Goal: Contribute content: Contribute content

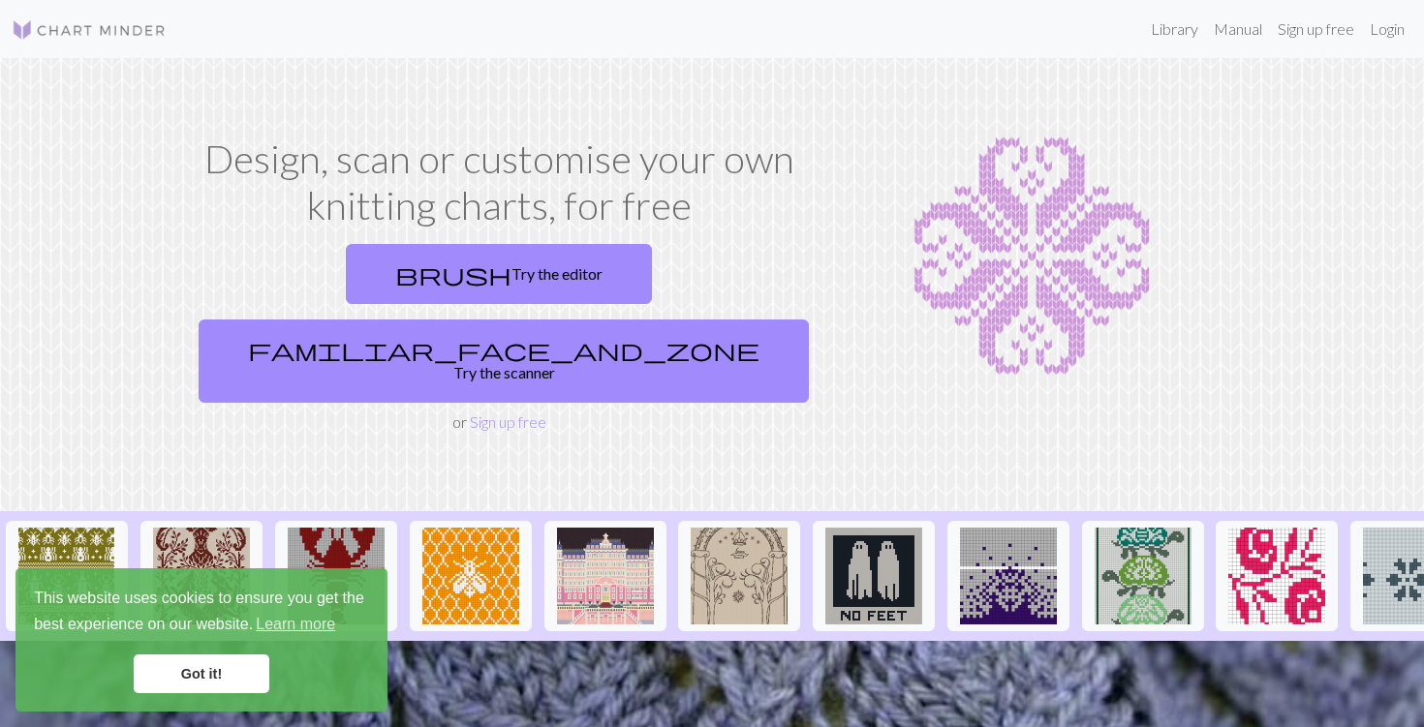
click at [237, 669] on link "Got it!" at bounding box center [202, 674] width 136 height 39
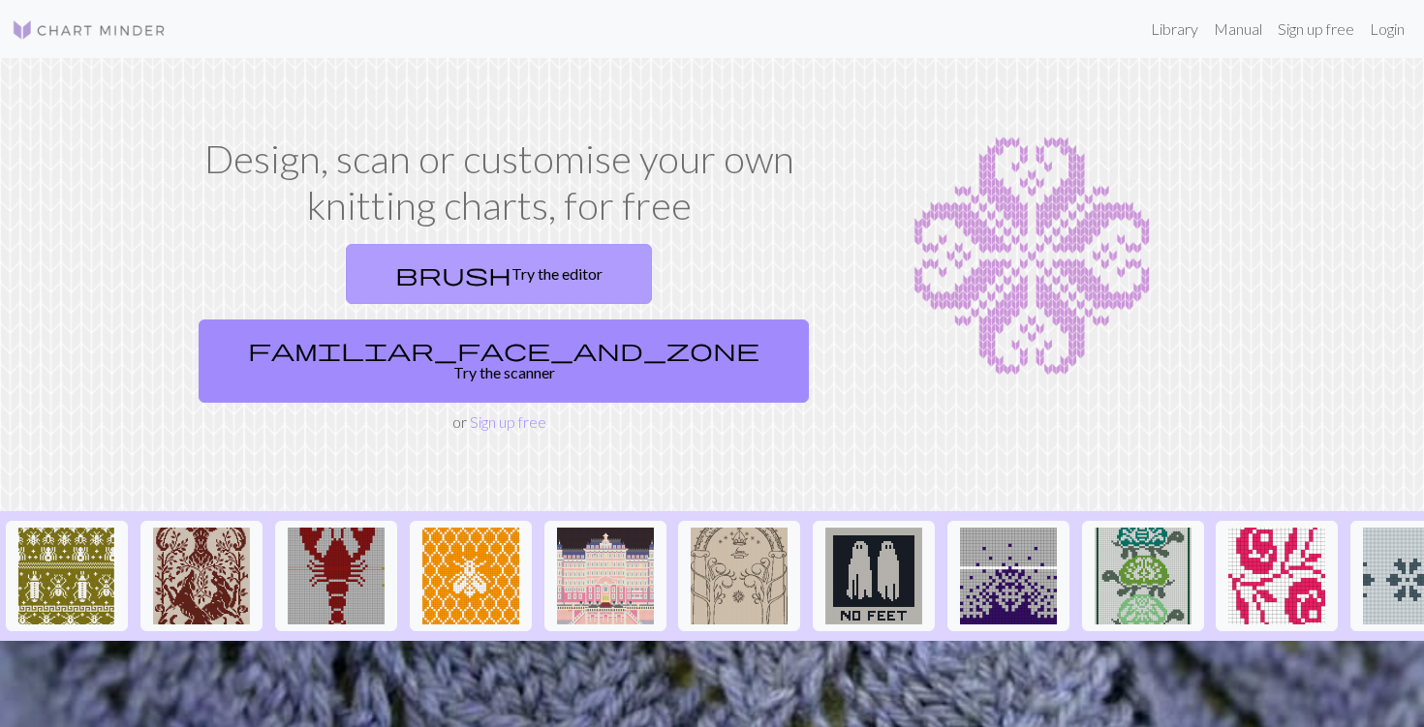
click at [408, 263] on link "brush Try the editor" at bounding box center [499, 274] width 306 height 60
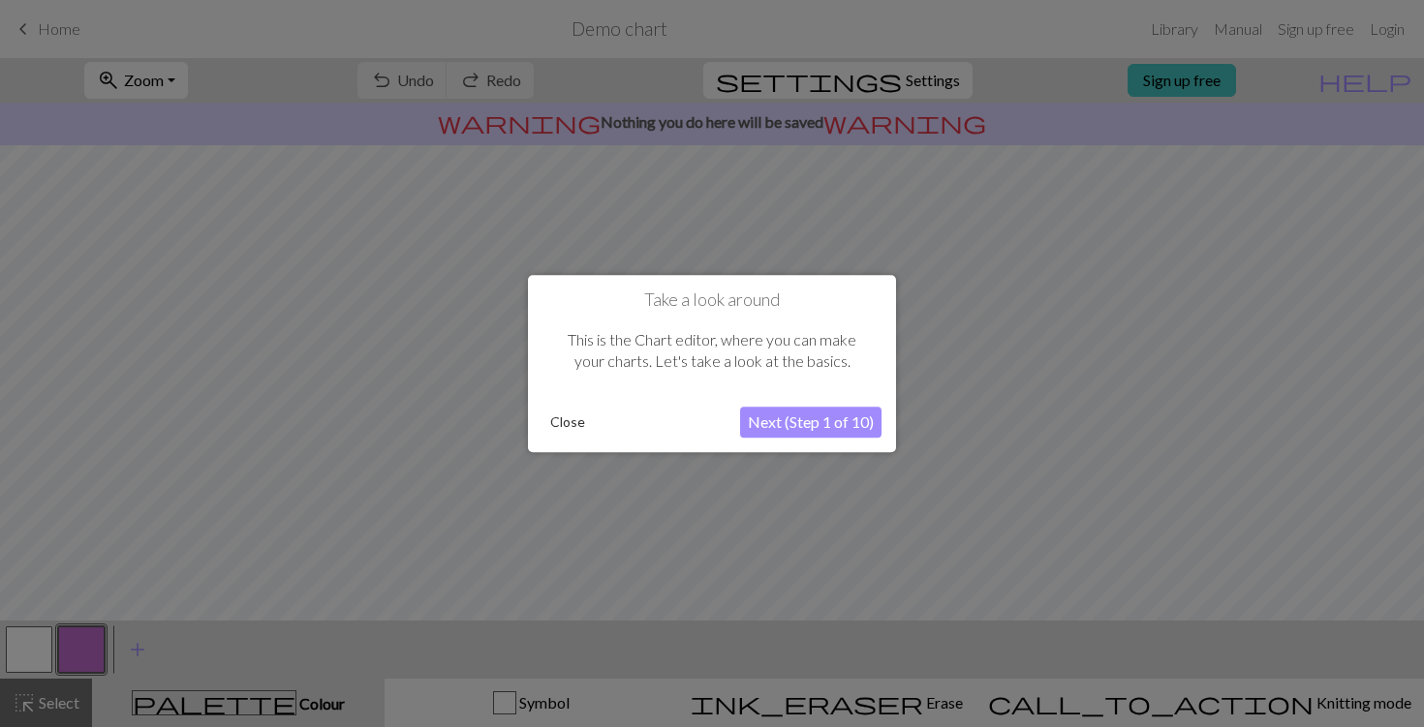
click at [815, 421] on button "Next (Step 1 of 10)" at bounding box center [810, 422] width 141 height 31
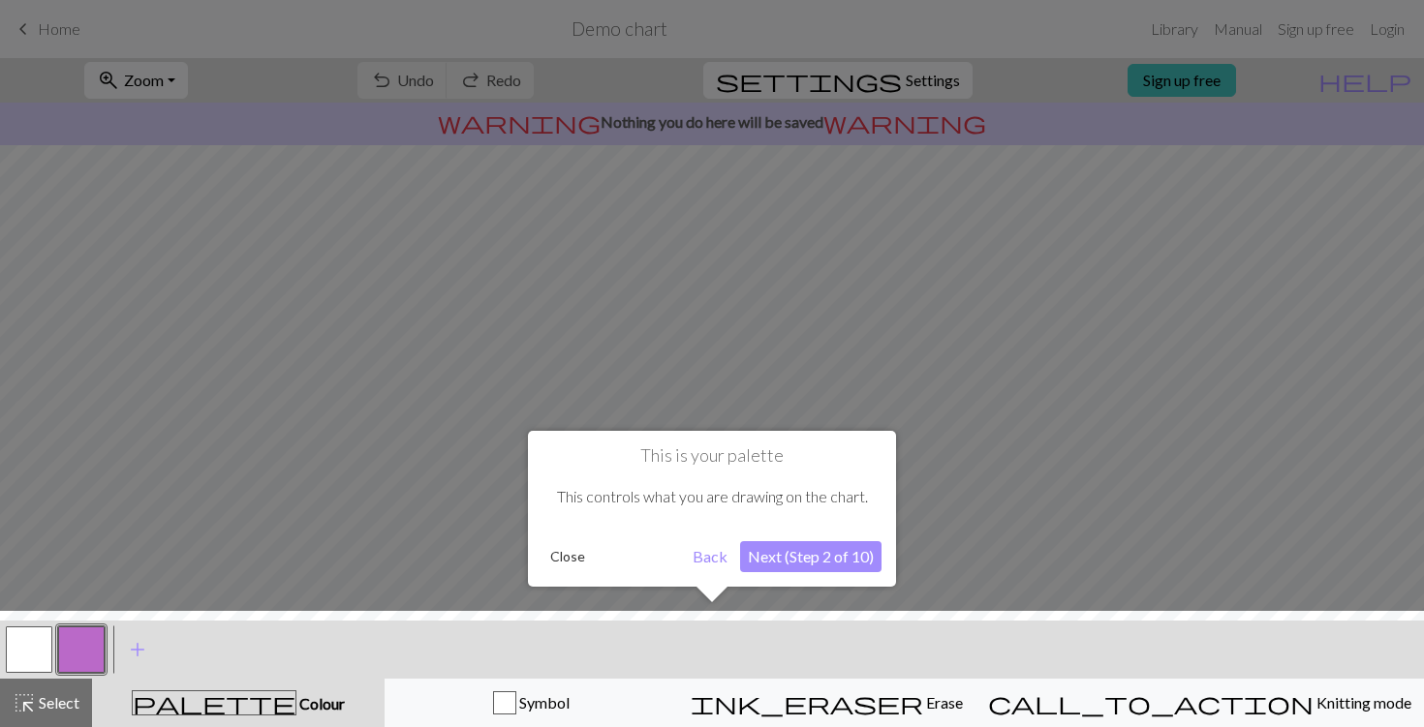
click at [856, 561] on button "Next (Step 2 of 10)" at bounding box center [810, 556] width 141 height 31
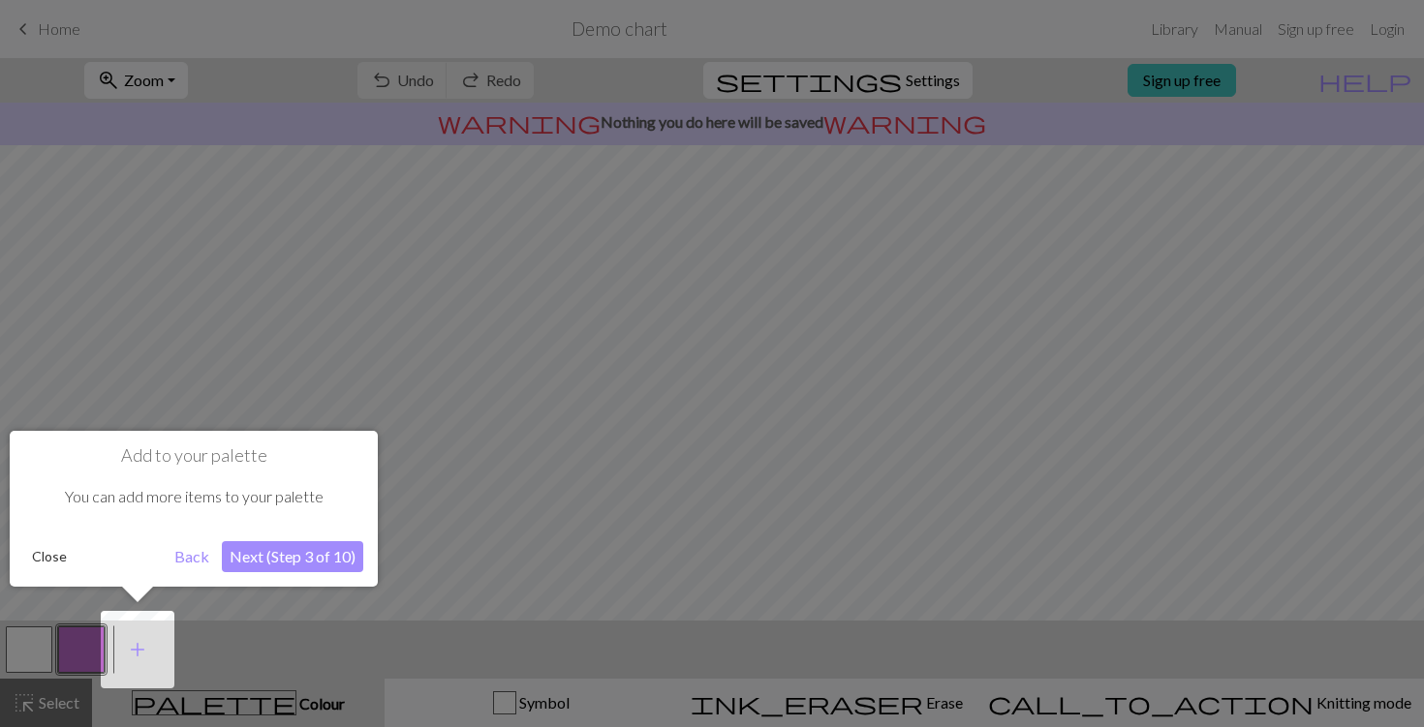
click at [333, 545] on button "Next (Step 3 of 10)" at bounding box center [292, 556] width 141 height 31
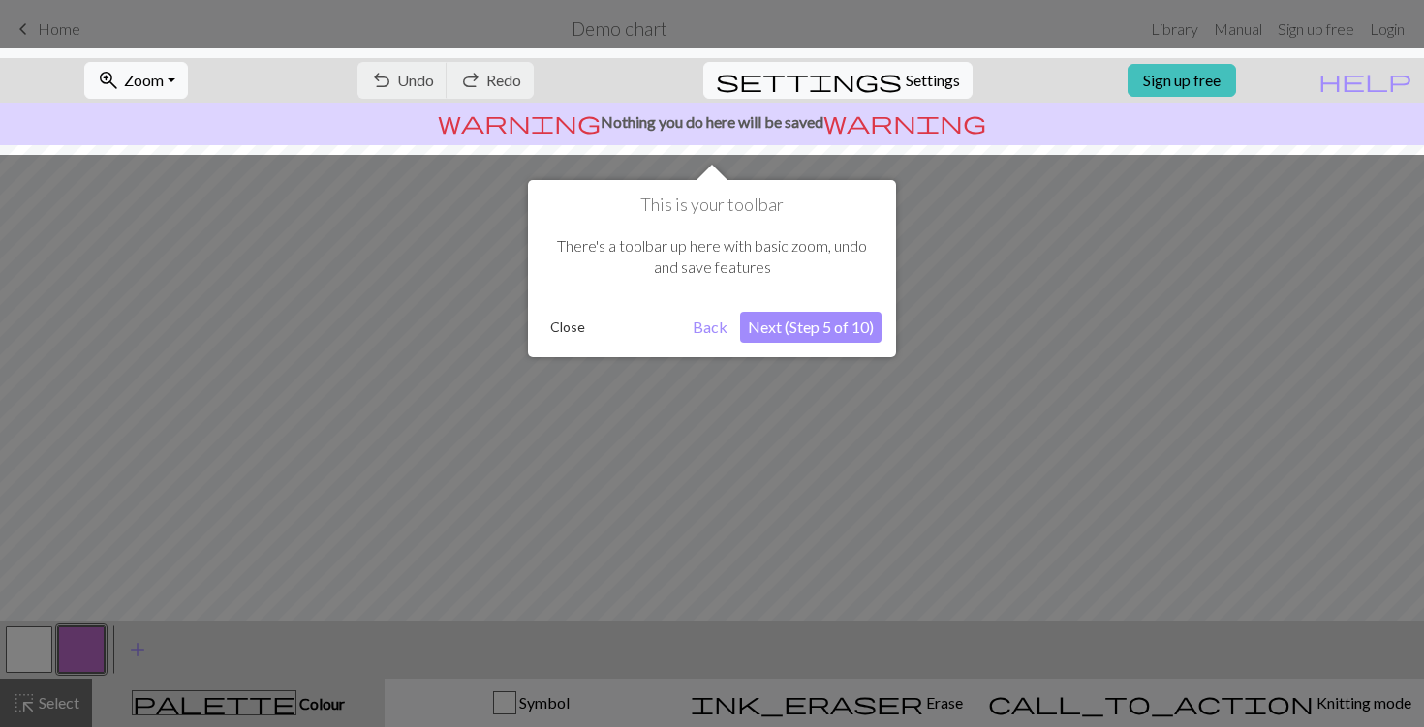
click at [858, 325] on button "Next (Step 5 of 10)" at bounding box center [810, 327] width 141 height 31
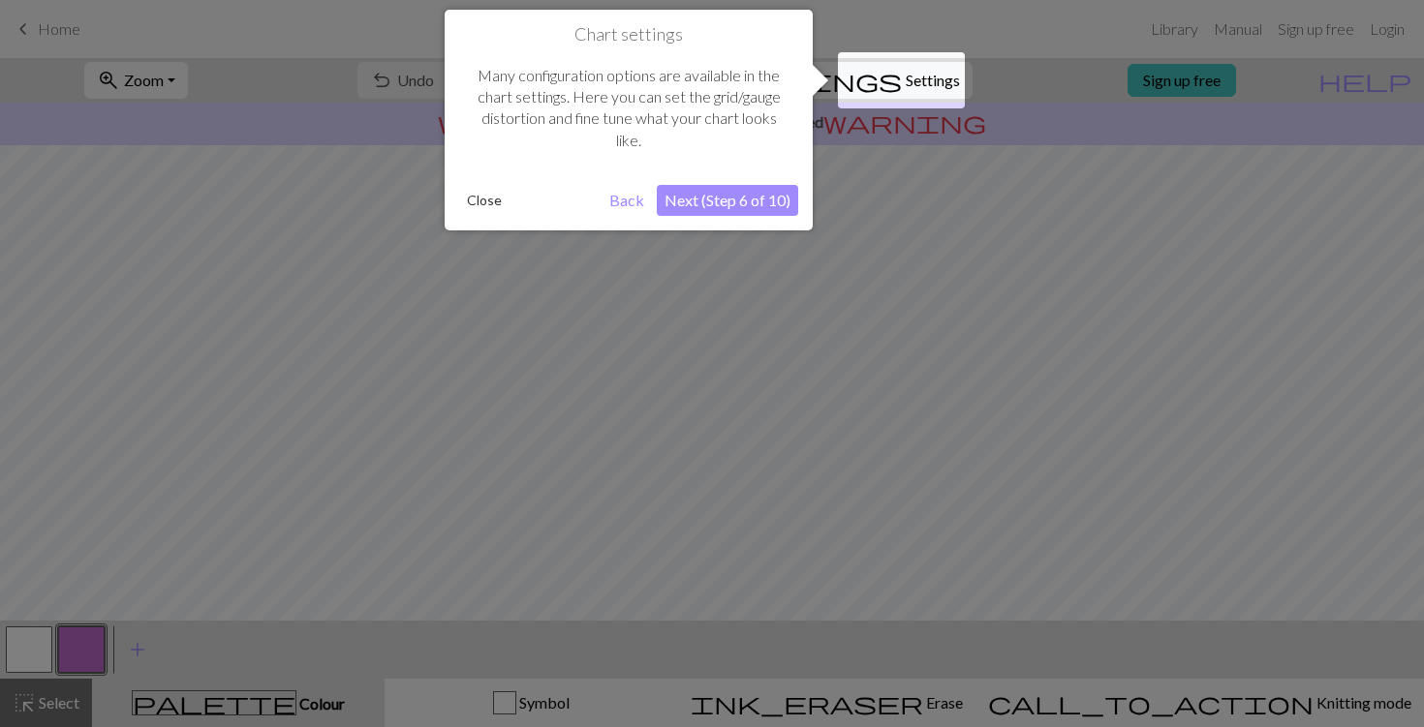
click at [757, 204] on button "Next (Step 6 of 10)" at bounding box center [727, 200] width 141 height 31
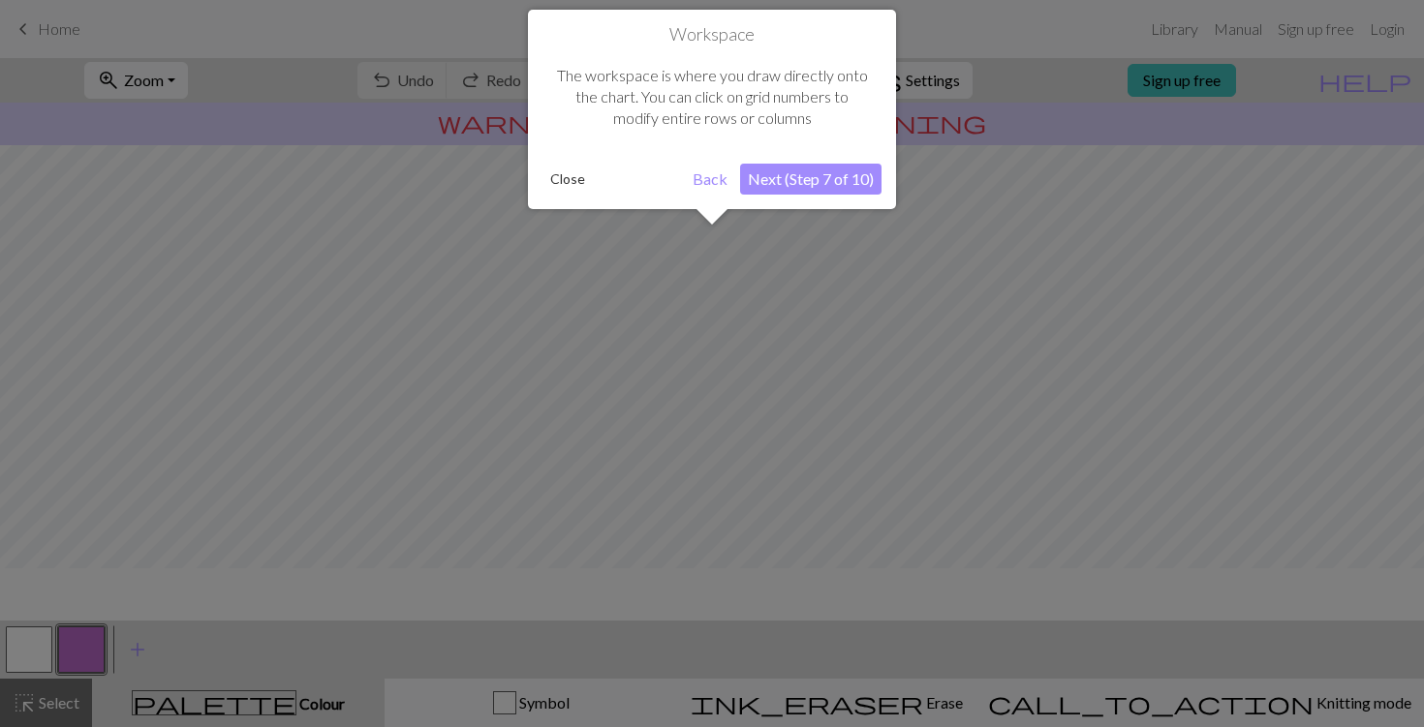
scroll to position [116, 0]
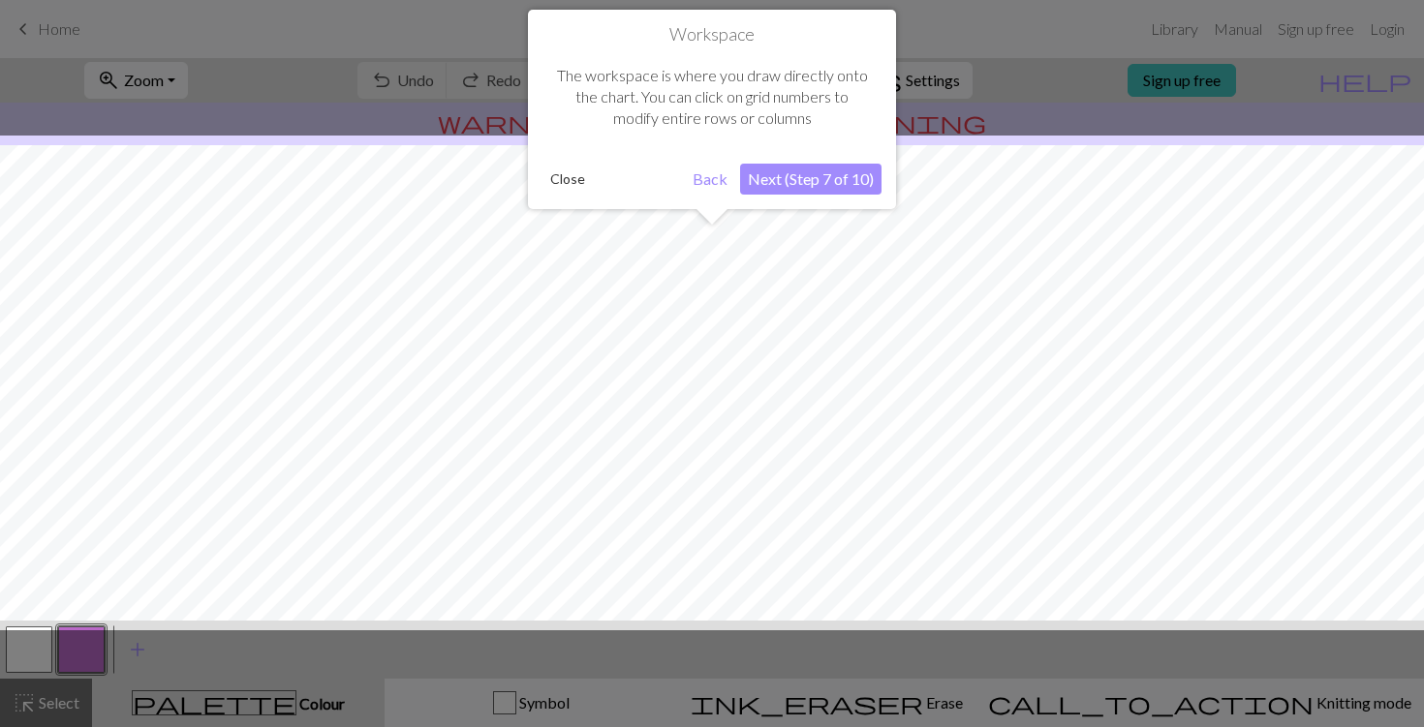
click at [782, 169] on button "Next (Step 7 of 10)" at bounding box center [810, 179] width 141 height 31
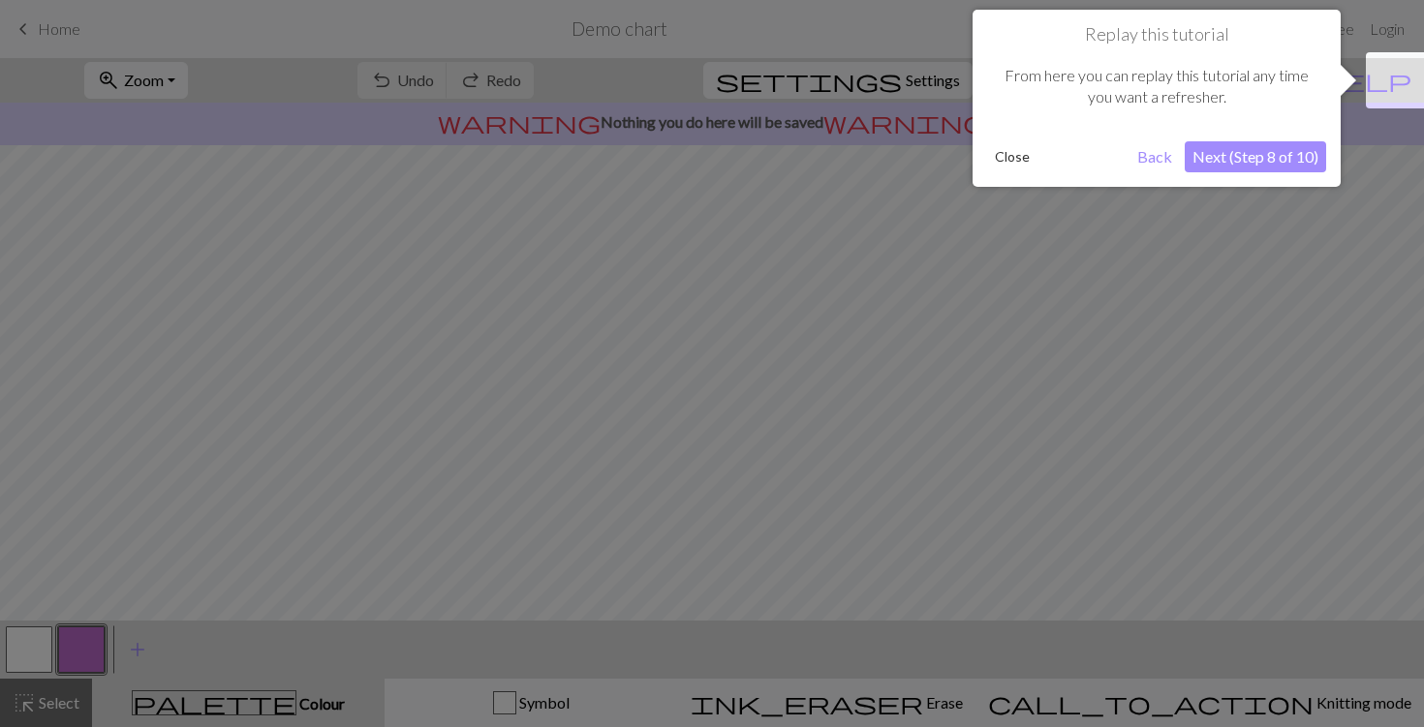
click at [1237, 151] on button "Next (Step 8 of 10)" at bounding box center [1254, 156] width 141 height 31
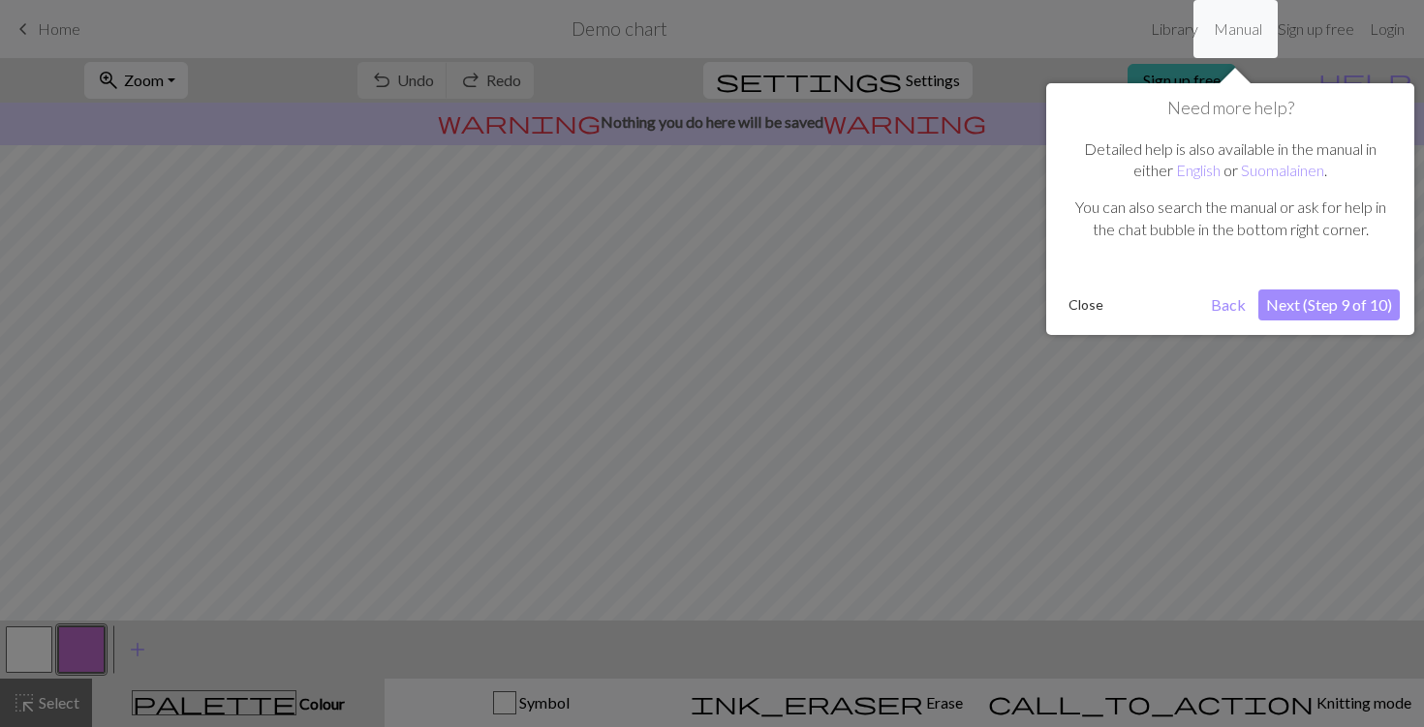
click at [1315, 301] on button "Next (Step 9 of 10)" at bounding box center [1328, 305] width 141 height 31
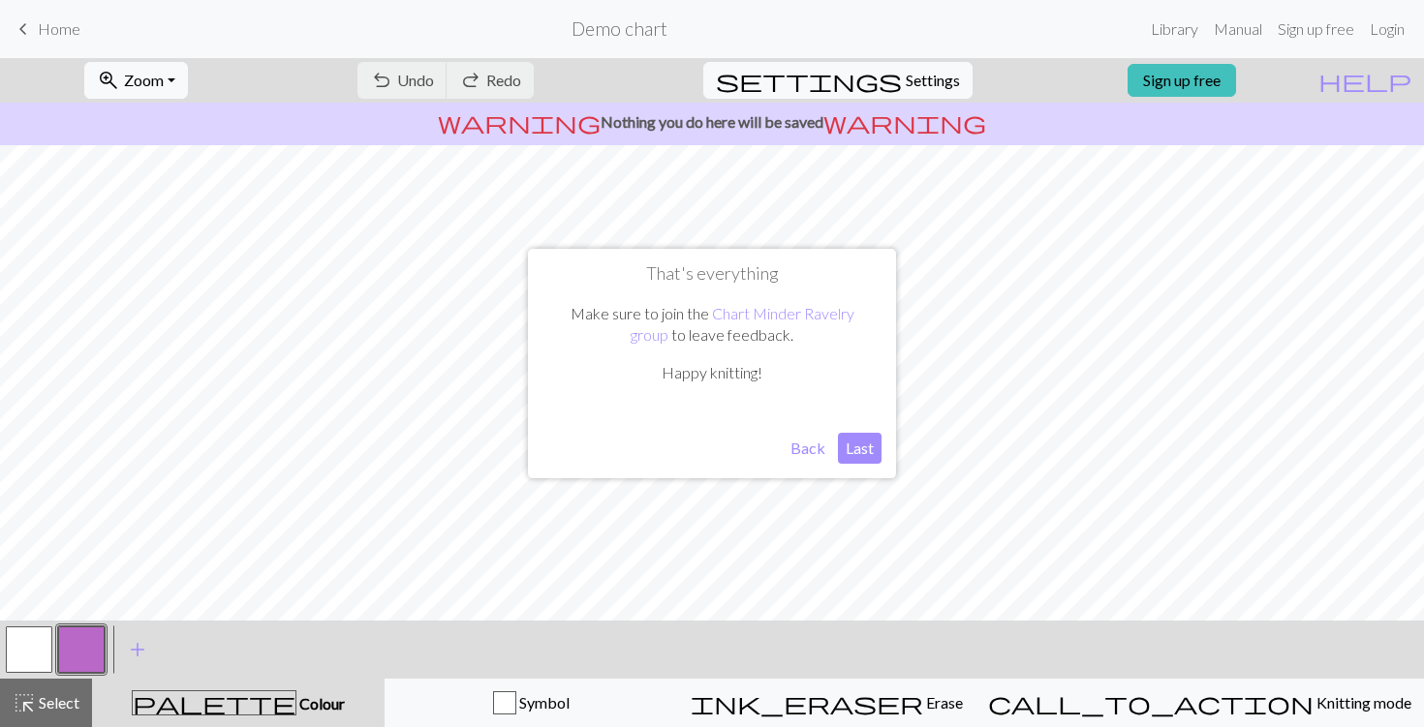
click at [852, 447] on button "Last" at bounding box center [860, 448] width 44 height 31
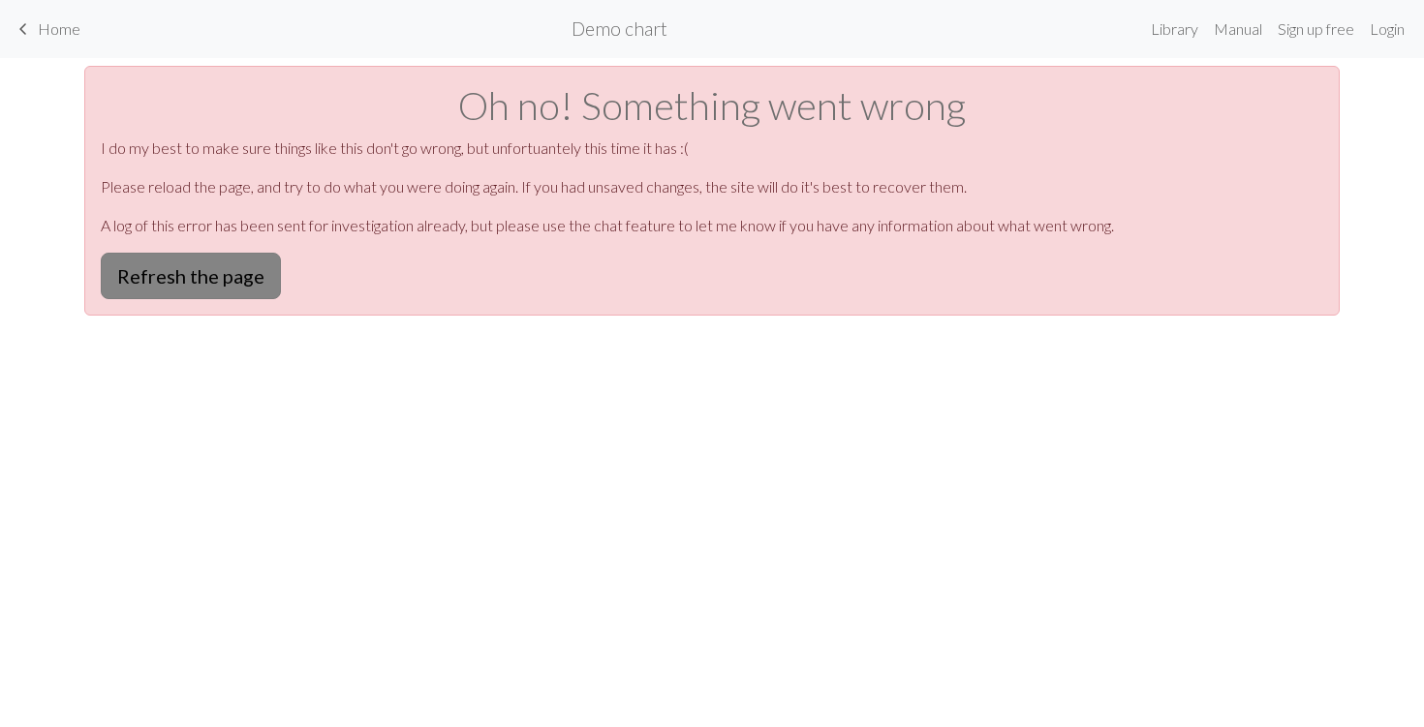
click at [246, 282] on button "Refresh the page" at bounding box center [191, 276] width 180 height 46
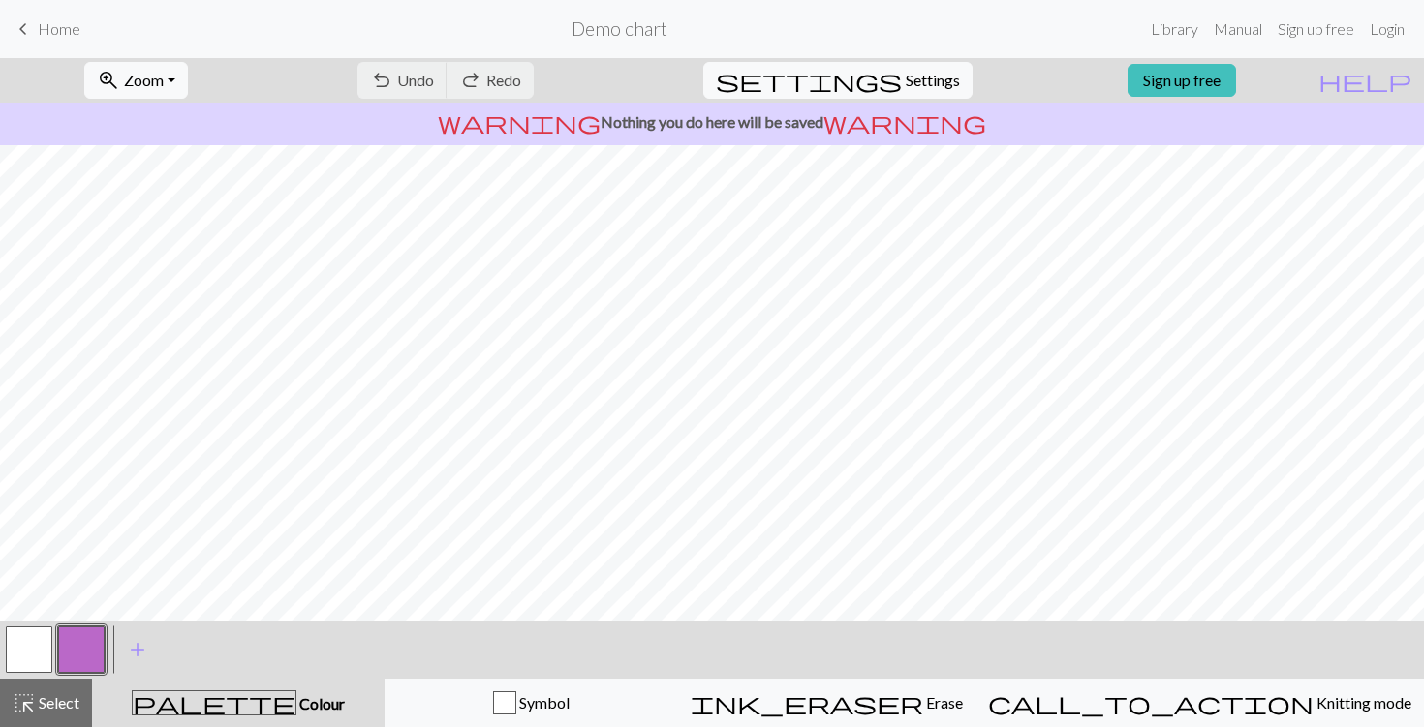
click at [548, 78] on div "undo Undo Undo redo Redo Redo" at bounding box center [445, 80] width 205 height 45
click at [548, 79] on div "undo Undo Undo redo Redo Redo" at bounding box center [445, 80] width 205 height 45
click at [485, 83] on div "undo Undo Undo redo Redo Redo" at bounding box center [445, 80] width 205 height 45
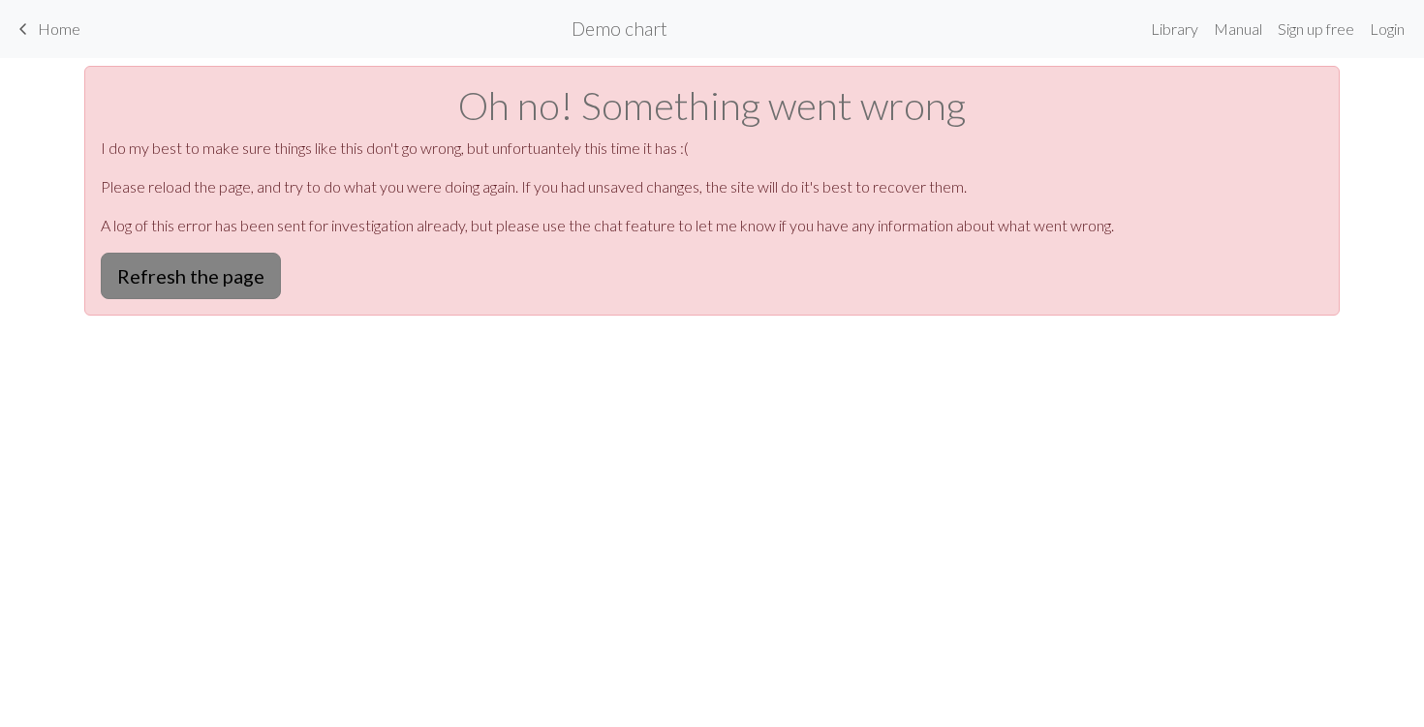
click at [205, 283] on button "Refresh the page" at bounding box center [191, 276] width 180 height 46
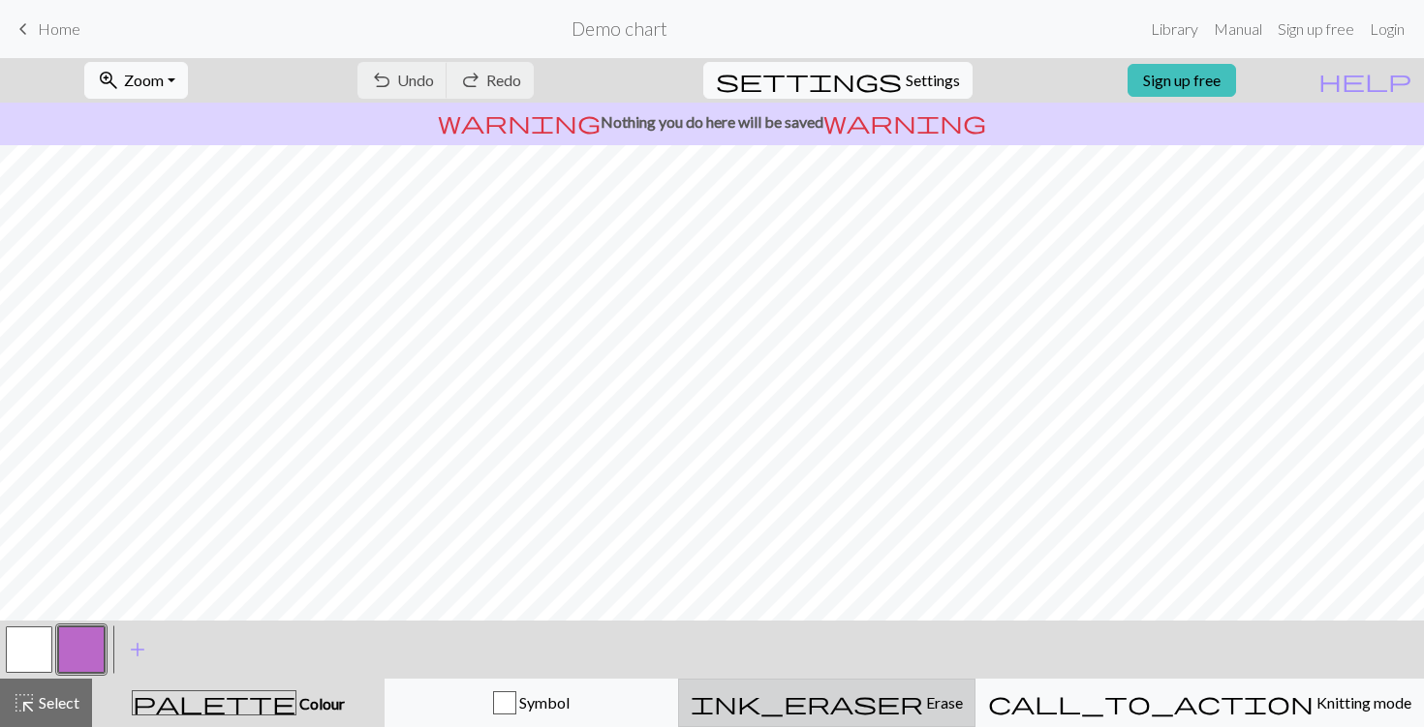
click at [905, 698] on span "ink_eraser" at bounding box center [807, 703] width 232 height 27
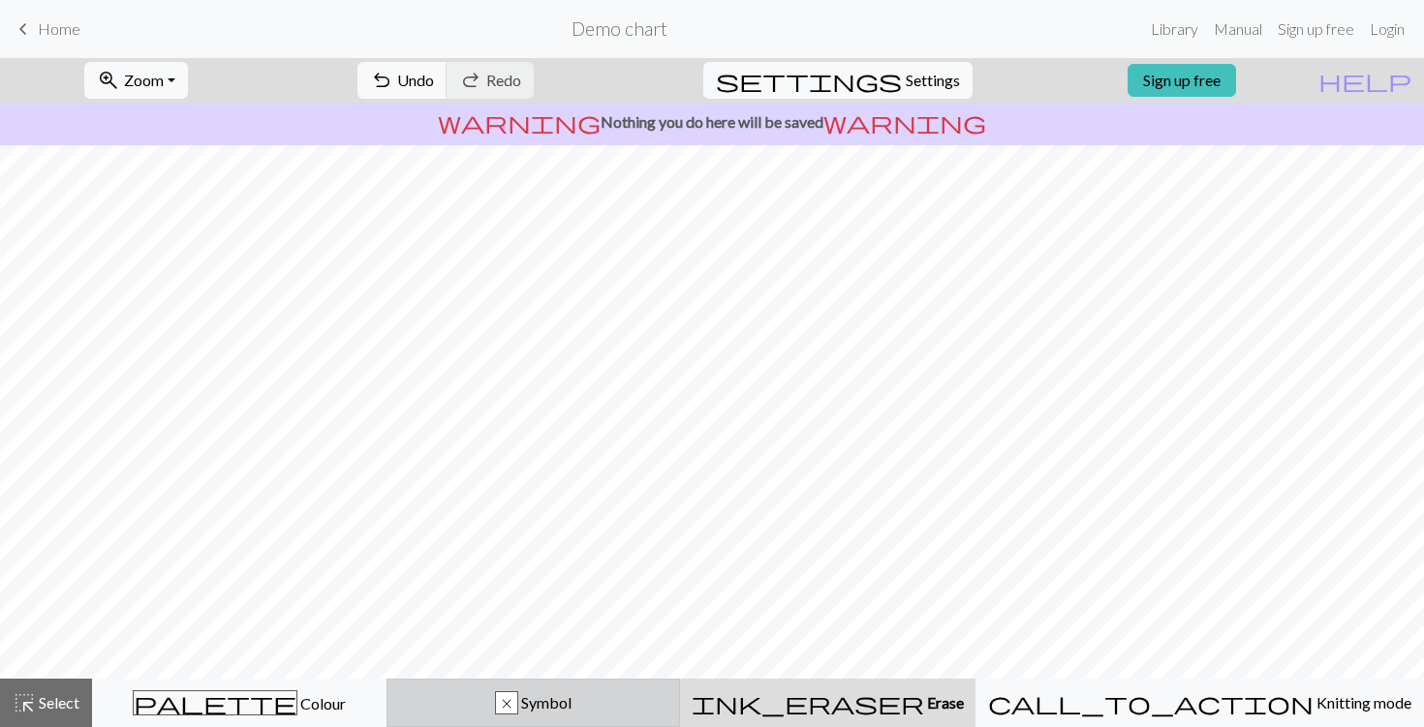
click at [517, 707] on div "x" at bounding box center [506, 703] width 21 height 23
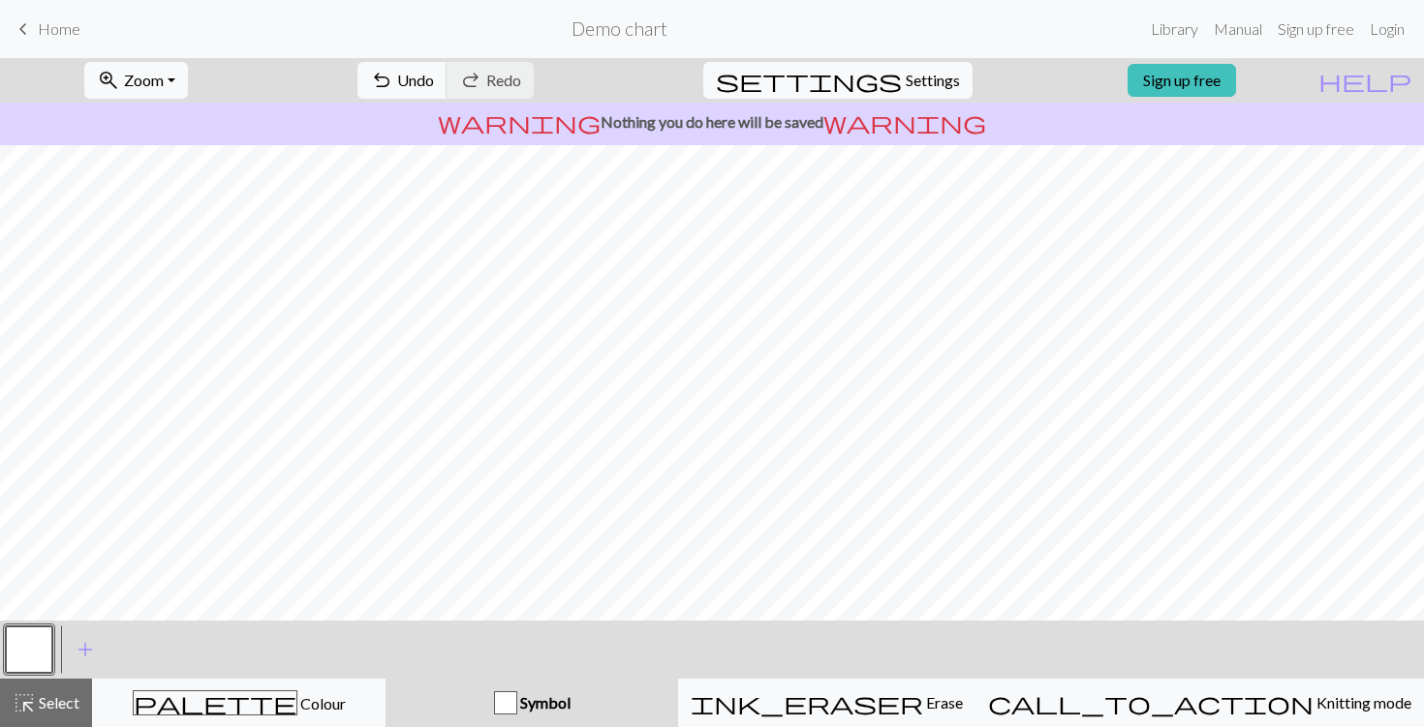
click at [31, 654] on button "button" at bounding box center [29, 650] width 46 height 46
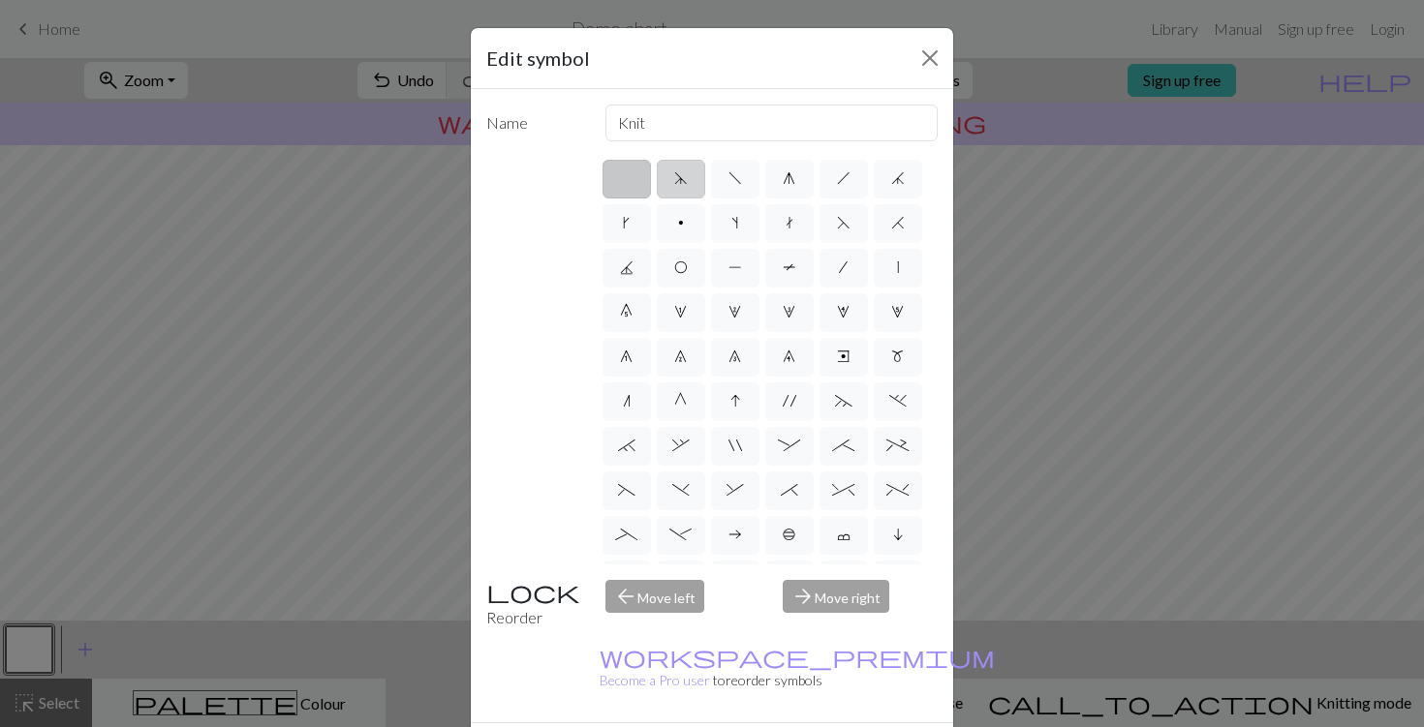
click at [677, 191] on label "d" at bounding box center [681, 179] width 48 height 39
click at [677, 179] on input "d" at bounding box center [680, 173] width 13 height 13
radio input "true"
type input "sk2p"
click at [630, 186] on label at bounding box center [626, 179] width 48 height 39
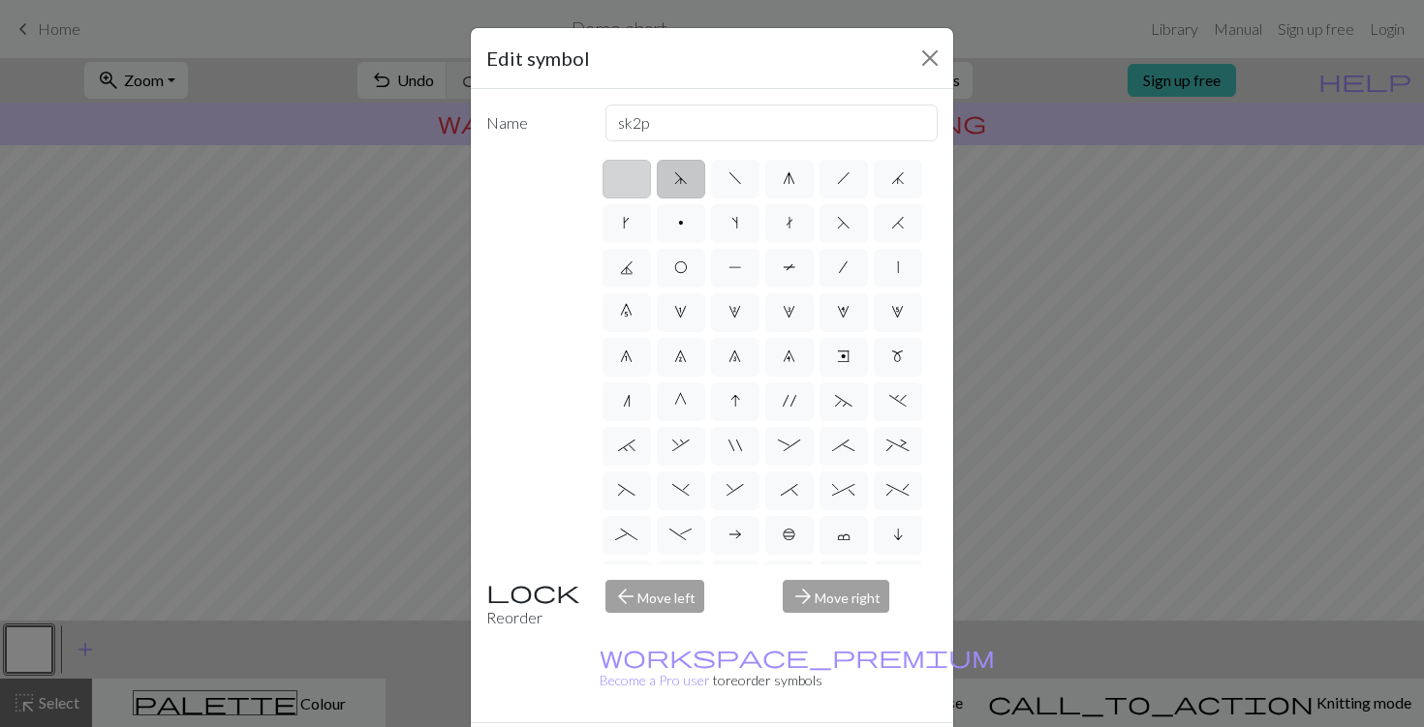
click at [630, 179] on input "radio" at bounding box center [633, 173] width 13 height 13
radio input "true"
type input "Knit"
click at [630, 186] on label at bounding box center [626, 179] width 48 height 39
click at [630, 179] on input "radio" at bounding box center [633, 173] width 13 height 13
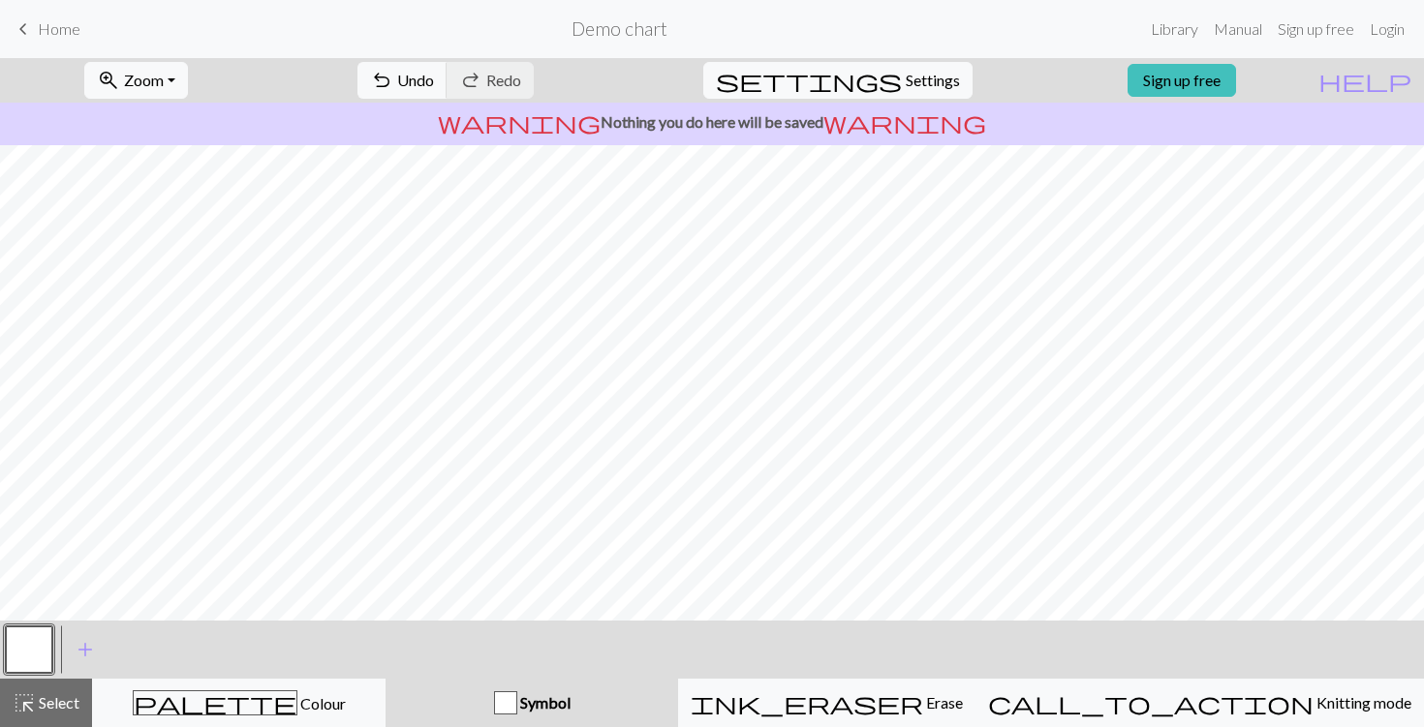
click at [548, 78] on div "undo Undo Undo redo Redo Redo" at bounding box center [445, 80] width 205 height 45
click at [548, 82] on div "undo Undo Undo redo Redo Redo" at bounding box center [445, 80] width 205 height 45
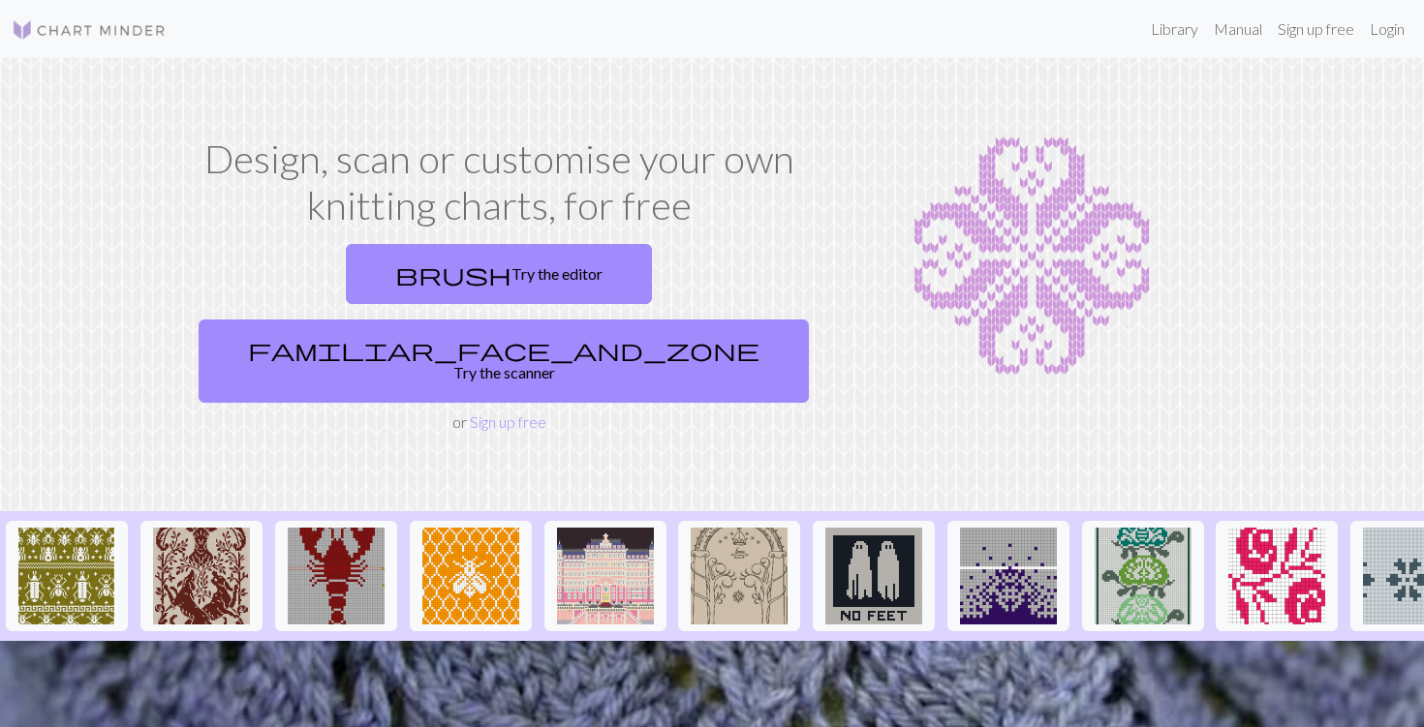
click at [107, 12] on link at bounding box center [89, 29] width 155 height 35
click at [489, 413] on link "Sign up free" at bounding box center [508, 422] width 77 height 18
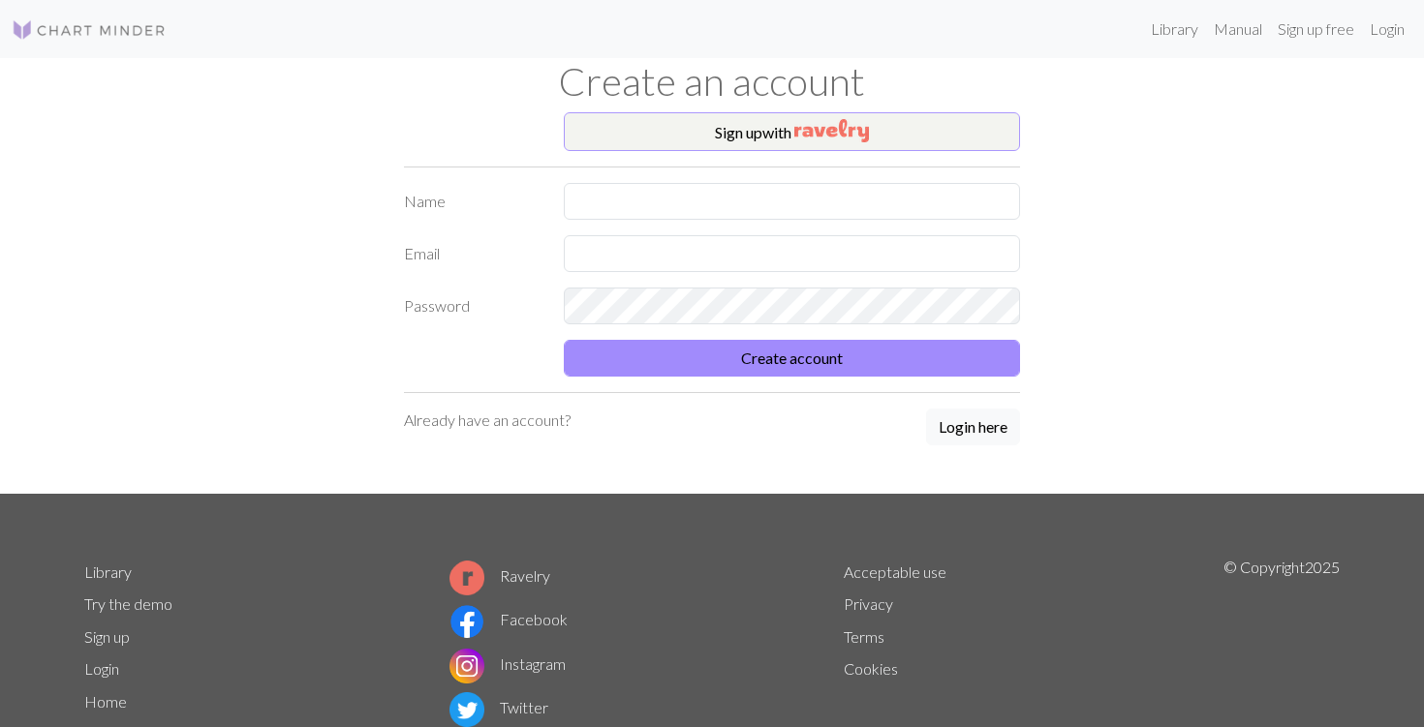
click at [783, 140] on button "Sign up with" at bounding box center [792, 131] width 456 height 39
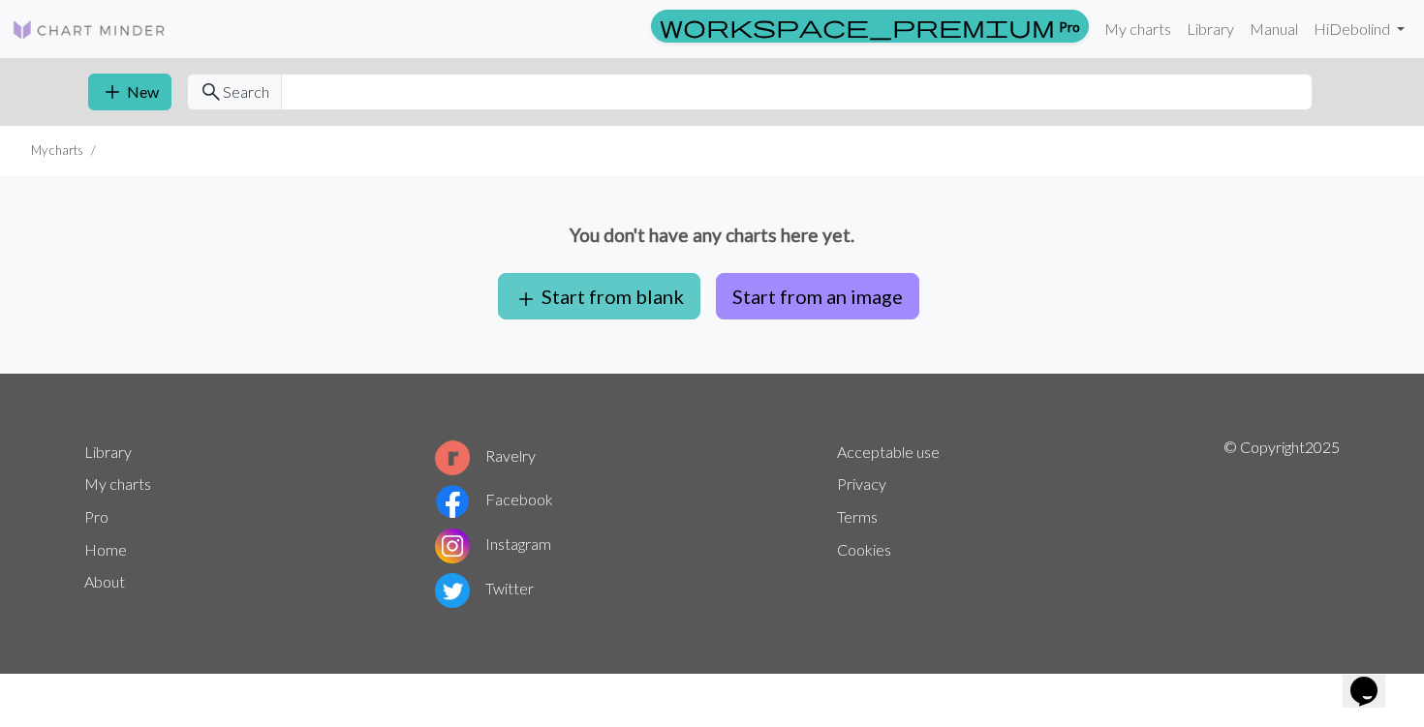
click at [664, 288] on button "add Start from blank" at bounding box center [599, 296] width 202 height 46
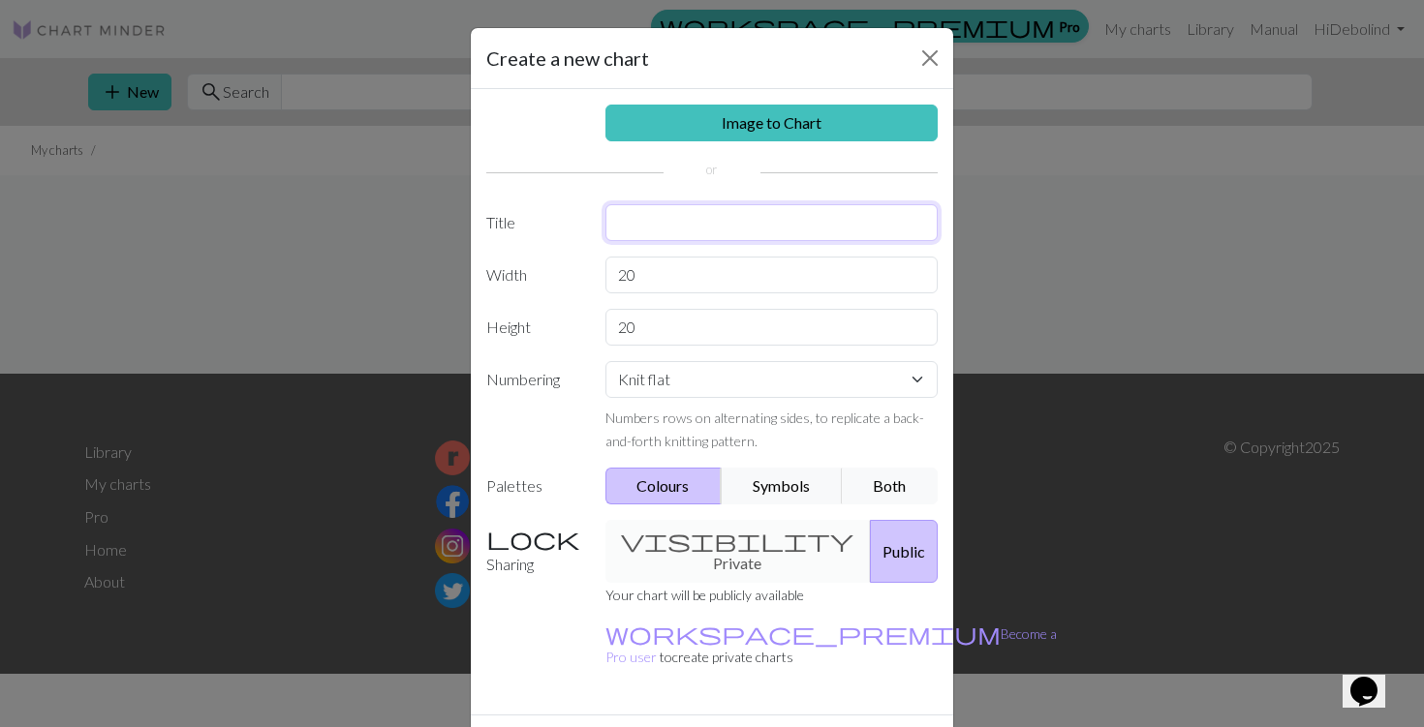
click at [652, 226] on input "text" at bounding box center [771, 222] width 333 height 37
click at [709, 537] on div "Image to Chart Title Width 20 Height 20 Numbering Knit flat Knit in the round L…" at bounding box center [712, 402] width 482 height 626
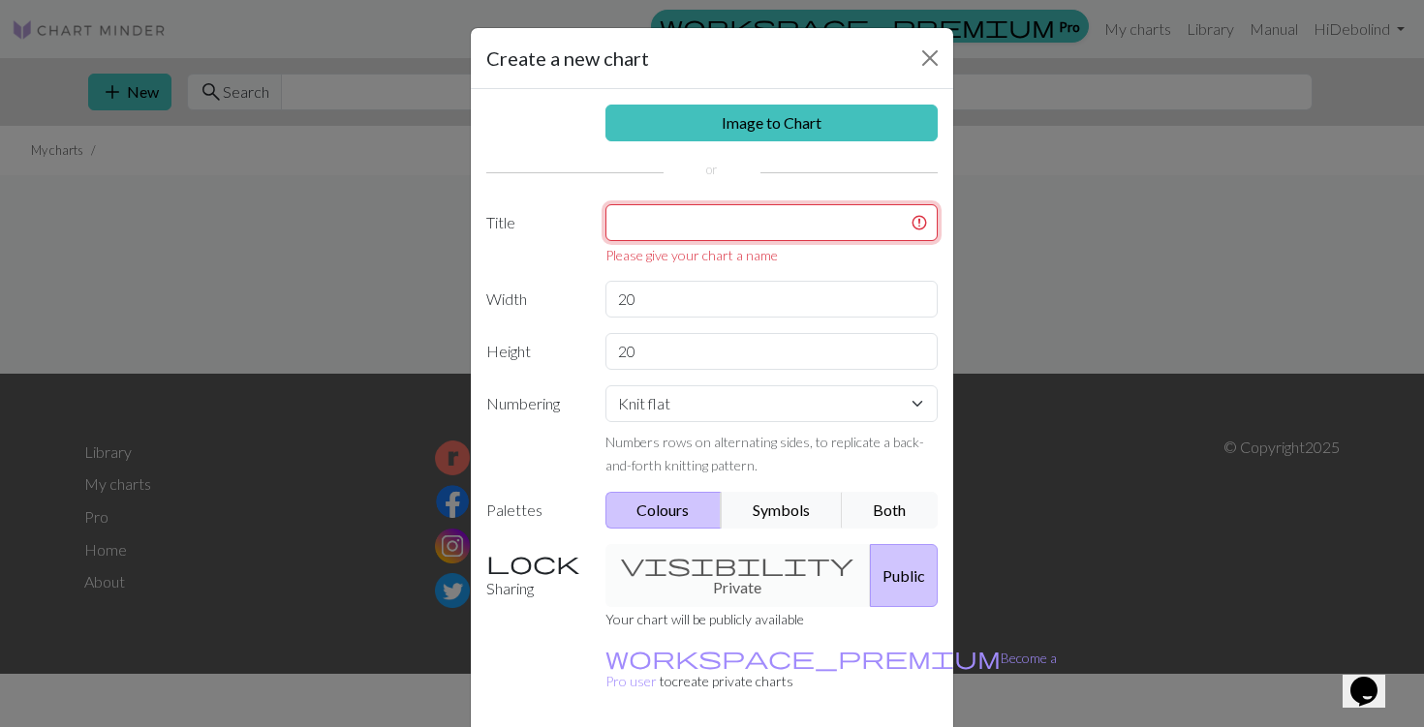
click at [702, 235] on input "text" at bounding box center [771, 222] width 333 height 37
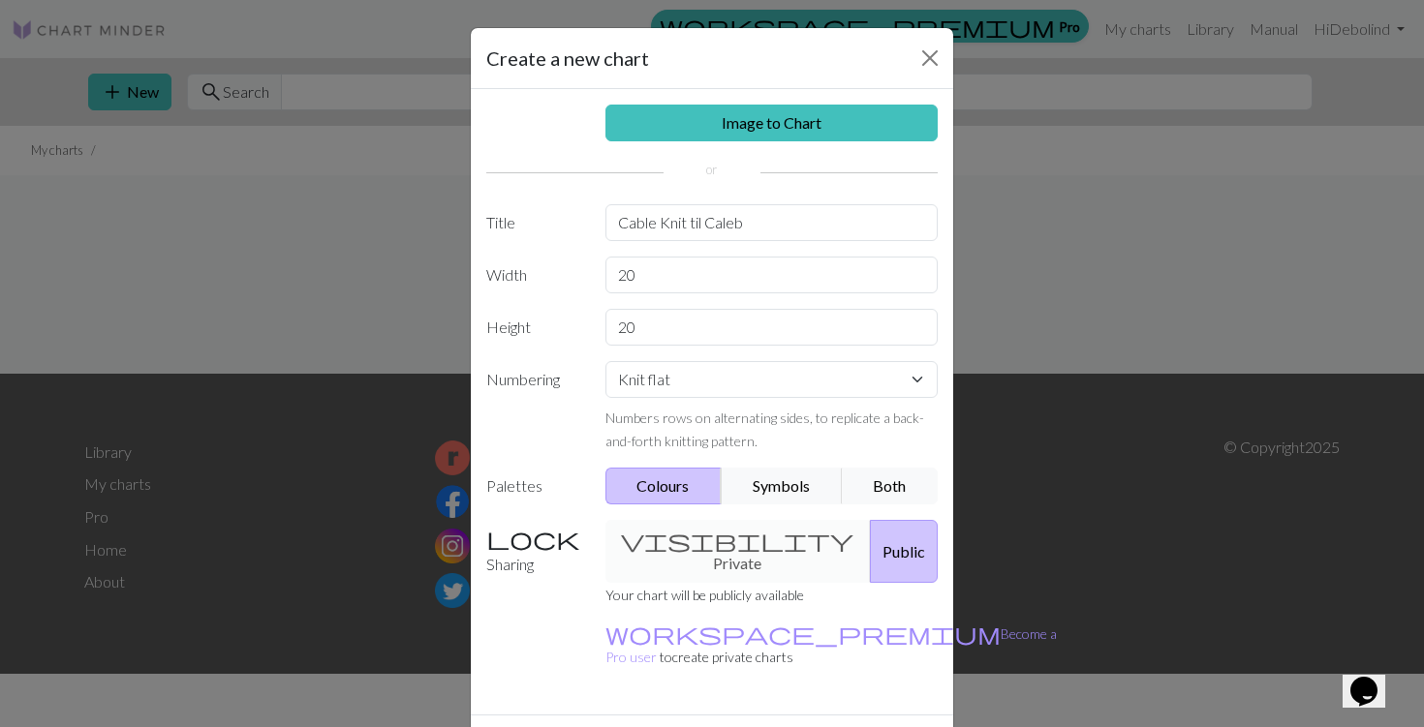
click at [682, 539] on div "visibility Private Public" at bounding box center [772, 551] width 356 height 63
click at [708, 539] on div "visibility Private Public" at bounding box center [772, 551] width 356 height 63
drag, startPoint x: 762, startPoint y: 231, endPoint x: 704, endPoint y: 227, distance: 58.3
click at [704, 227] on input "Cable Knit til Caleb" at bounding box center [771, 222] width 333 height 37
type input "Cable Knit"
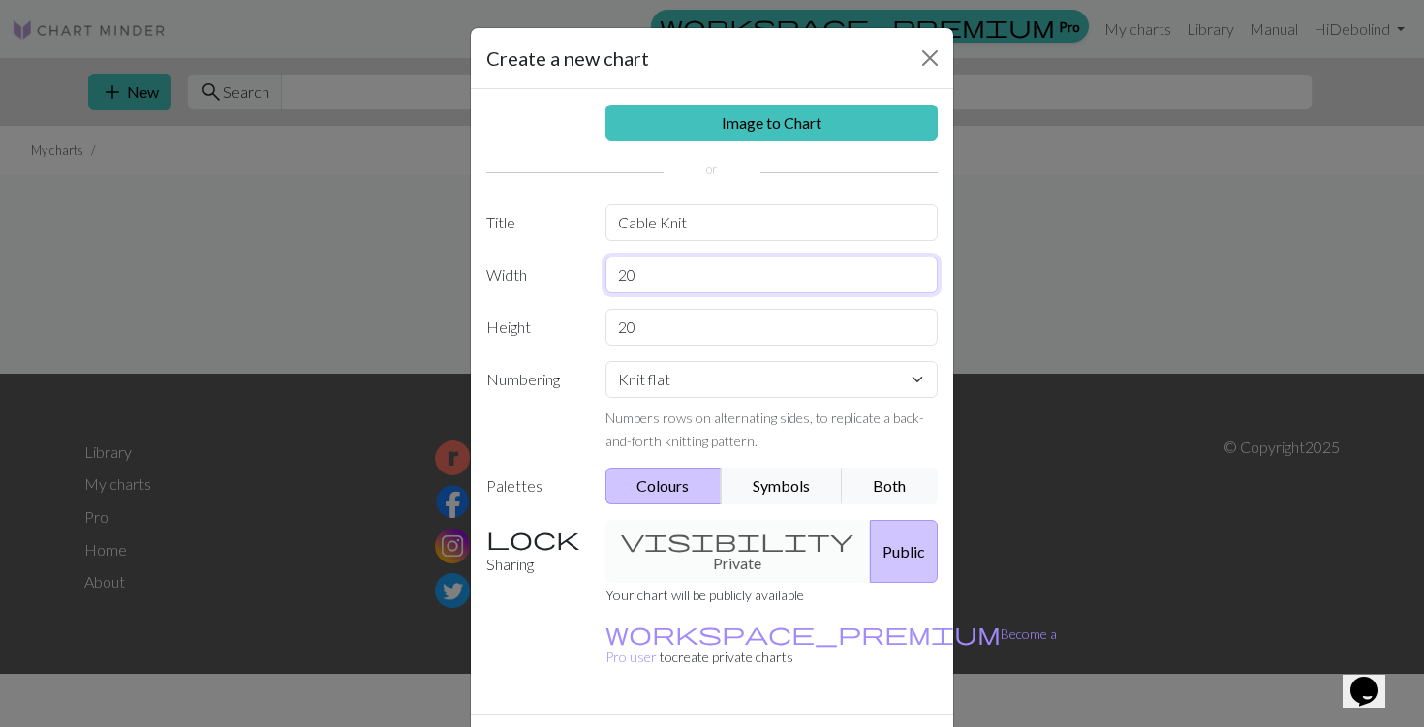
click at [656, 277] on input "20" at bounding box center [771, 275] width 333 height 37
type input "2"
type input "108"
click at [710, 333] on input "20" at bounding box center [771, 327] width 333 height 37
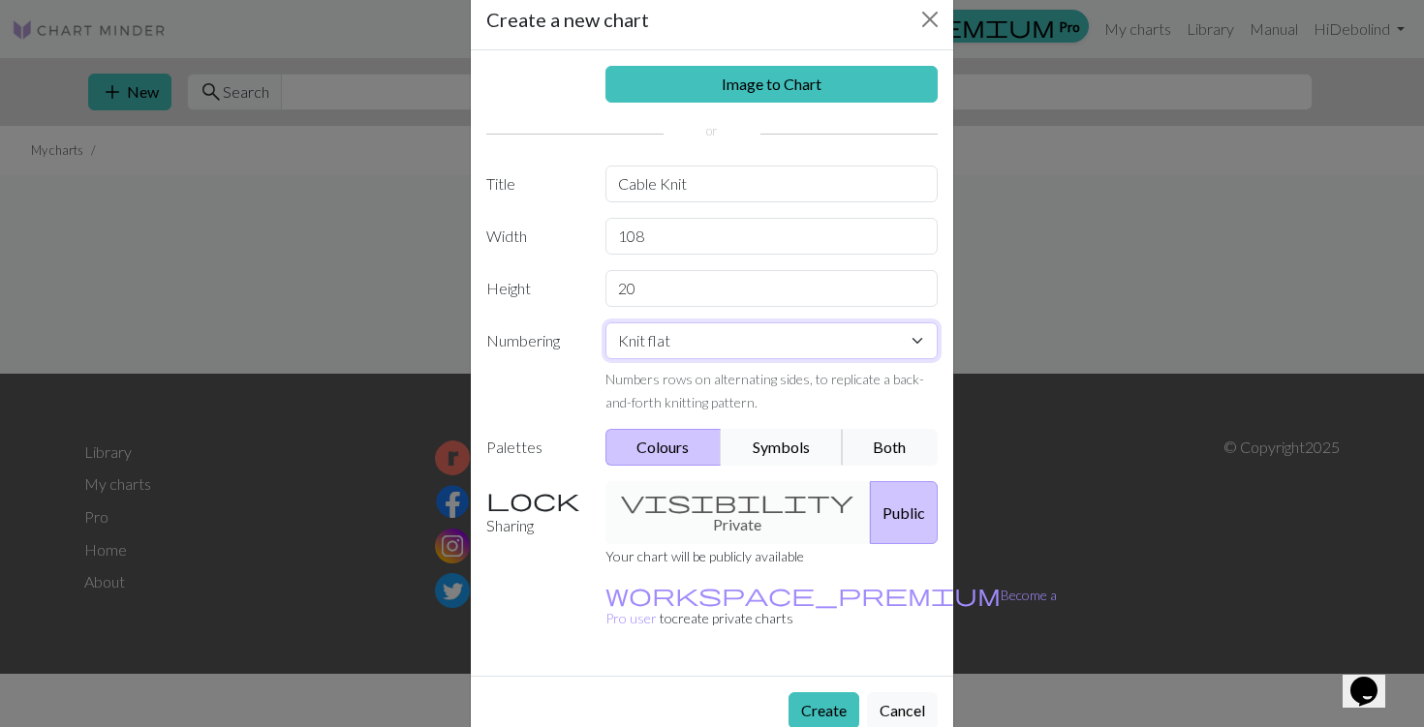
scroll to position [38, 0]
click at [788, 451] on button "Symbols" at bounding box center [782, 448] width 122 height 37
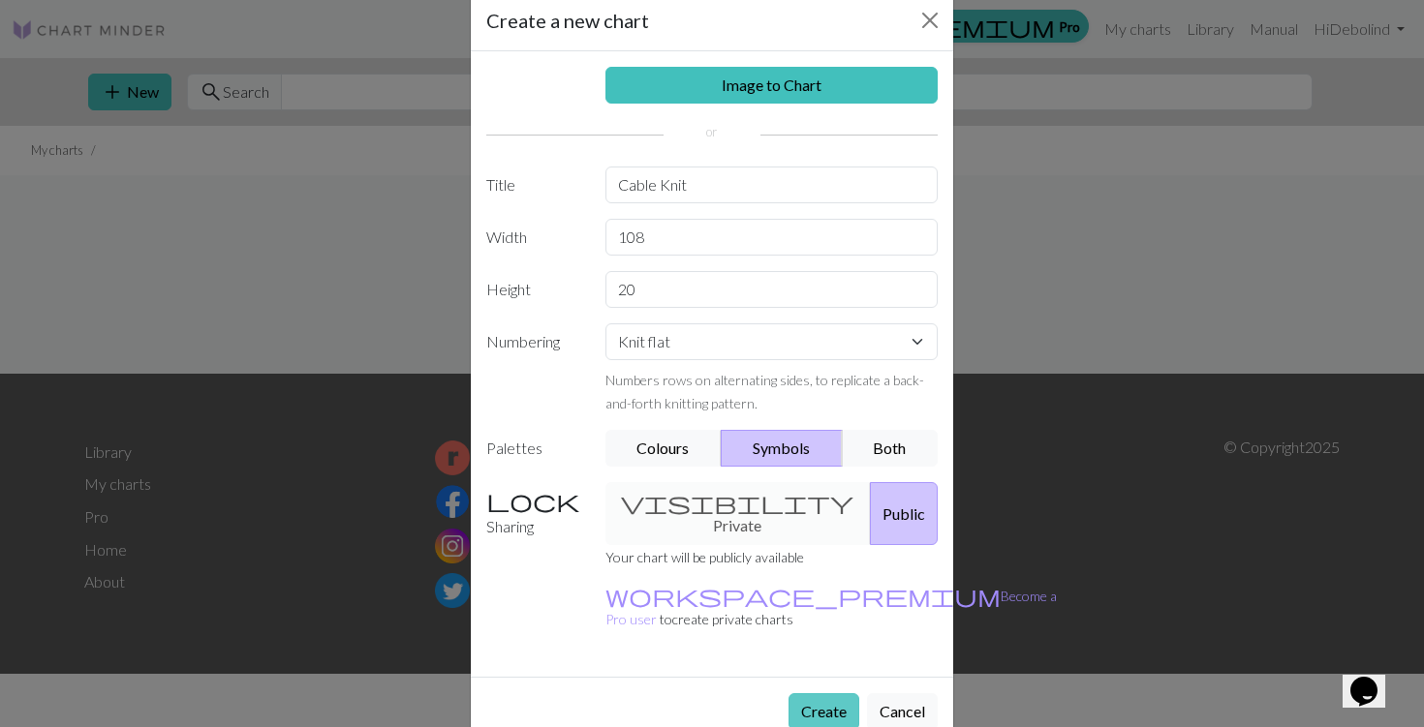
click at [819, 693] on button "Create" at bounding box center [823, 711] width 71 height 37
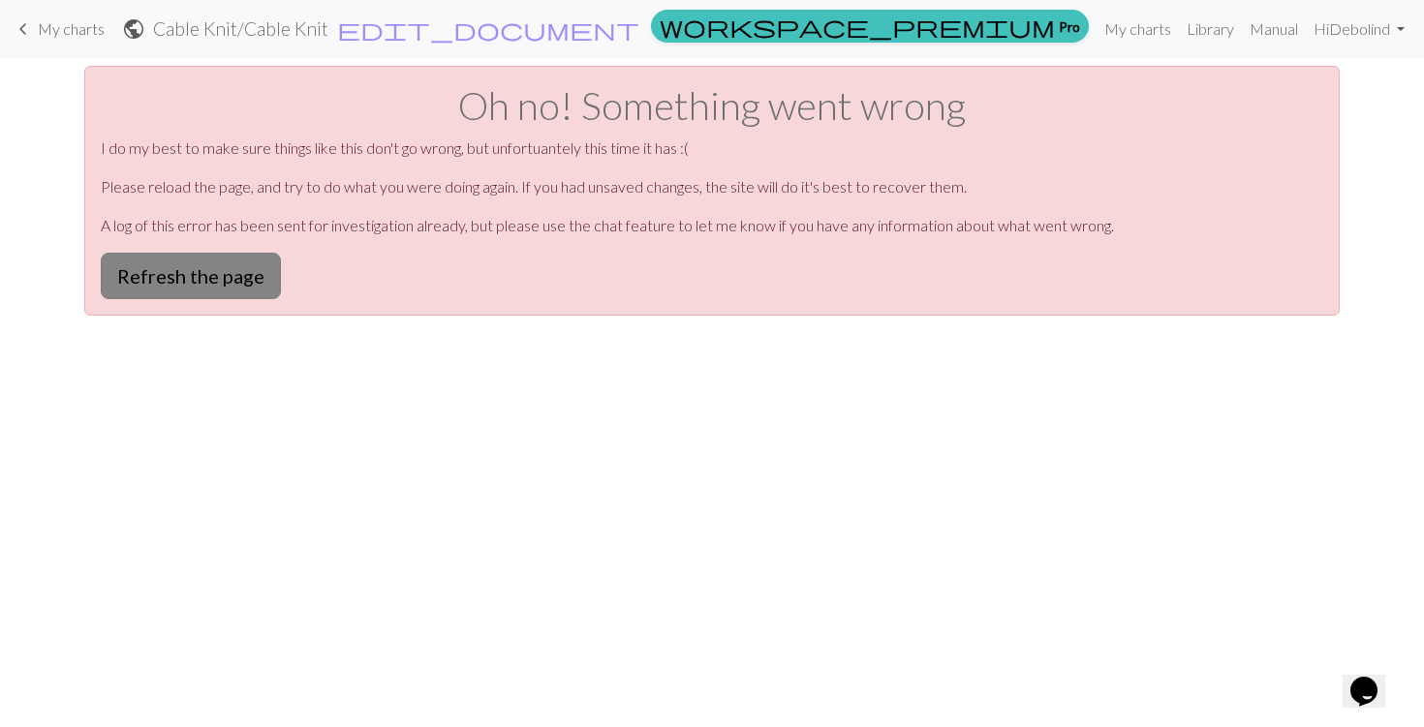
click at [240, 271] on button "Refresh the page" at bounding box center [191, 276] width 180 height 46
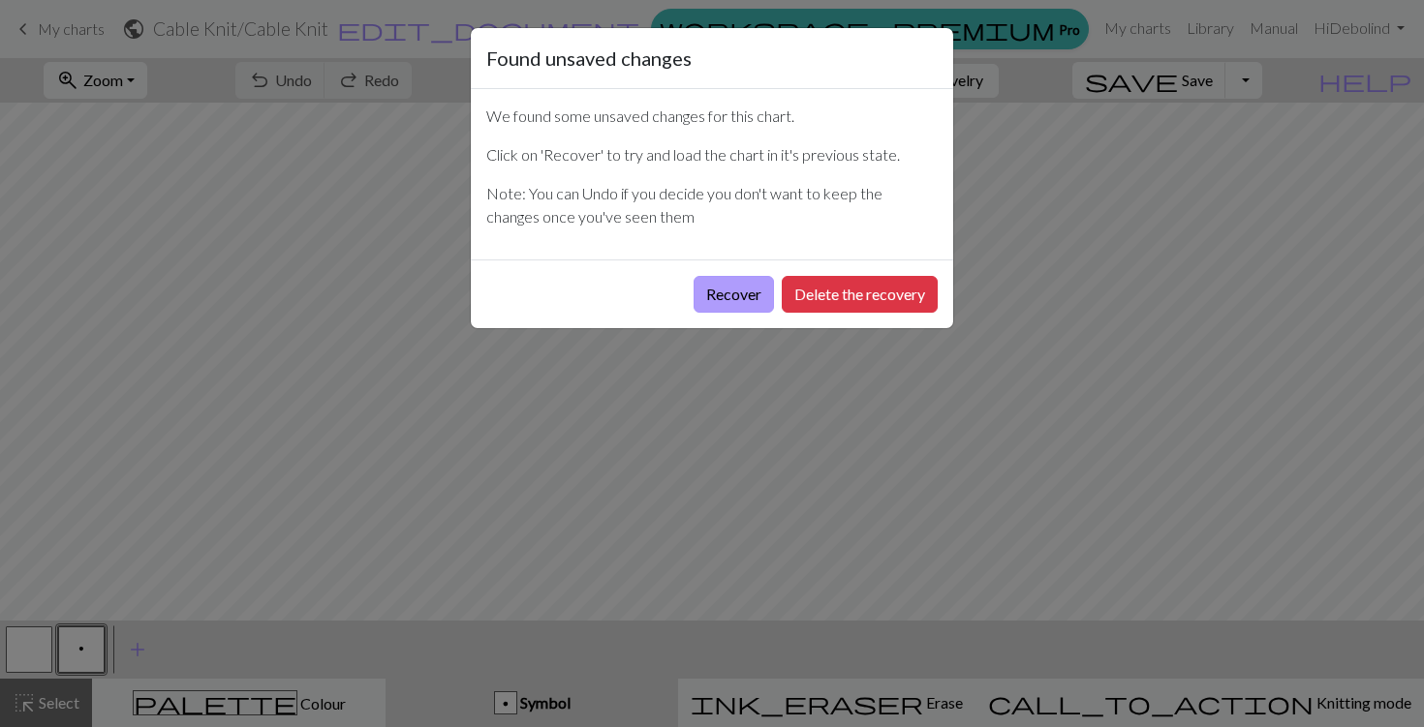
click at [733, 291] on button "Recover" at bounding box center [733, 294] width 80 height 37
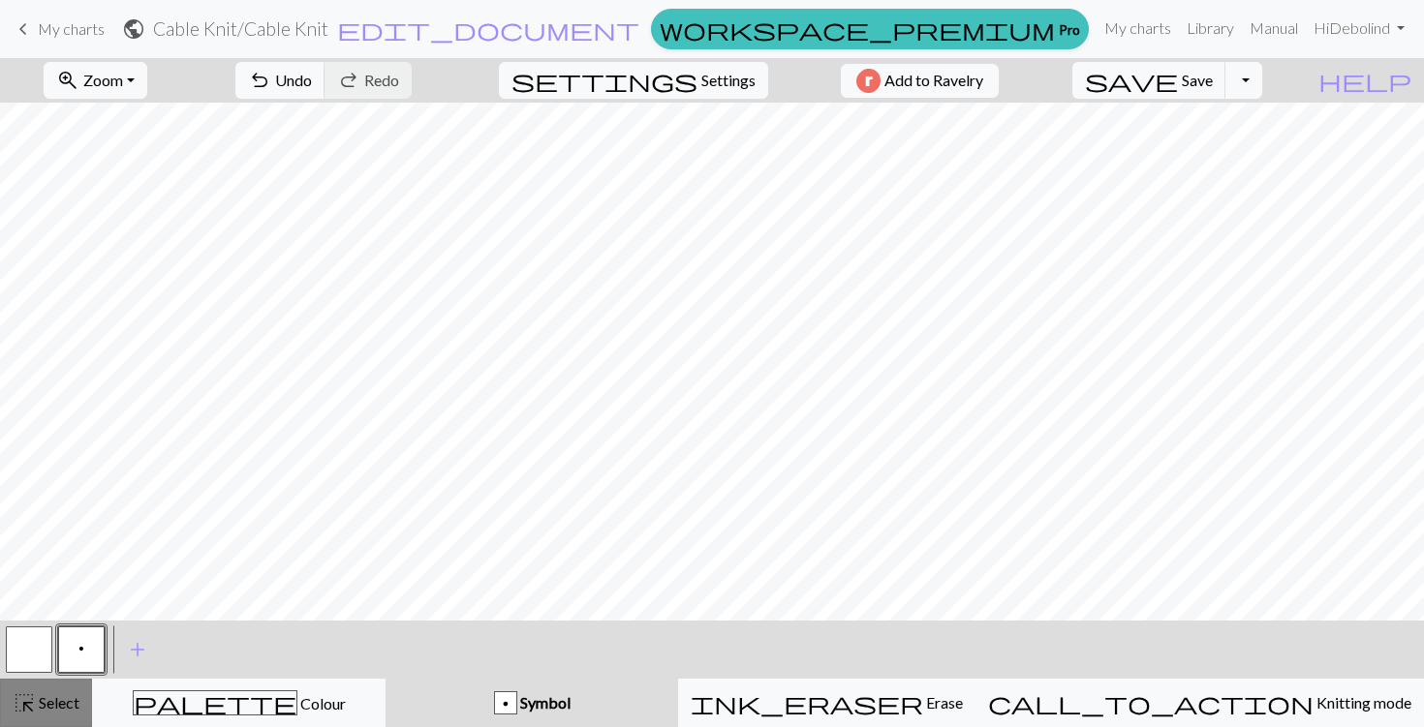
click at [63, 702] on span "Select" at bounding box center [58, 702] width 44 height 18
click at [84, 637] on button "p" at bounding box center [81, 650] width 46 height 46
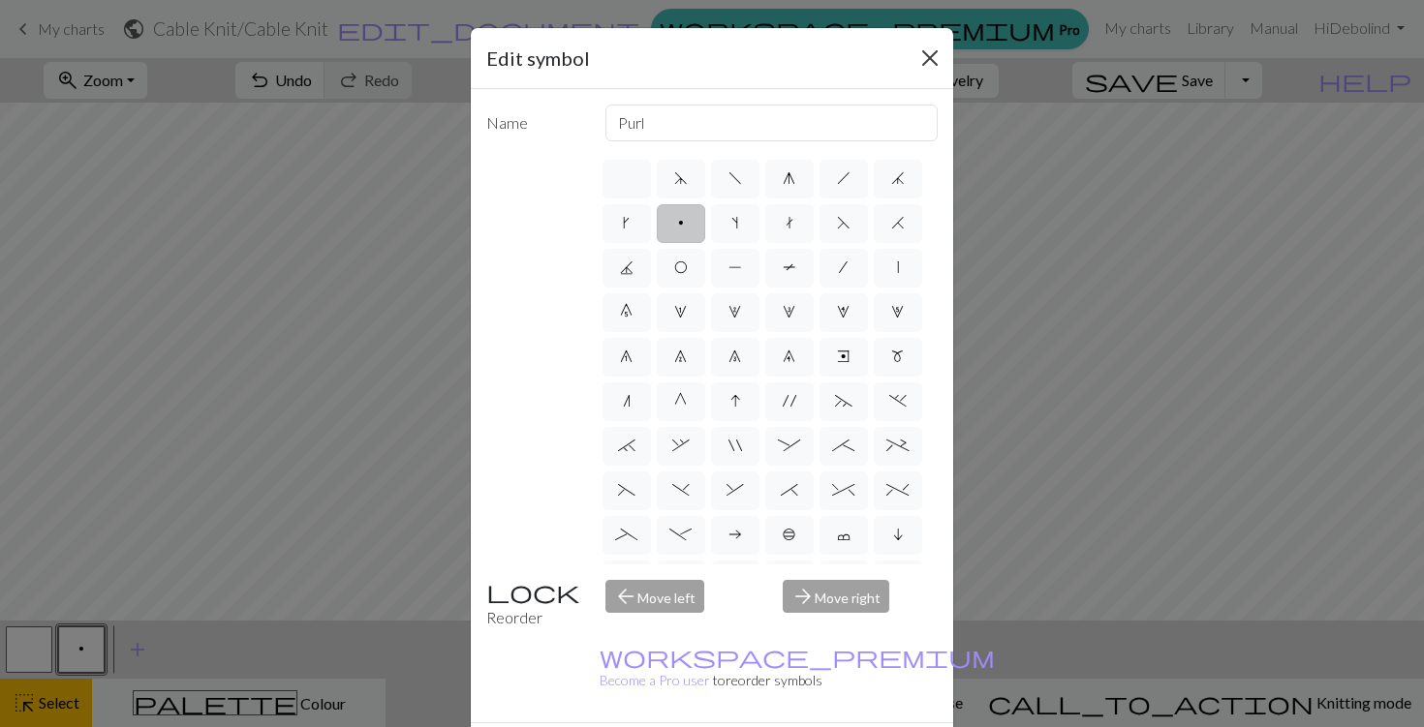
click at [934, 44] on button "Close" at bounding box center [929, 58] width 31 height 31
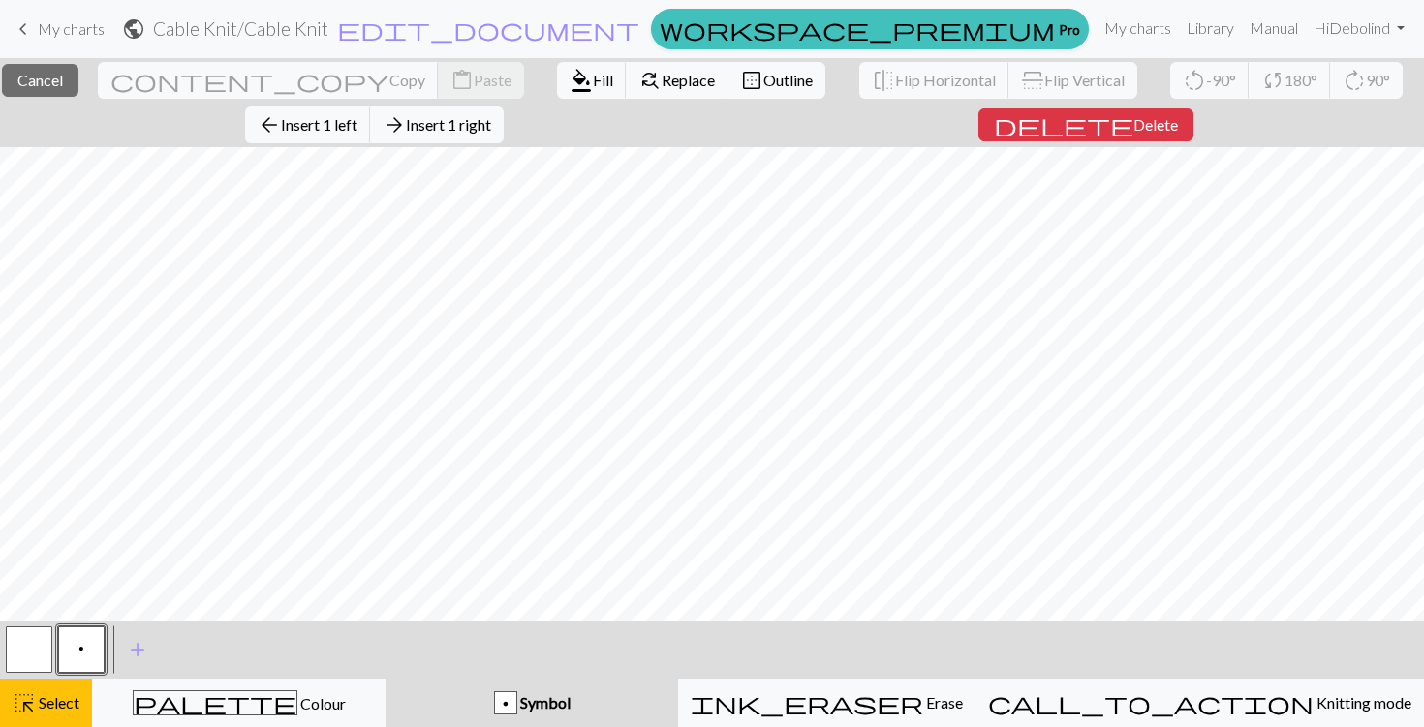
click at [76, 657] on button "p" at bounding box center [81, 650] width 46 height 46
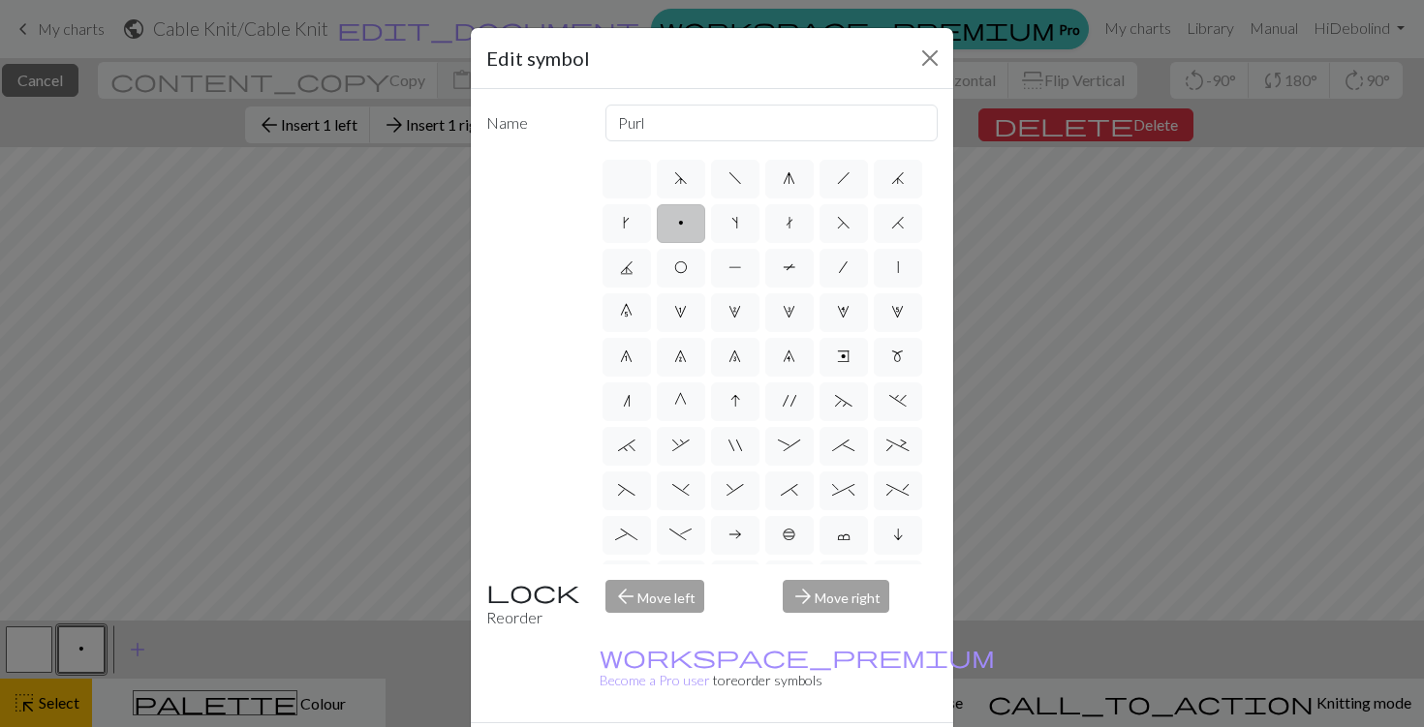
click at [672, 235] on label "p" at bounding box center [681, 223] width 48 height 39
click at [678, 224] on input "p" at bounding box center [684, 217] width 13 height 13
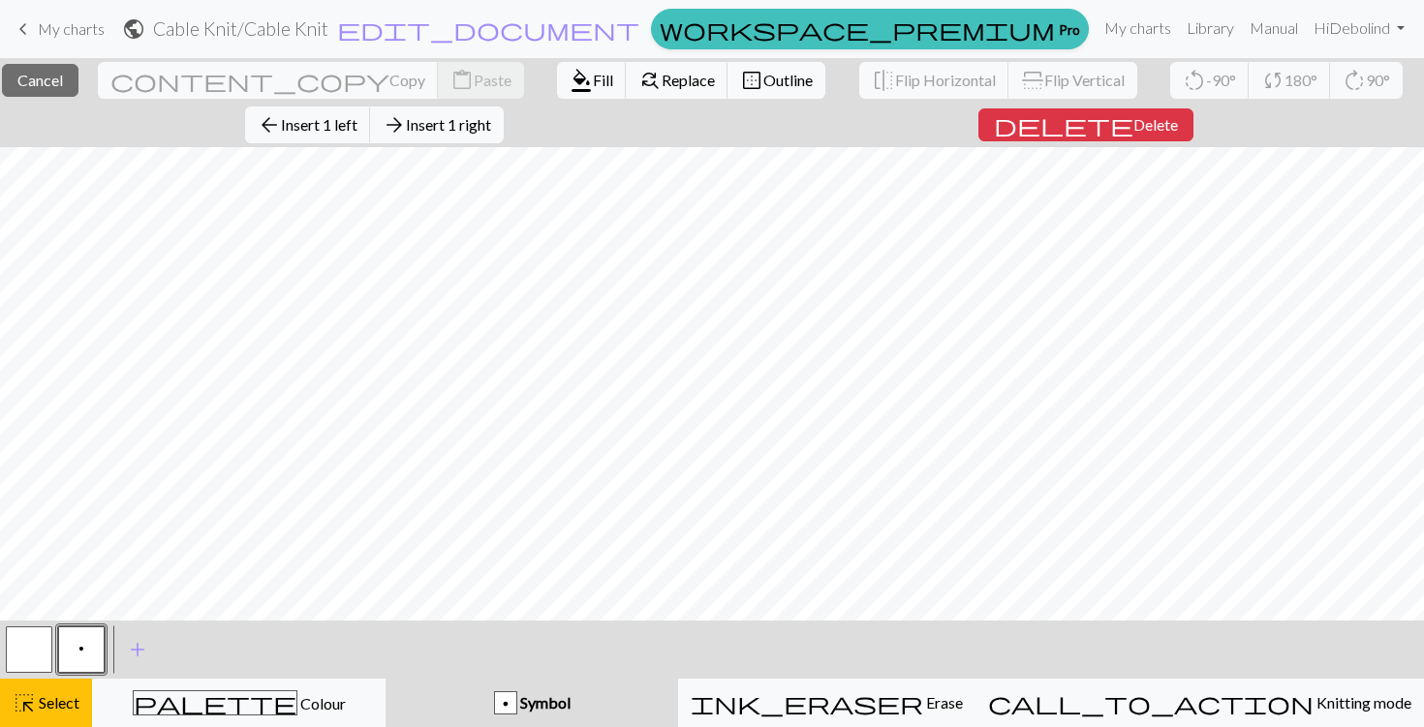
click at [433, 645] on div "< p > add Add a symbol" at bounding box center [712, 650] width 1424 height 58
click at [39, 708] on span "Select" at bounding box center [58, 702] width 44 height 18
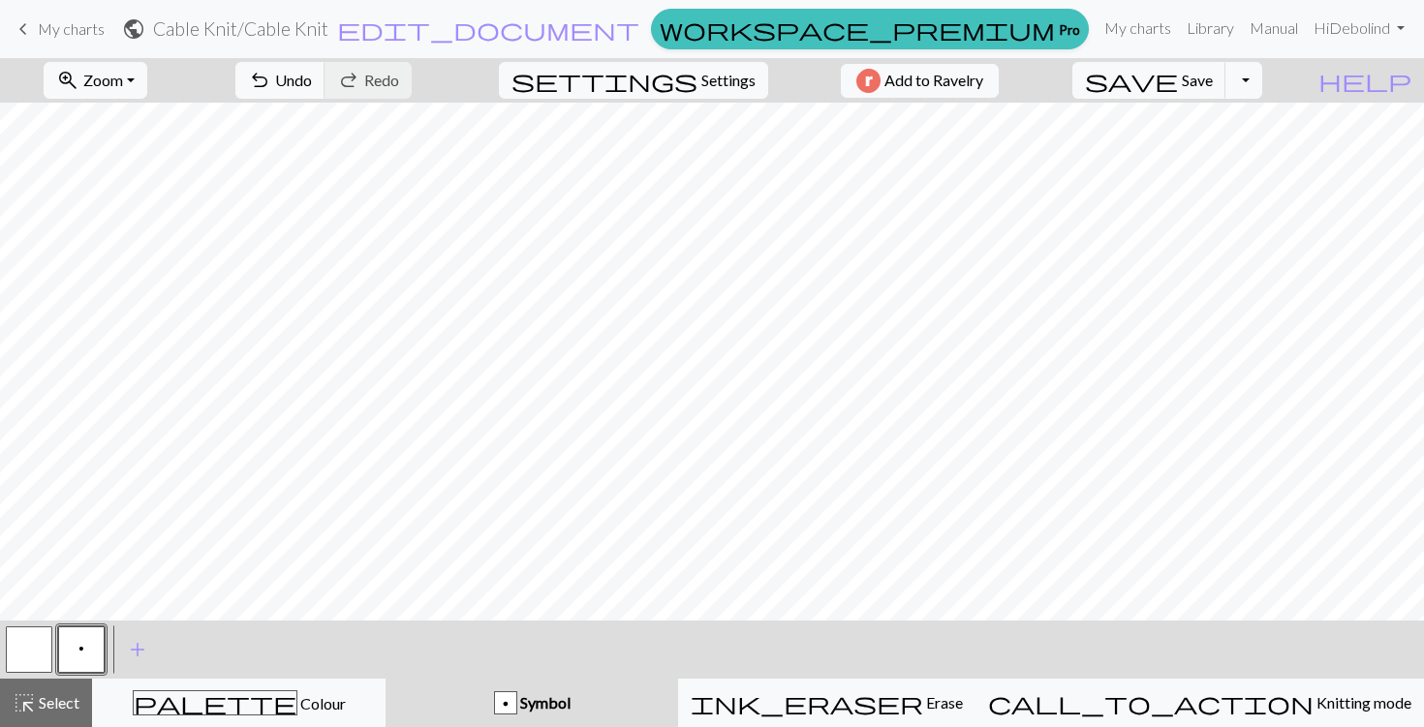
click at [21, 642] on button "button" at bounding box center [29, 650] width 46 height 46
click at [82, 660] on button "p" at bounding box center [81, 650] width 46 height 46
click at [44, 641] on button "button" at bounding box center [29, 650] width 46 height 46
click at [78, 654] on span "p" at bounding box center [81, 648] width 6 height 15
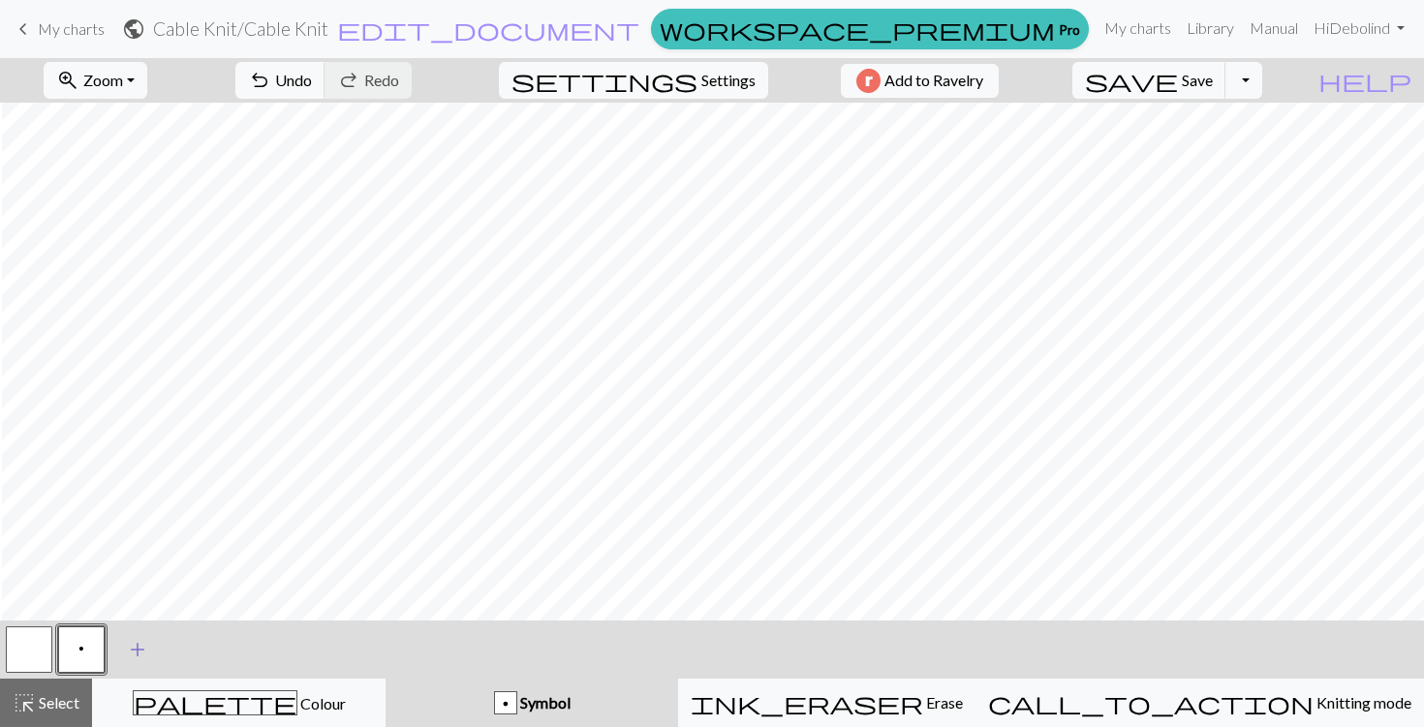
scroll to position [0, 1465]
click at [23, 640] on button "button" at bounding box center [29, 650] width 46 height 46
click at [67, 702] on span "Select" at bounding box center [58, 702] width 44 height 18
click at [139, 647] on span "add" at bounding box center [137, 649] width 23 height 27
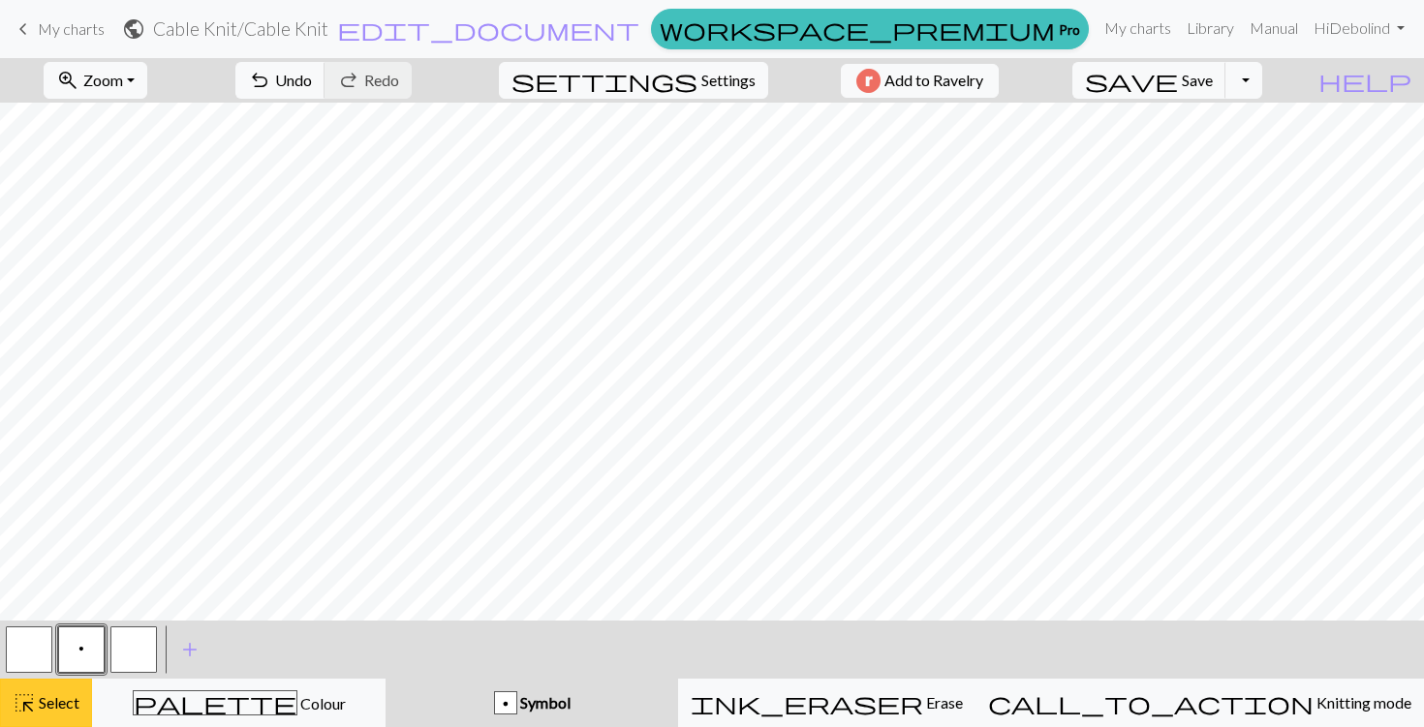
click at [57, 709] on span "Select" at bounding box center [58, 702] width 44 height 18
click at [140, 656] on button "button" at bounding box center [133, 650] width 46 height 46
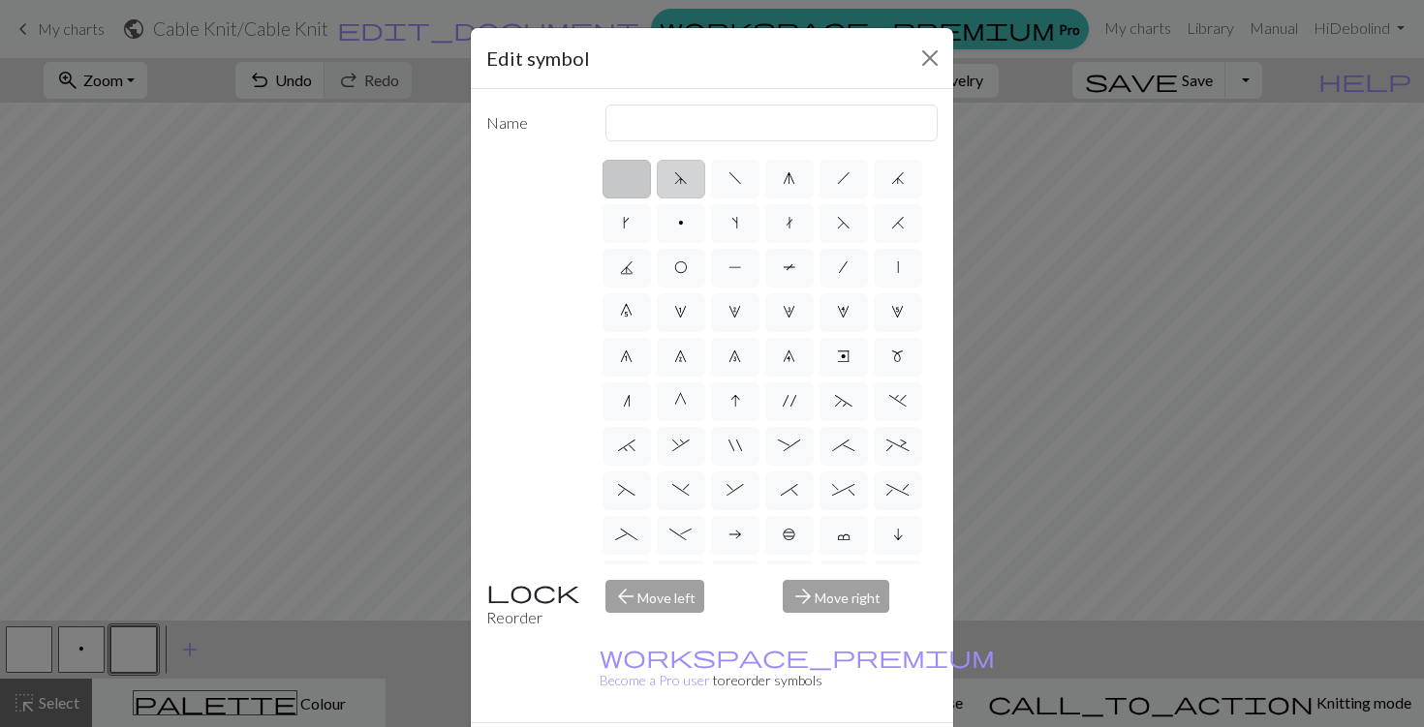
click at [685, 184] on span "d" at bounding box center [681, 177] width 14 height 15
click at [685, 179] on input "d" at bounding box center [680, 173] width 13 height 13
radio input "true"
type input "sk2p"
click at [712, 189] on label "f" at bounding box center [735, 179] width 48 height 39
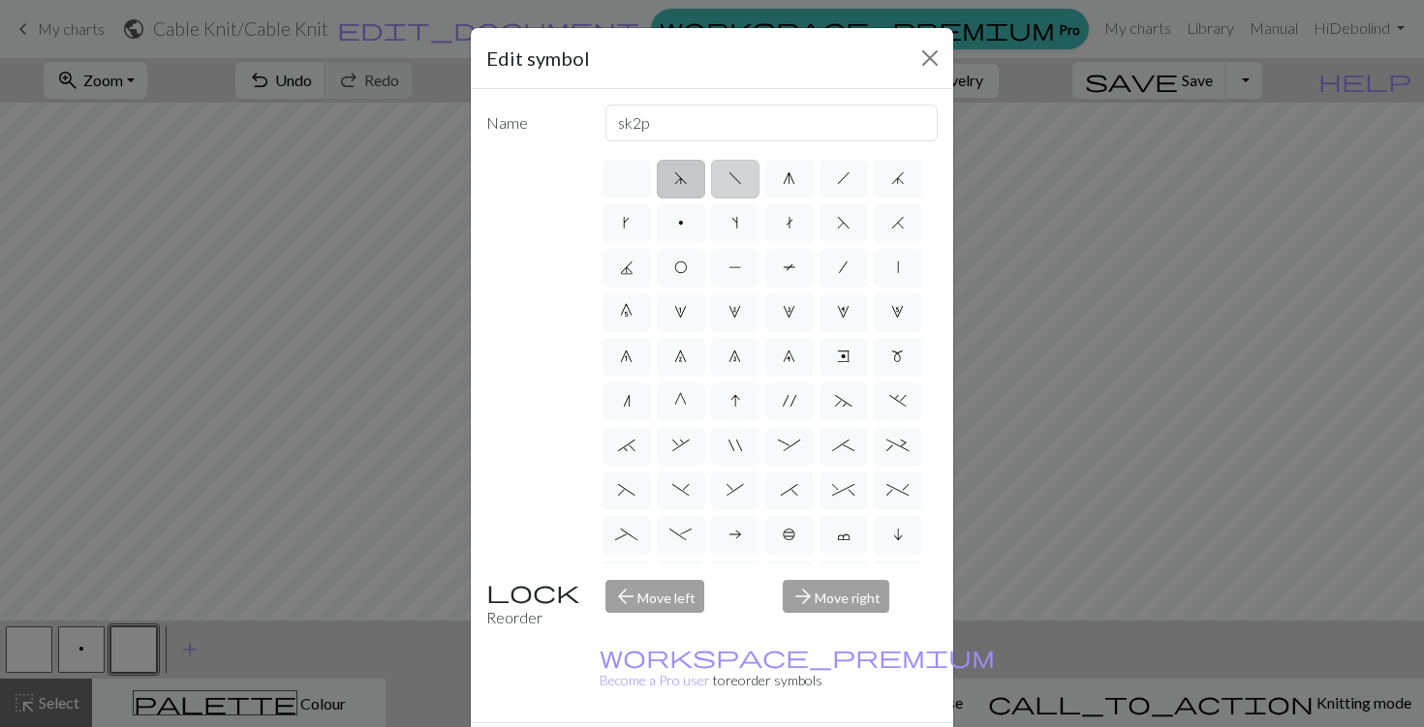
click at [728, 179] on input "f" at bounding box center [734, 173] width 13 height 13
radio input "true"
type input "left leaning decrease"
click at [801, 185] on label "g" at bounding box center [789, 179] width 48 height 39
click at [795, 179] on input "g" at bounding box center [789, 173] width 13 height 13
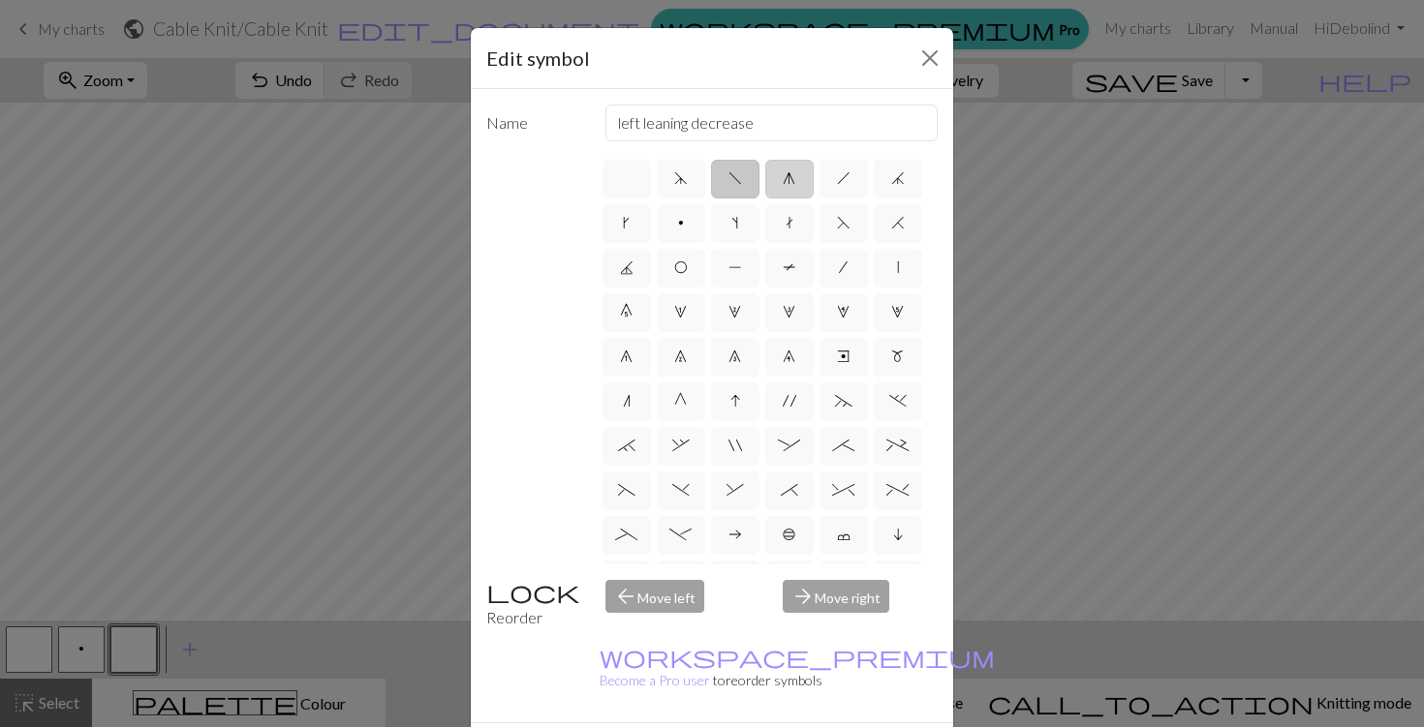
radio input "true"
type input "sk2p"
click at [853, 187] on label "h" at bounding box center [843, 179] width 48 height 39
click at [849, 179] on input "h" at bounding box center [843, 173] width 13 height 13
radio input "true"
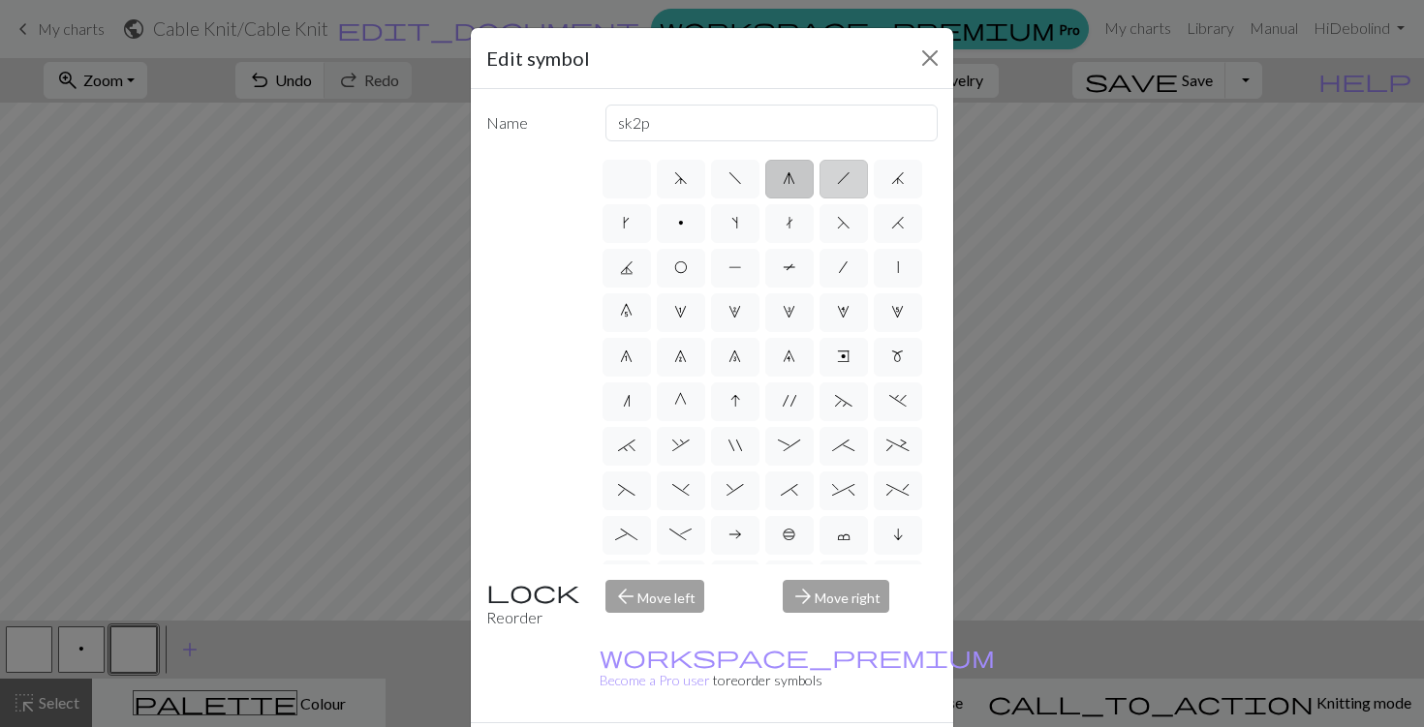
type input "right leaning decrease"
click at [896, 196] on label "j" at bounding box center [898, 179] width 48 height 39
click at [896, 179] on input "j" at bounding box center [897, 173] width 13 height 13
radio input "true"
type input "k3tog"
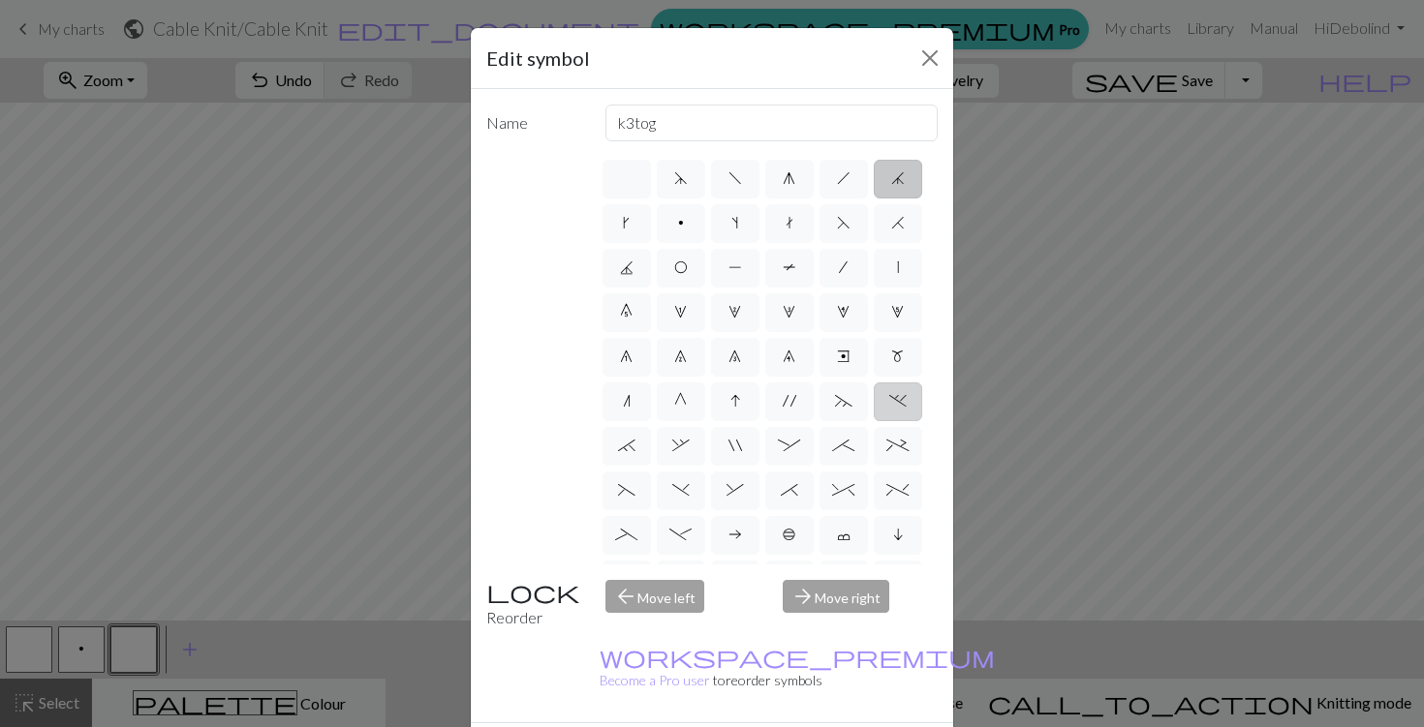
click at [904, 404] on span "." at bounding box center [897, 400] width 17 height 15
click at [902, 402] on input "." at bounding box center [895, 395] width 13 height 13
radio input "true"
type input "3+ stitch left twist"
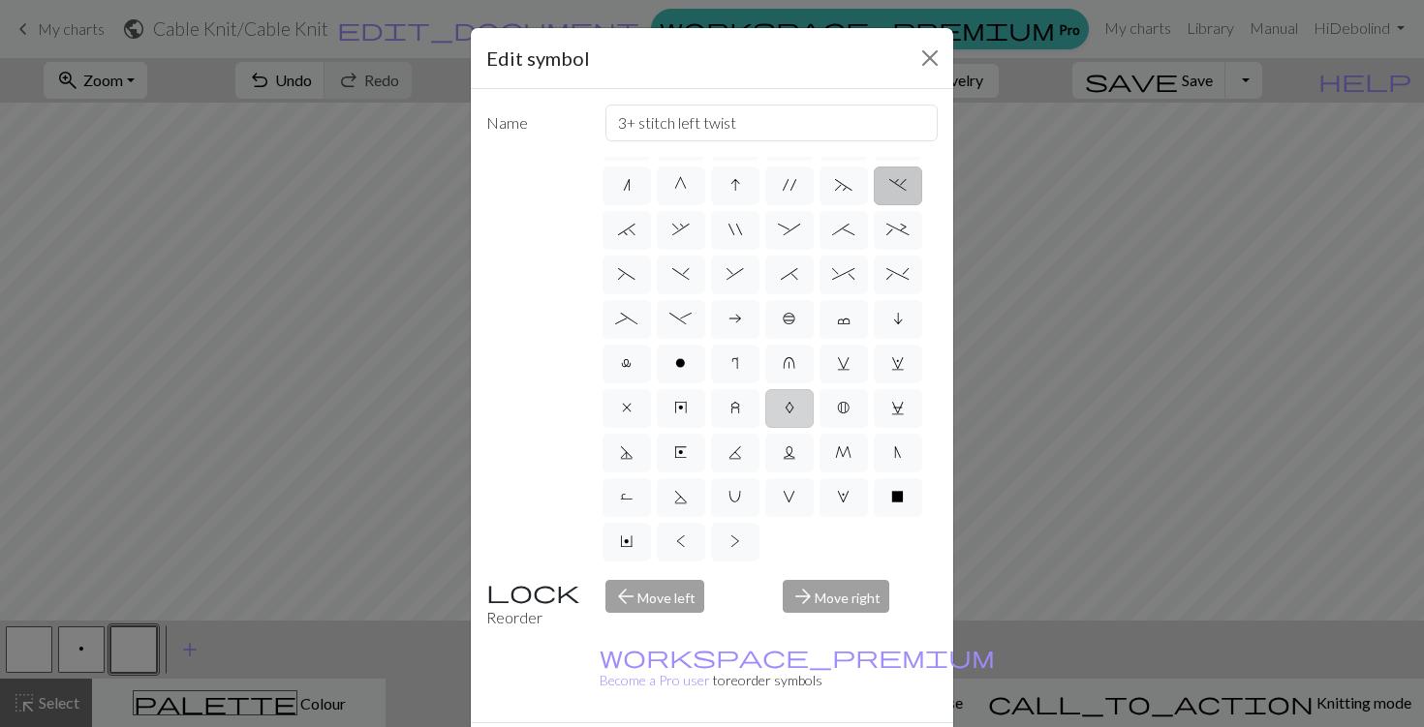
scroll to position [216, 0]
click at [684, 318] on span "-" at bounding box center [680, 318] width 22 height 15
click at [682, 523] on input "-" at bounding box center [675, 529] width 13 height 13
radio input "true"
type input "Right part of left 4+ cable"
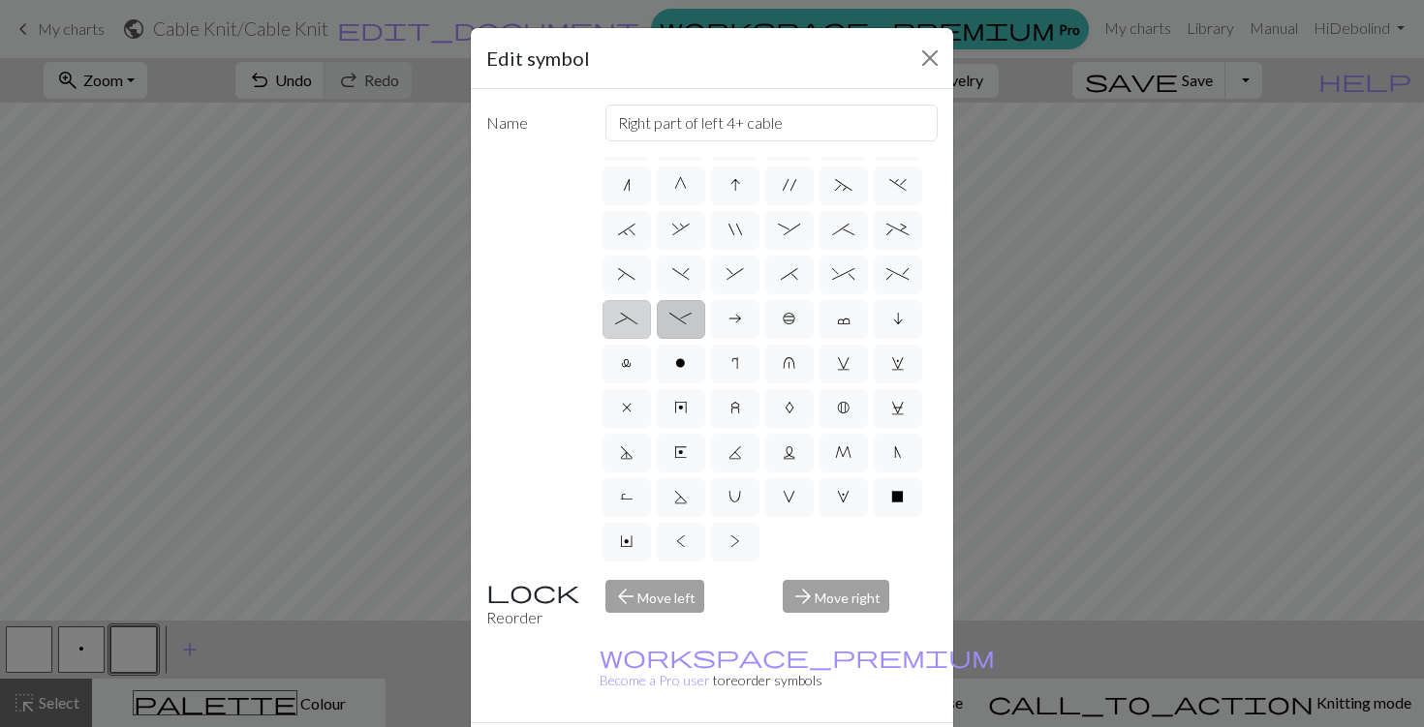
click at [631, 323] on span "_" at bounding box center [626, 318] width 22 height 15
click at [628, 523] on input "_" at bounding box center [621, 529] width 13 height 13
radio input "true"
type input "Left part of left 4+ cable"
click at [689, 316] on span "-" at bounding box center [680, 318] width 22 height 15
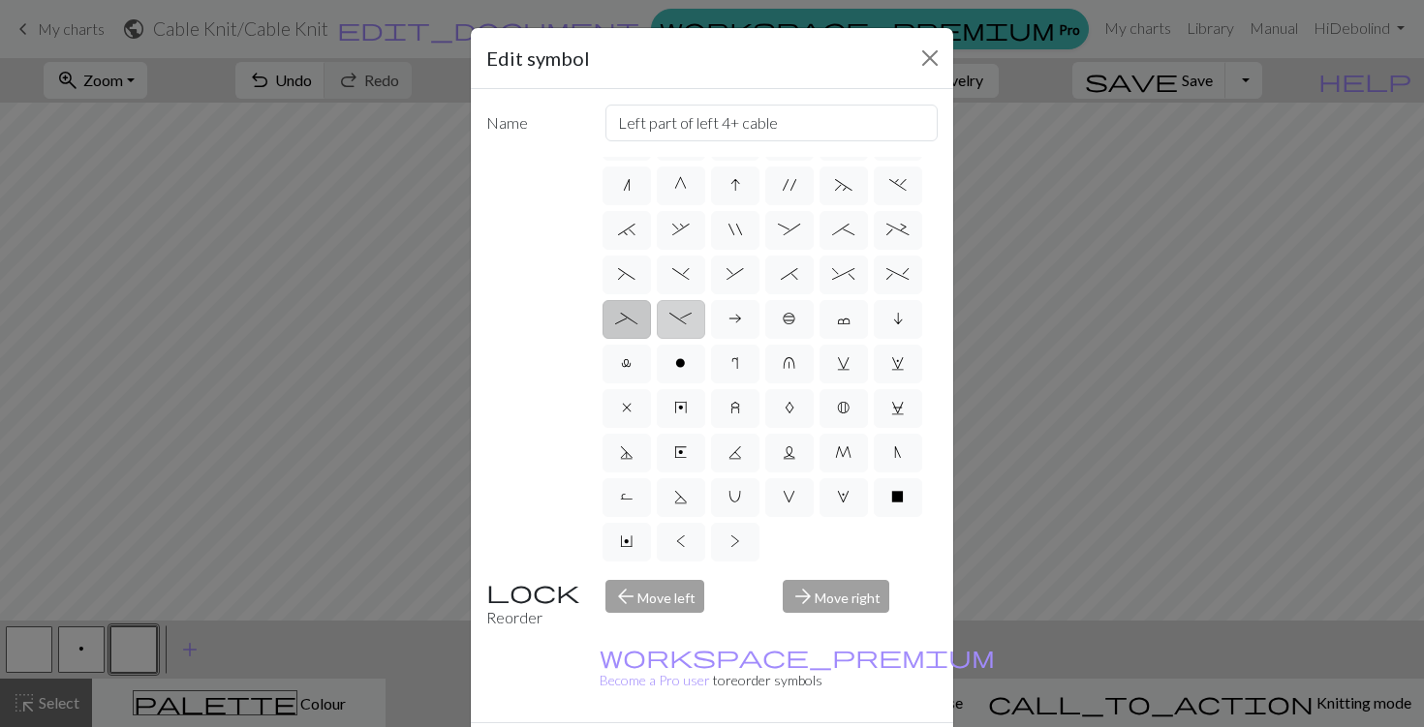
click at [682, 523] on input "-" at bounding box center [675, 529] width 13 height 13
radio input "true"
type input "Right part of left 4+ cable"
click at [686, 325] on span "," at bounding box center [680, 324] width 17 height 15
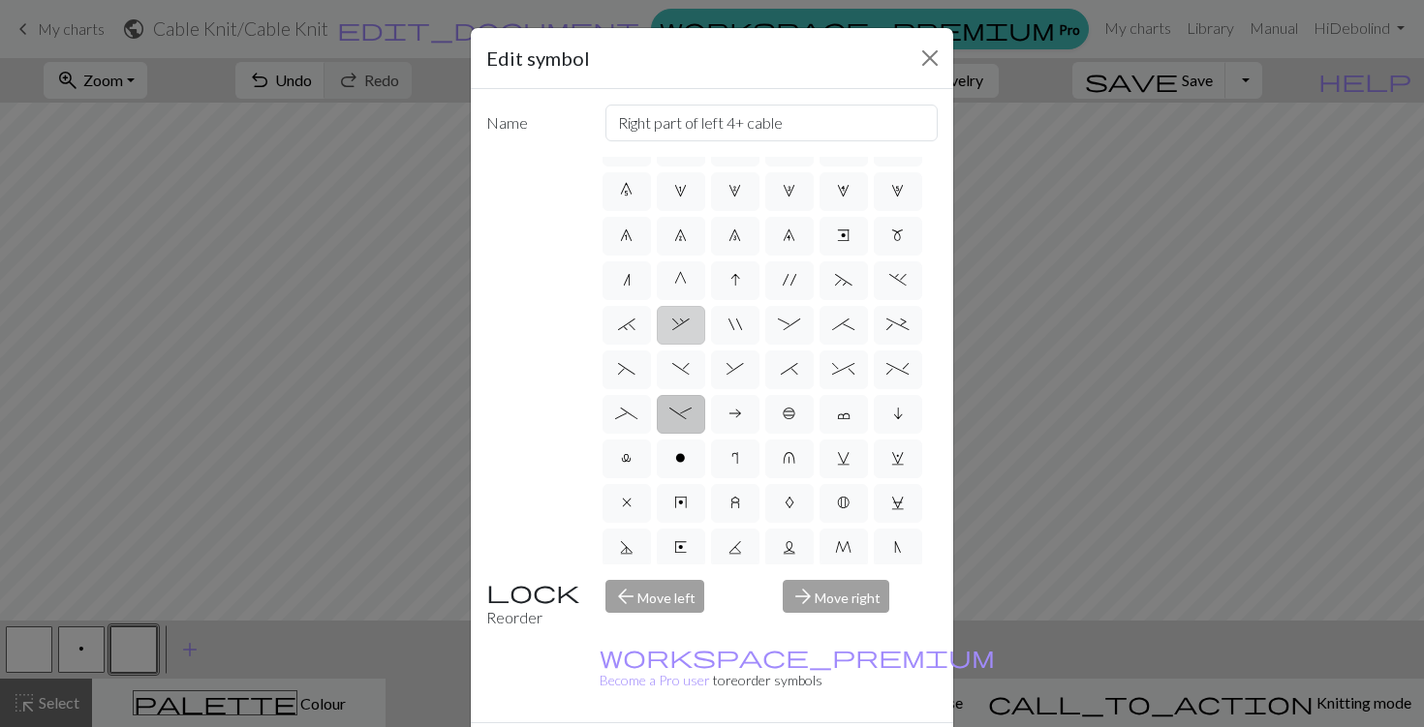
click at [685, 434] on input "," at bounding box center [678, 440] width 13 height 13
radio input "true"
type input "3+ stitch right twist"
click at [630, 321] on span "`" at bounding box center [626, 324] width 17 height 15
click at [630, 434] on input "`" at bounding box center [624, 440] width 13 height 13
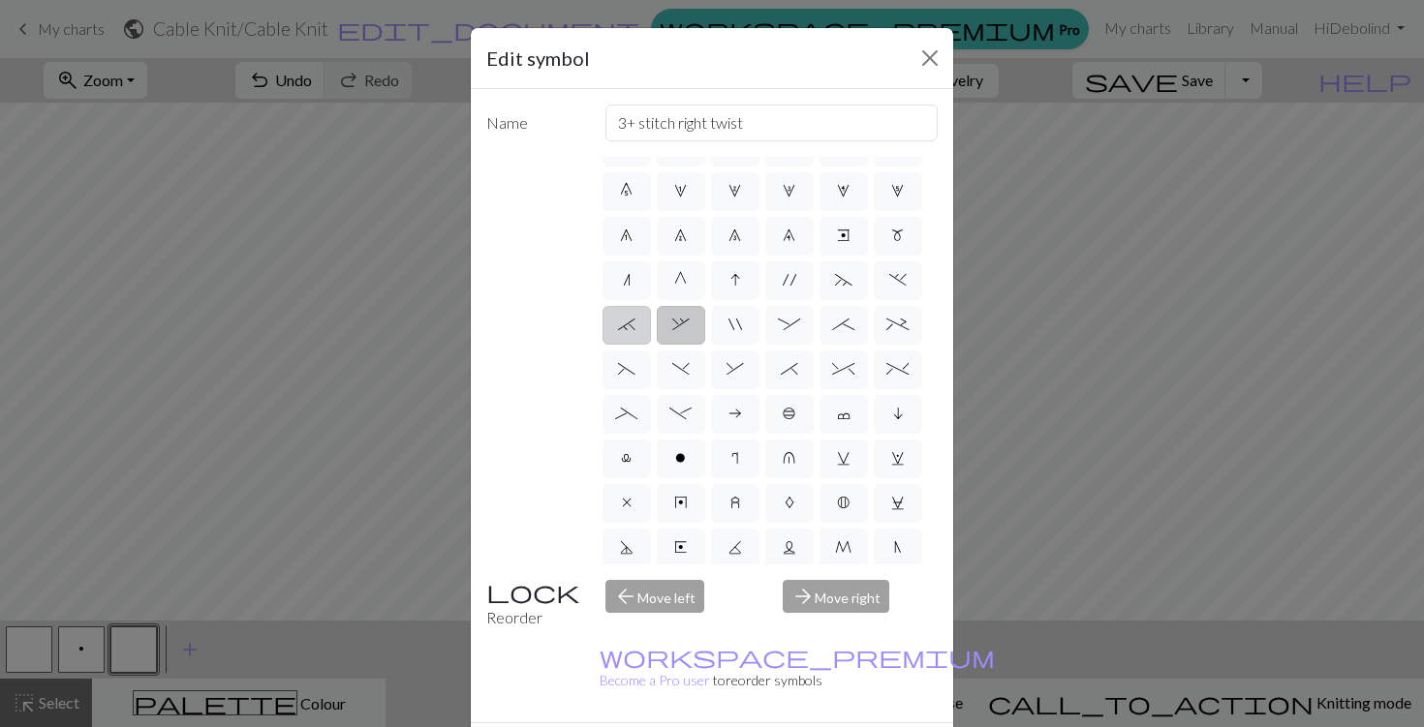
radio input "true"
click at [683, 374] on span ")" at bounding box center [680, 368] width 17 height 15
click at [683, 478] on input ")" at bounding box center [678, 484] width 13 height 13
radio input "true"
type input "right part of left 3+ stitch cable, wyif"
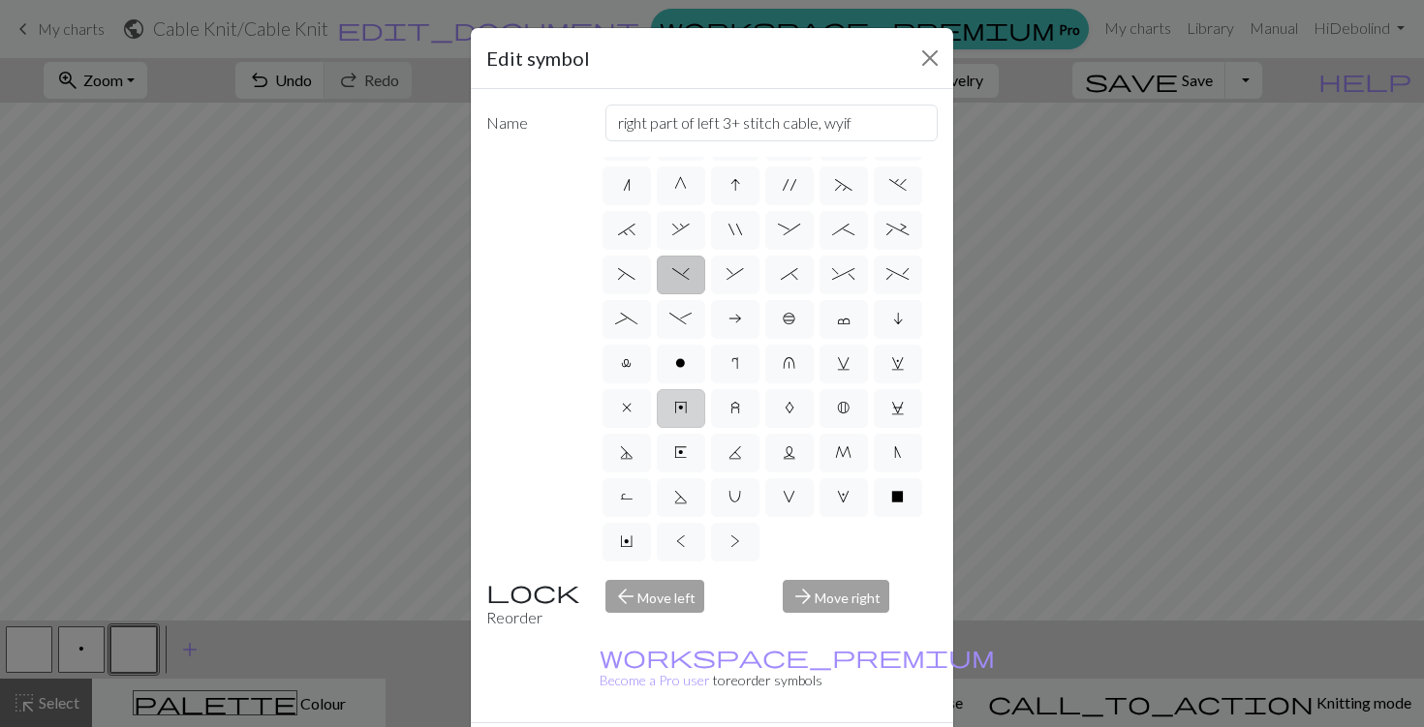
scroll to position [212, 0]
click at [696, 306] on label "-" at bounding box center [681, 323] width 48 height 39
click at [682, 523] on input "-" at bounding box center [675, 529] width 13 height 13
radio input "true"
type input "Right part of left 4+ cable"
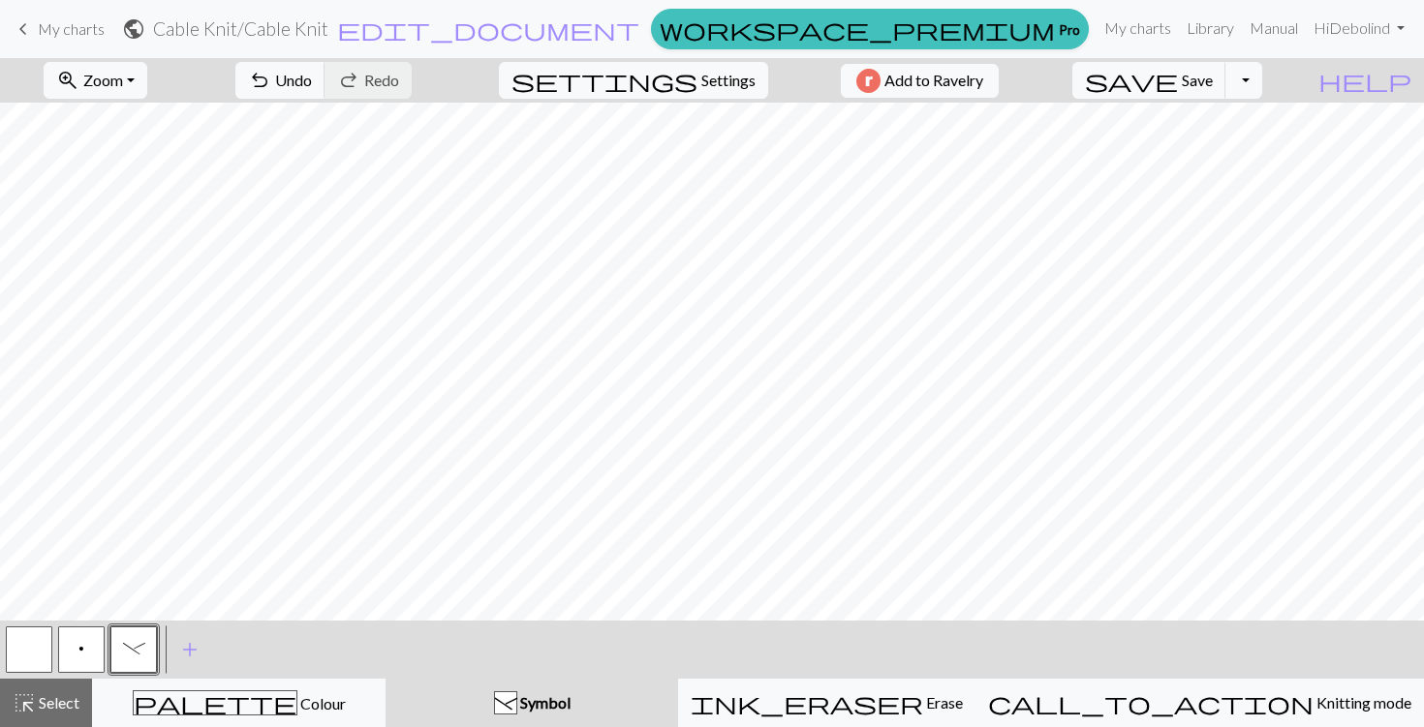
click at [146, 645] on button "-" at bounding box center [133, 650] width 46 height 46
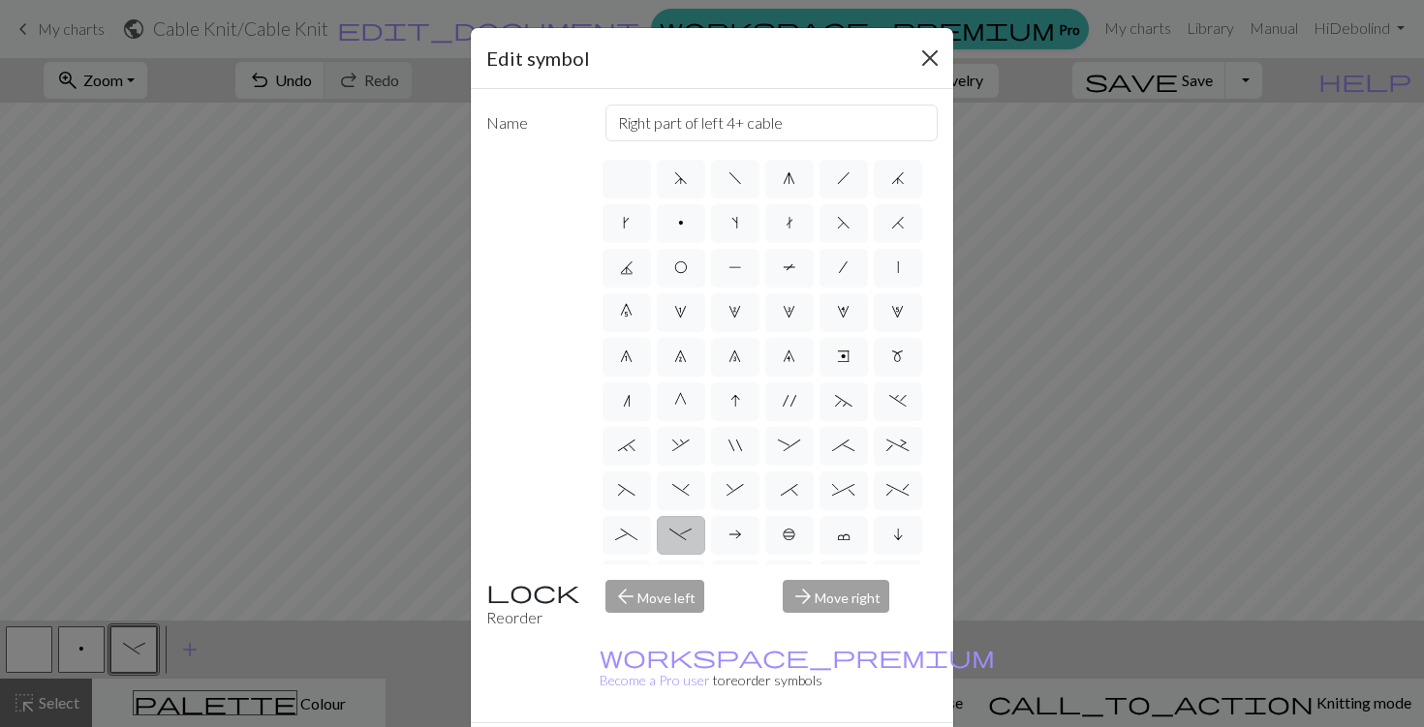
click at [936, 59] on button "Close" at bounding box center [929, 58] width 31 height 31
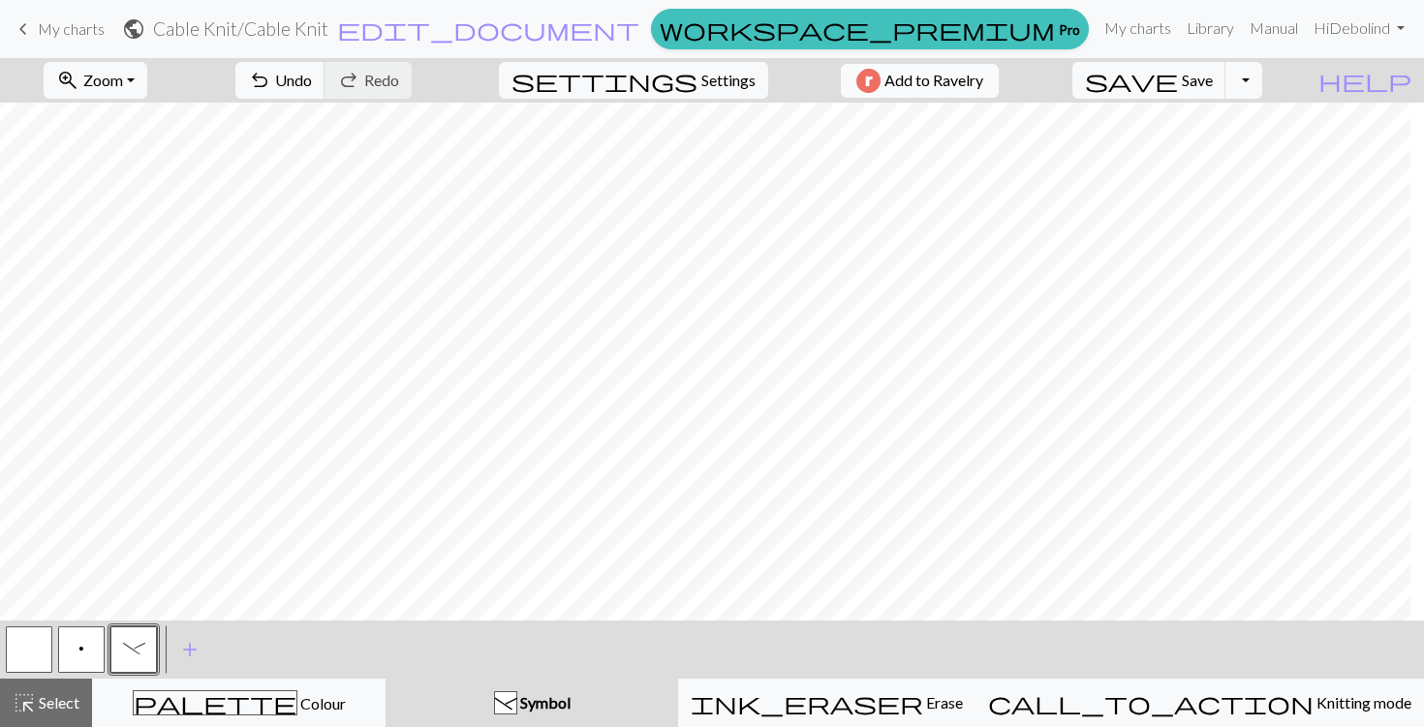
scroll to position [0, 60]
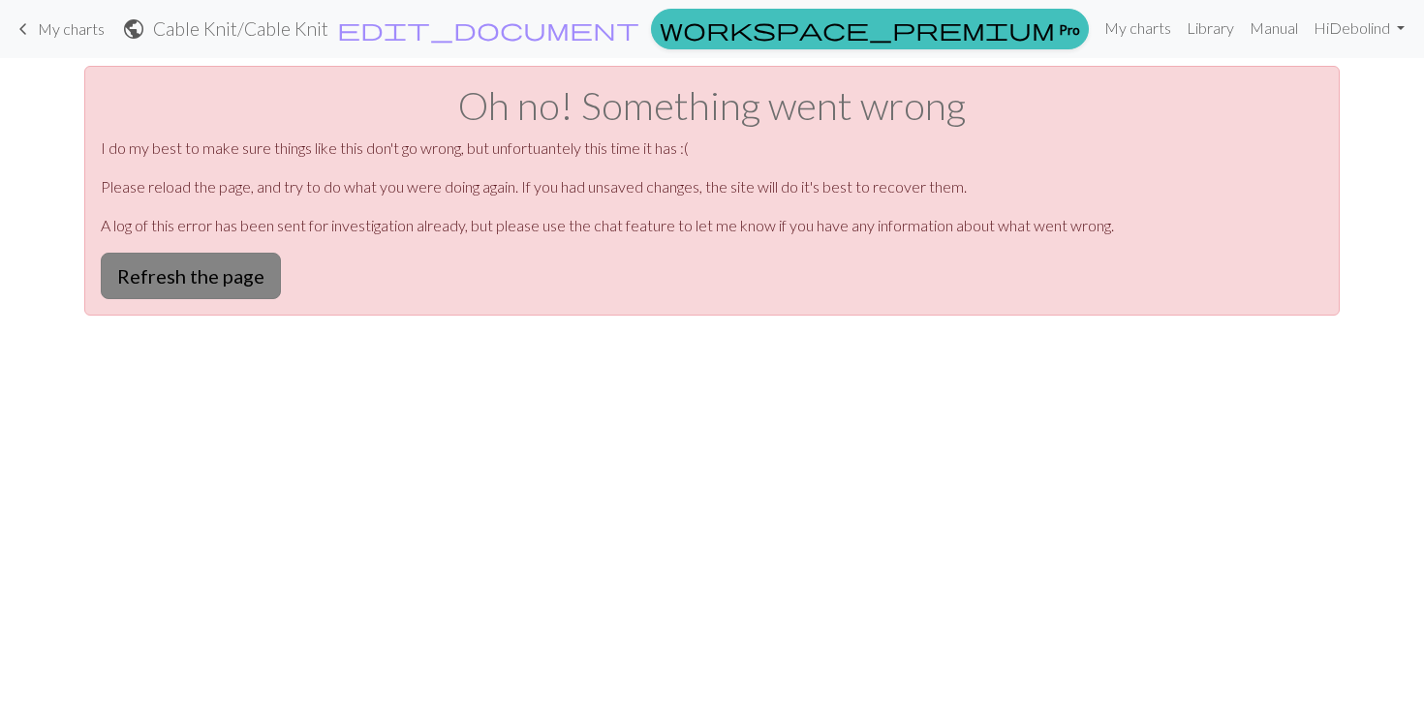
click at [166, 283] on button "Refresh the page" at bounding box center [191, 276] width 180 height 46
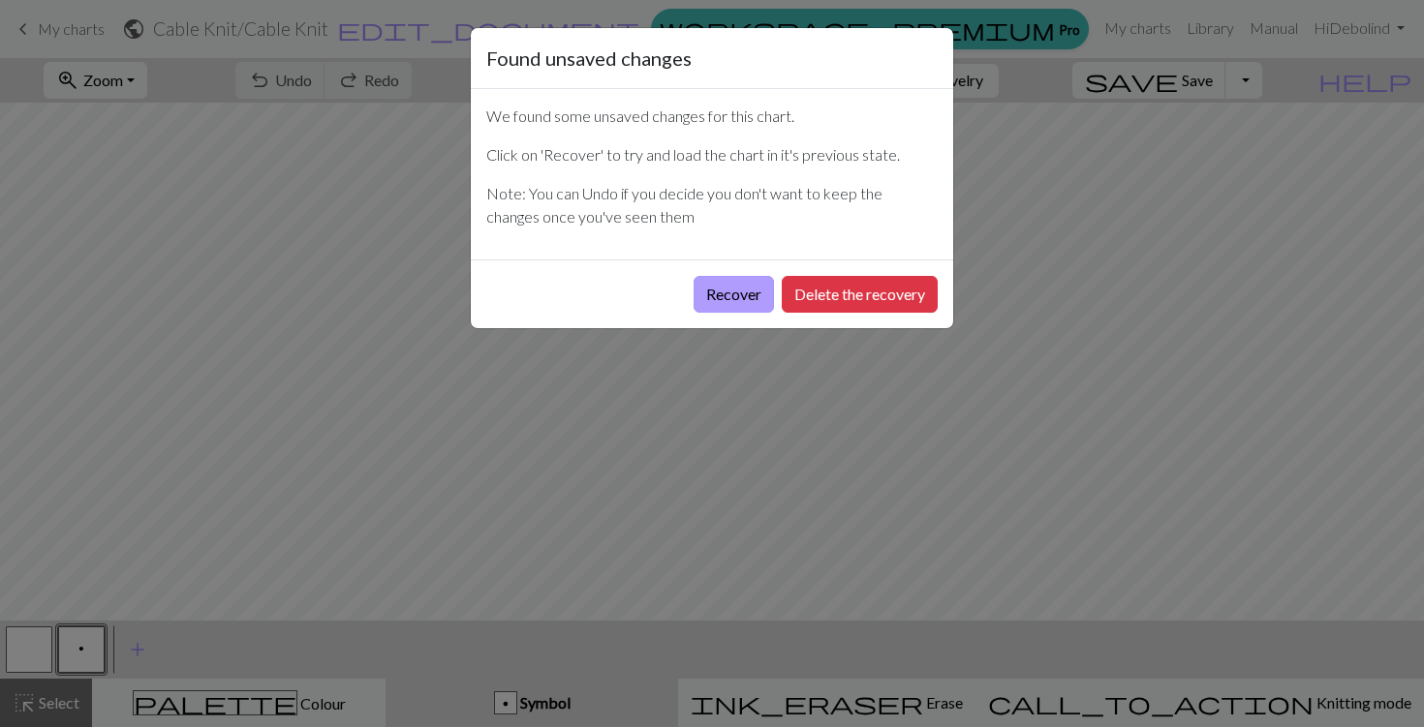
click at [731, 291] on button "Recover" at bounding box center [733, 294] width 80 height 37
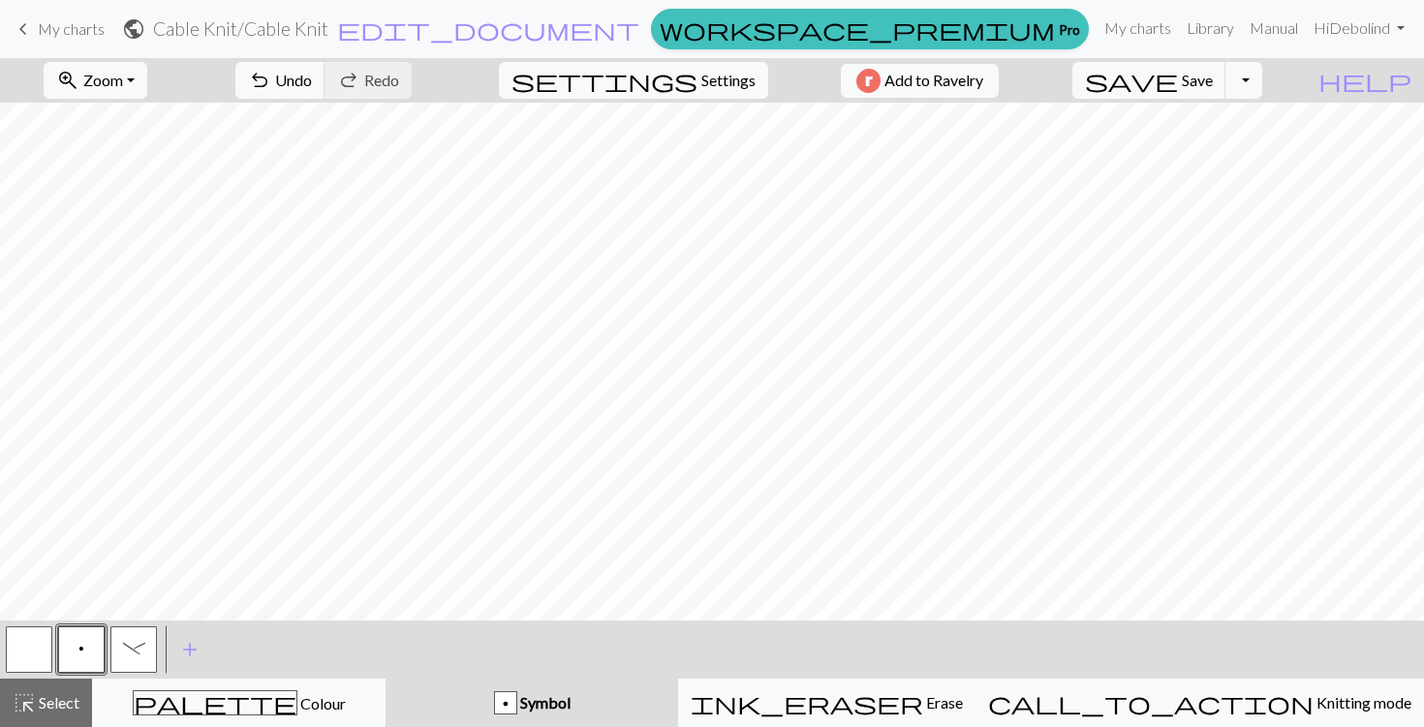
click at [132, 649] on span "-" at bounding box center [134, 648] width 22 height 15
click at [42, 643] on button "button" at bounding box center [29, 650] width 46 height 46
click at [80, 646] on span "p" at bounding box center [81, 648] width 6 height 15
click at [712, 76] on span "Settings" at bounding box center [728, 80] width 54 height 23
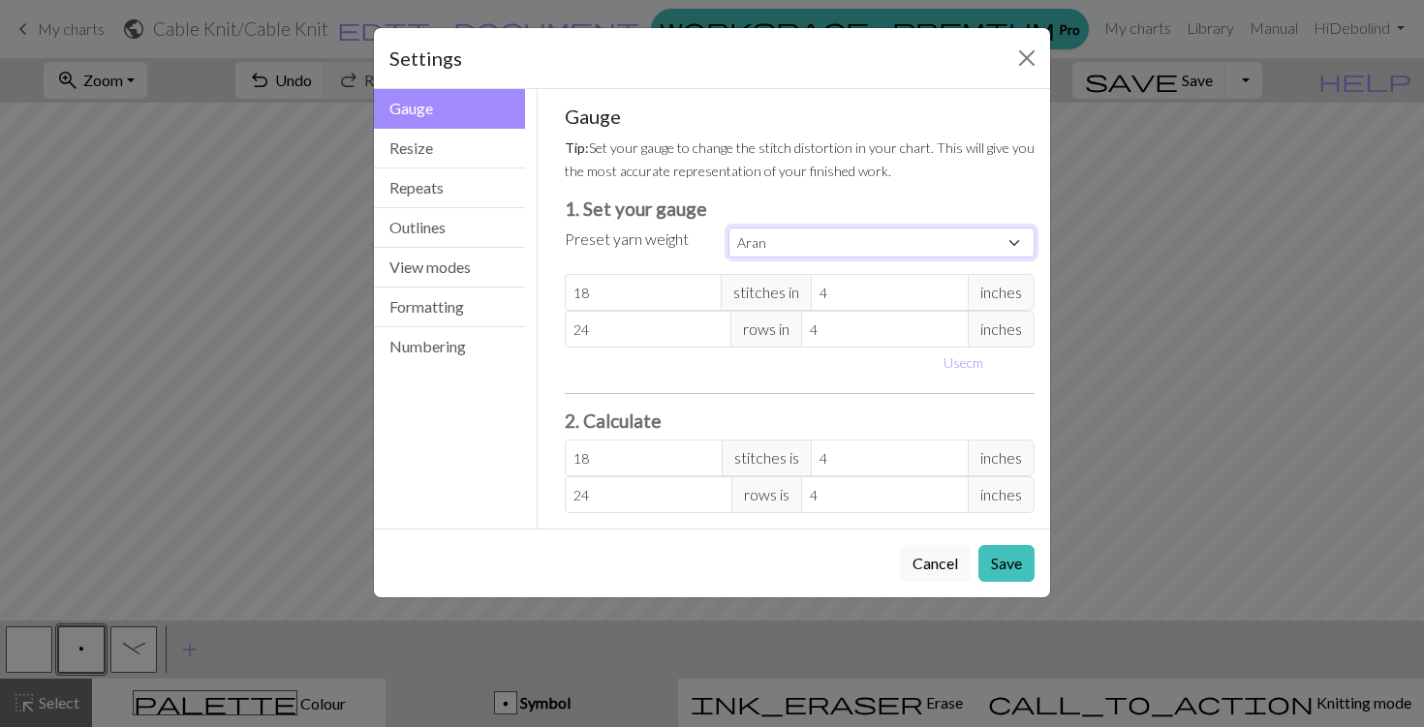
select select "fingering"
type input "28"
type input "36"
type input "28"
type input "36"
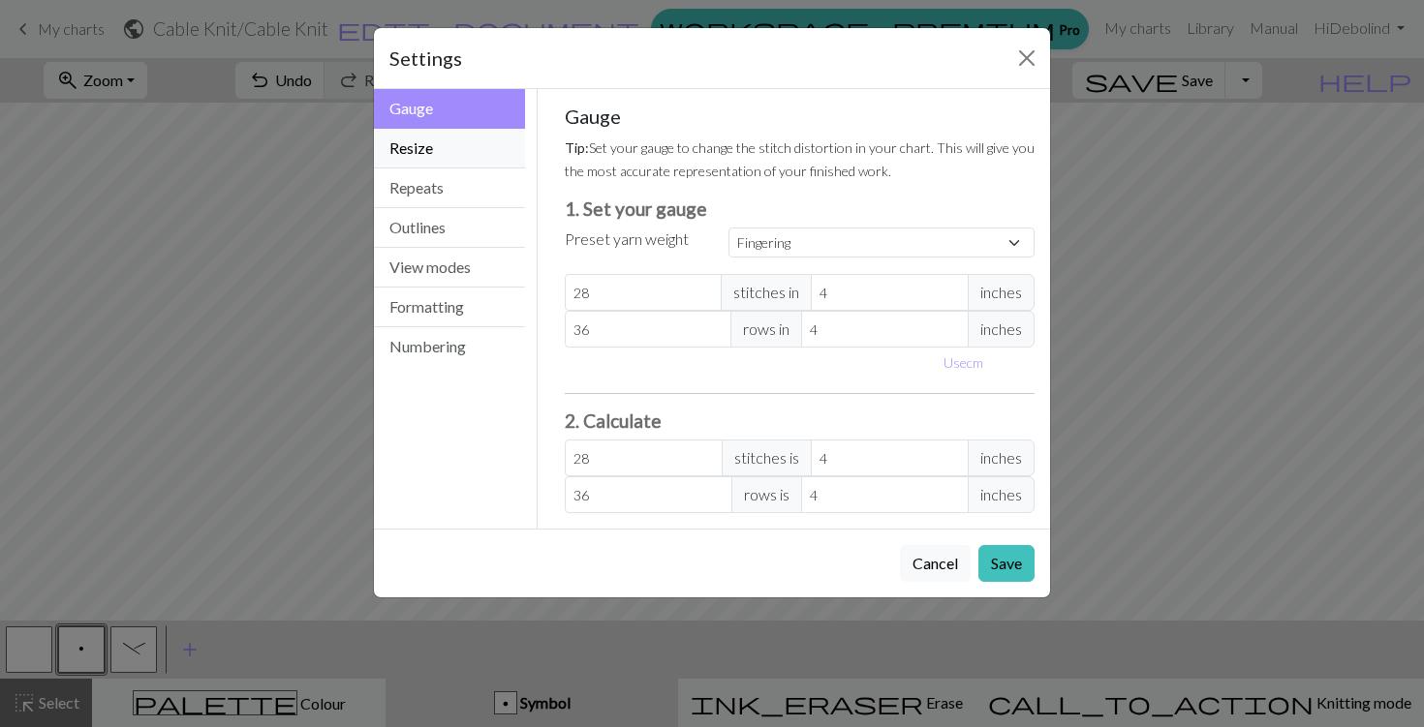
click at [446, 148] on button "Resize" at bounding box center [449, 149] width 151 height 40
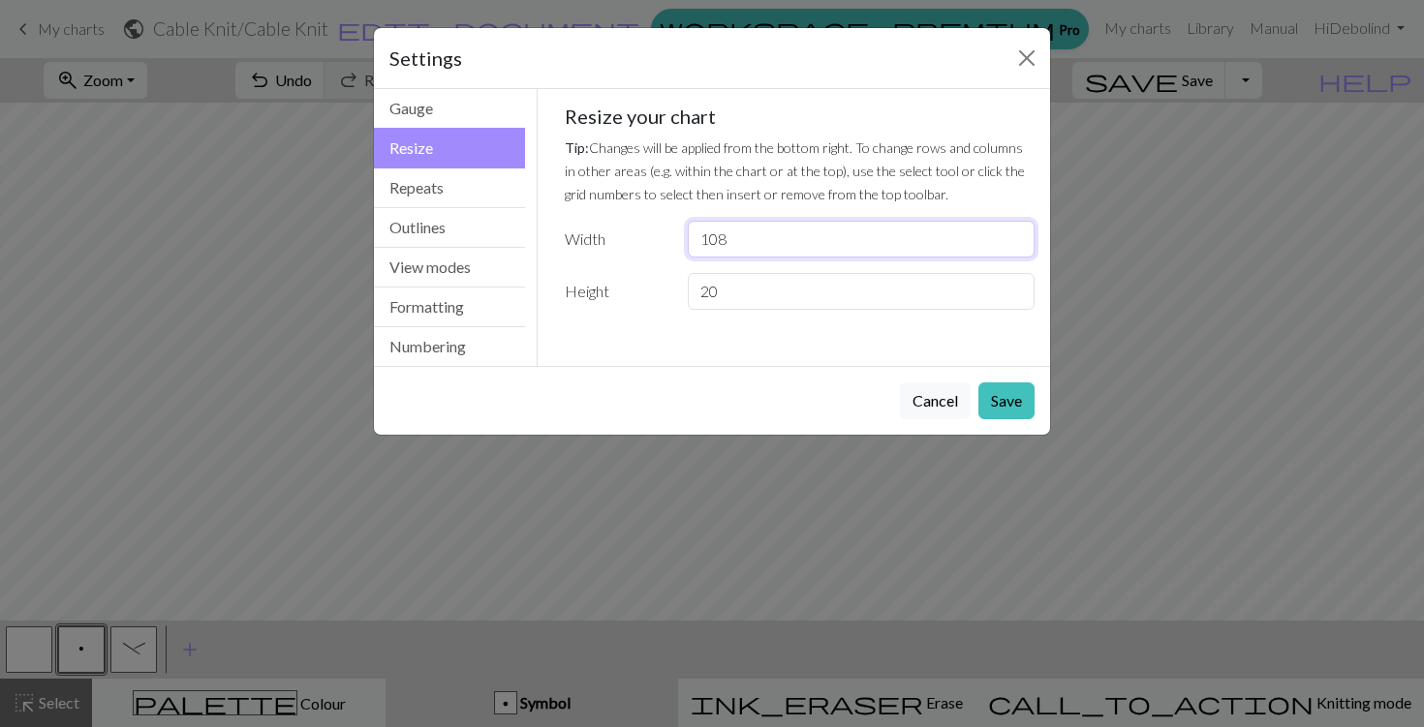
click at [822, 230] on input "108" at bounding box center [861, 239] width 347 height 37
click at [787, 290] on input "20" at bounding box center [861, 291] width 347 height 37
click at [731, 234] on input "108" at bounding box center [861, 239] width 347 height 37
type input "124"
click at [1021, 397] on button "Save" at bounding box center [1006, 401] width 56 height 37
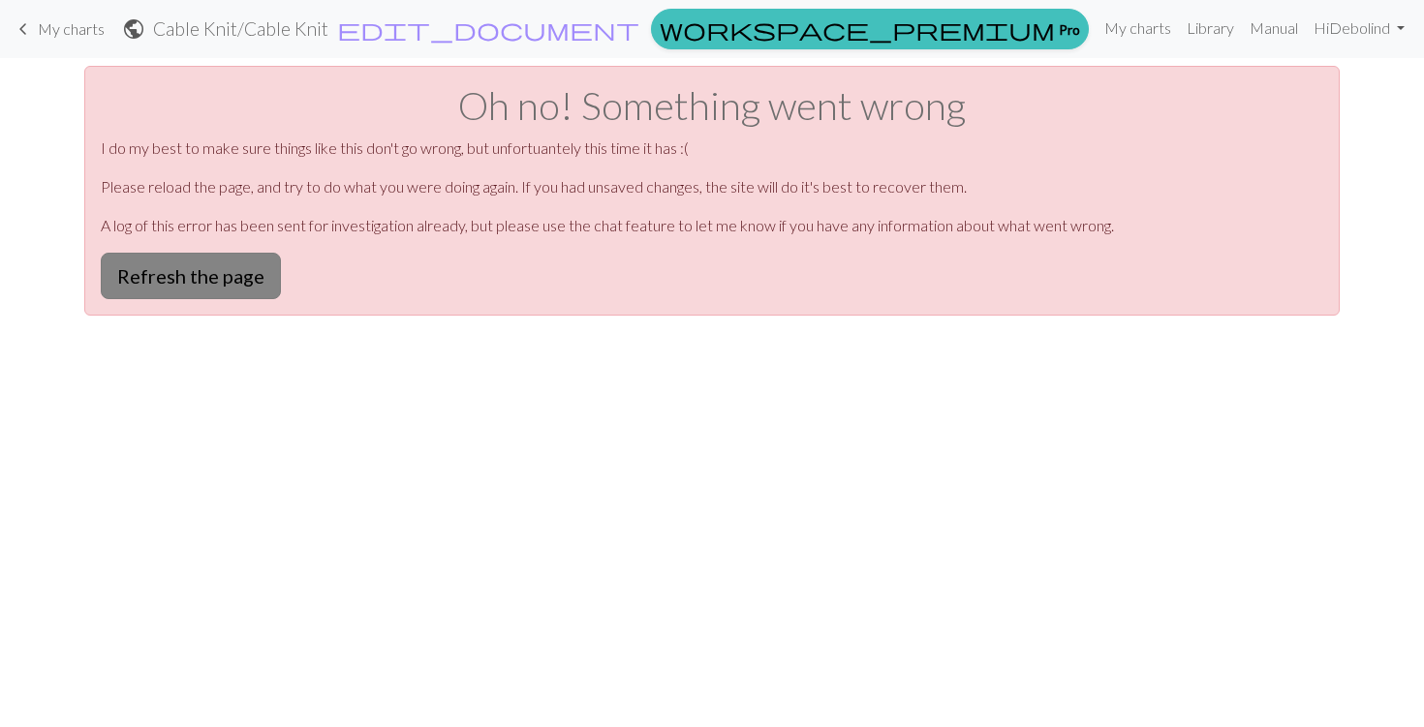
click at [192, 267] on button "Refresh the page" at bounding box center [191, 276] width 180 height 46
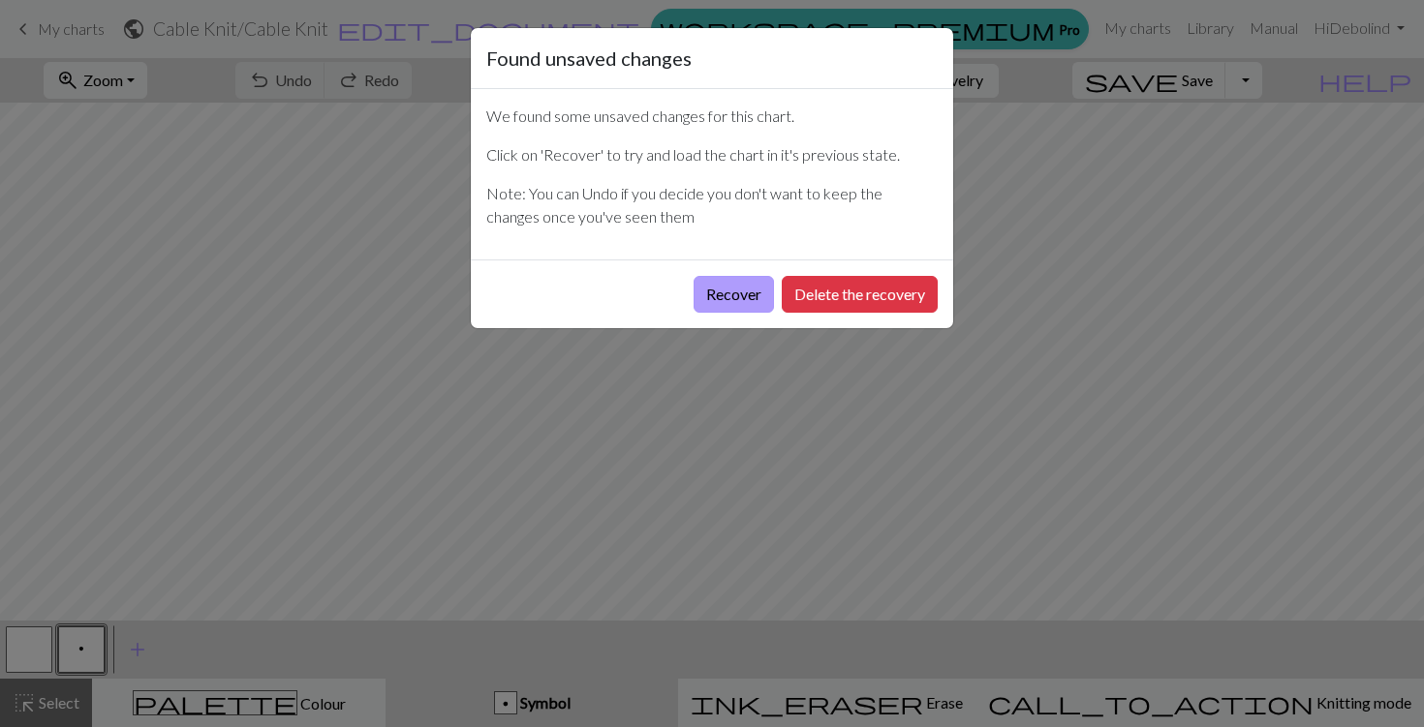
click at [749, 287] on button "Recover" at bounding box center [733, 294] width 80 height 37
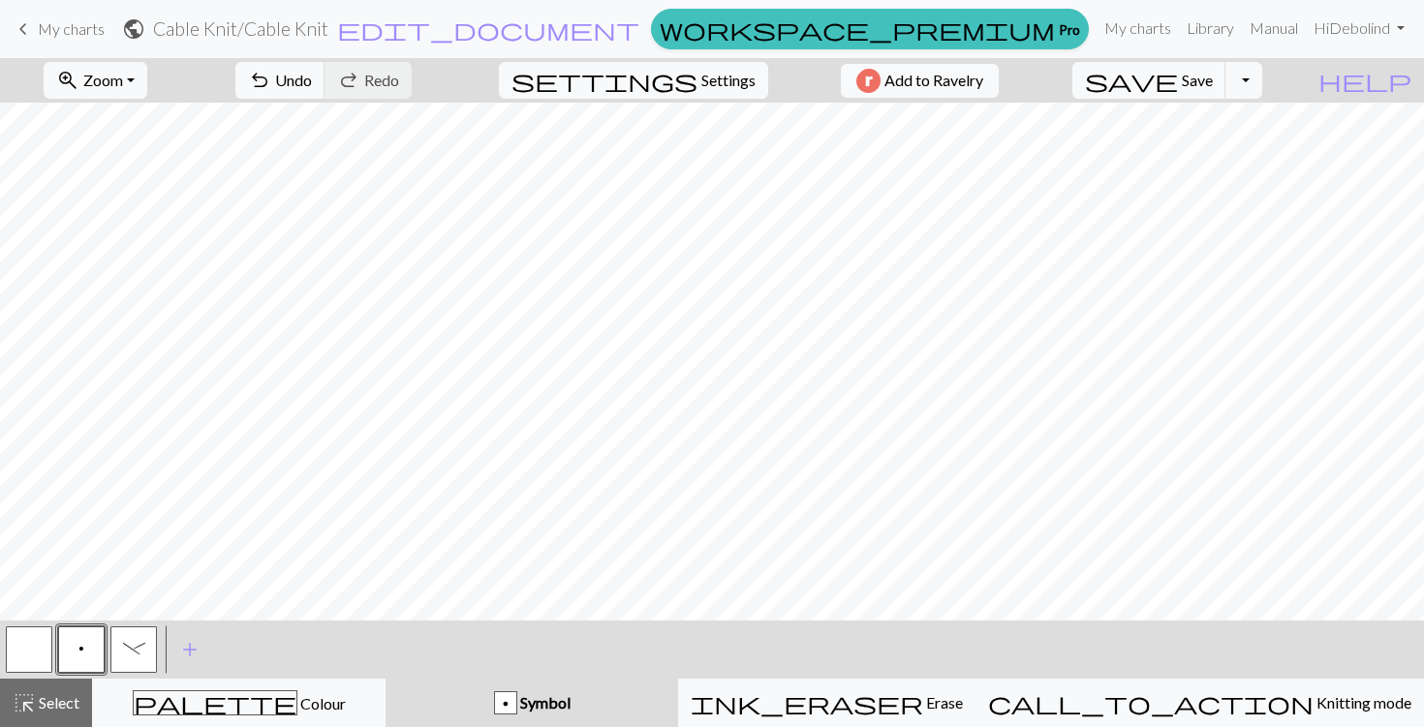
click at [46, 653] on button "button" at bounding box center [29, 650] width 46 height 46
click at [79, 658] on button "p" at bounding box center [81, 650] width 46 height 46
click at [44, 653] on button "button" at bounding box center [29, 650] width 46 height 46
click at [81, 658] on button "p" at bounding box center [81, 650] width 46 height 46
click at [51, 642] on button "button" at bounding box center [29, 650] width 46 height 46
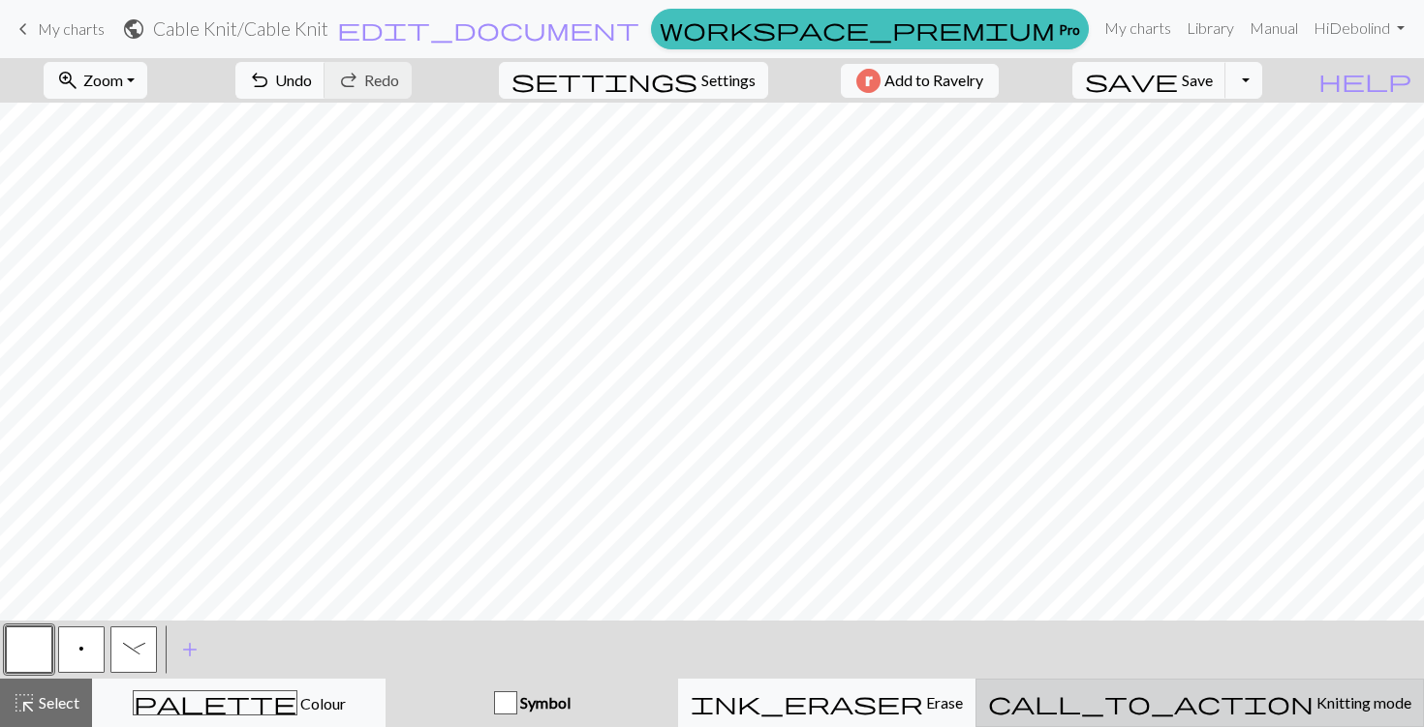
click at [1332, 700] on div "call_to_action Knitting mode Knitting mode" at bounding box center [1199, 702] width 423 height 23
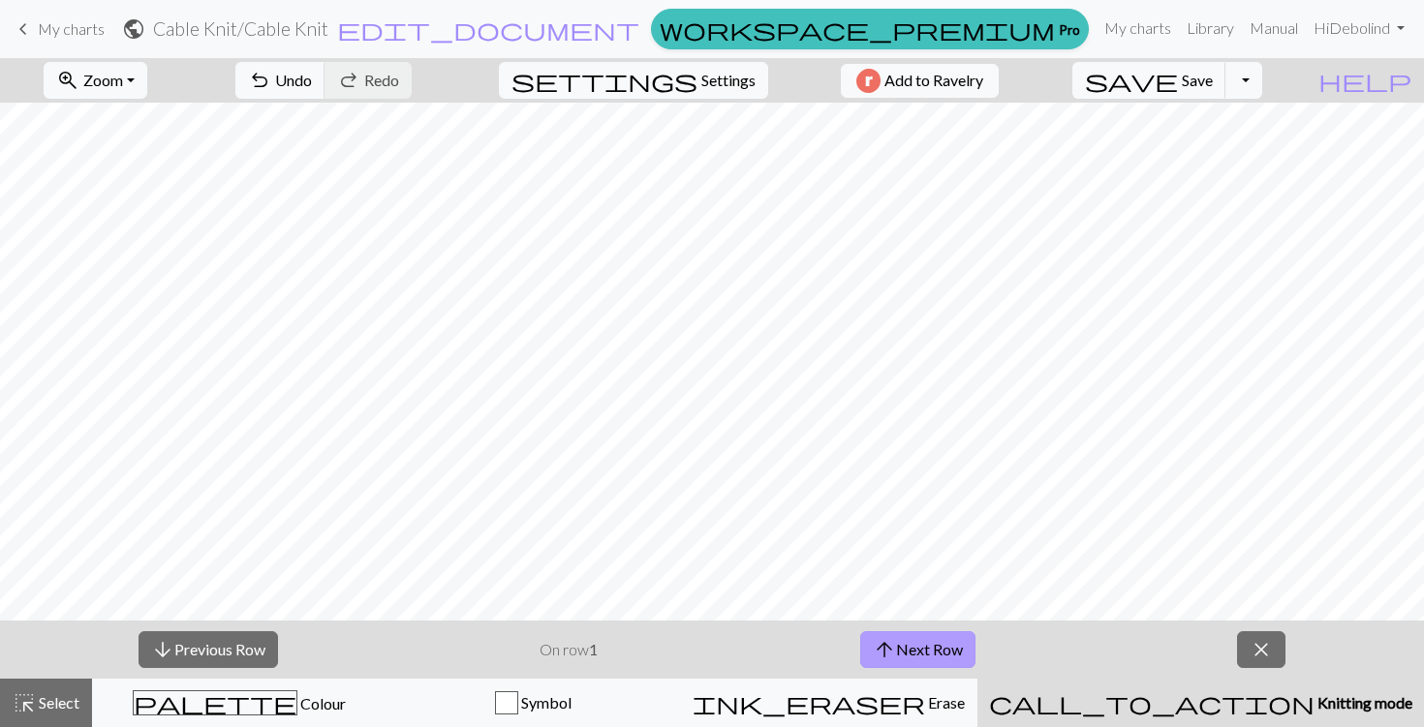
click at [936, 650] on button "arrow_upward Next Row" at bounding box center [917, 649] width 115 height 37
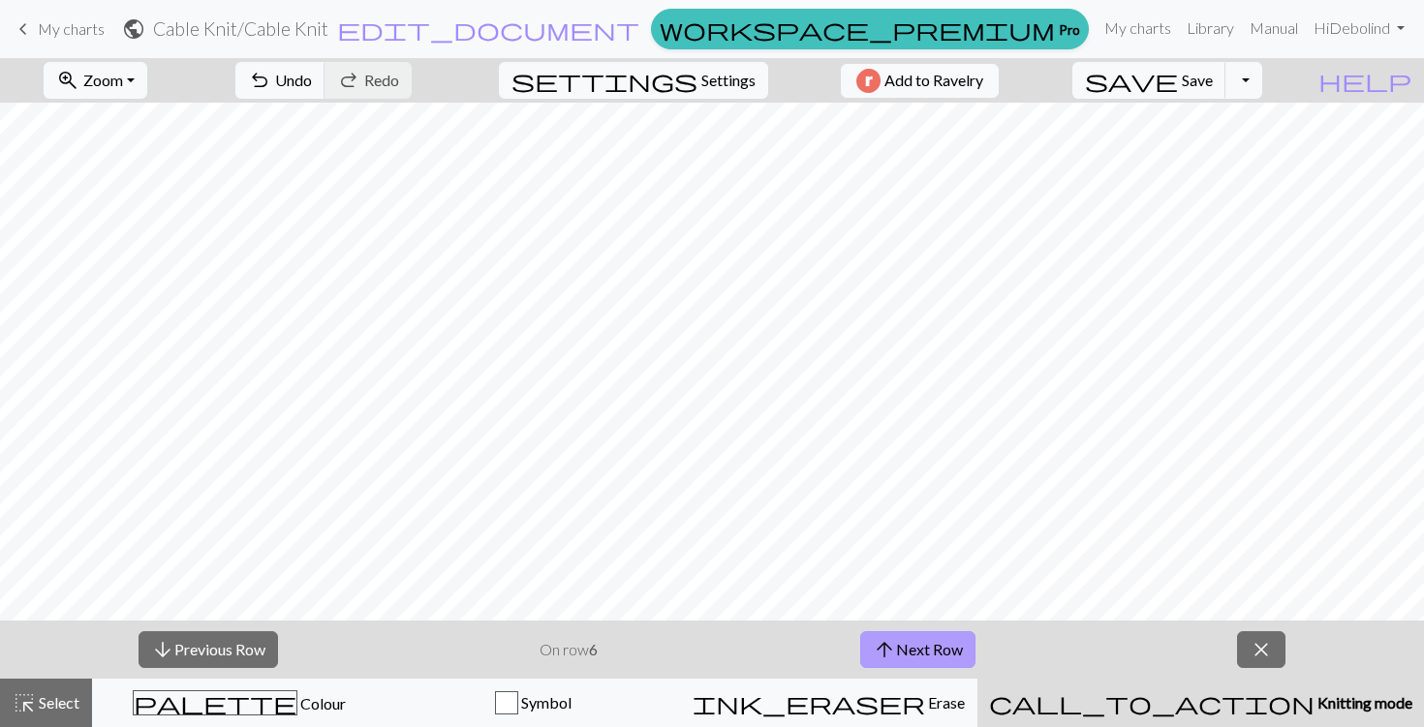
click at [936, 650] on button "arrow_upward Next Row" at bounding box center [917, 649] width 115 height 37
click at [245, 646] on button "arrow_downward Previous Row" at bounding box center [207, 649] width 139 height 37
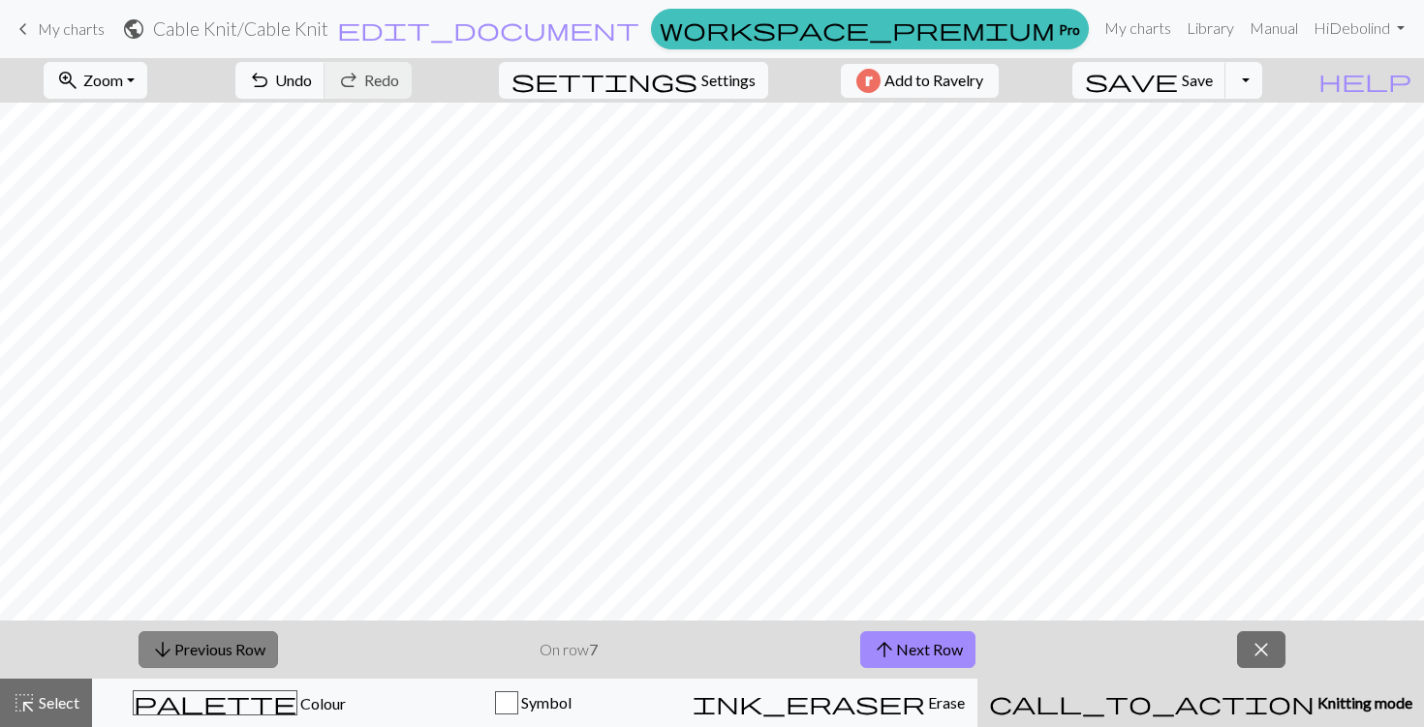
click at [245, 646] on button "arrow_downward Previous Row" at bounding box center [207, 649] width 139 height 37
